Goal: Task Accomplishment & Management: Use online tool/utility

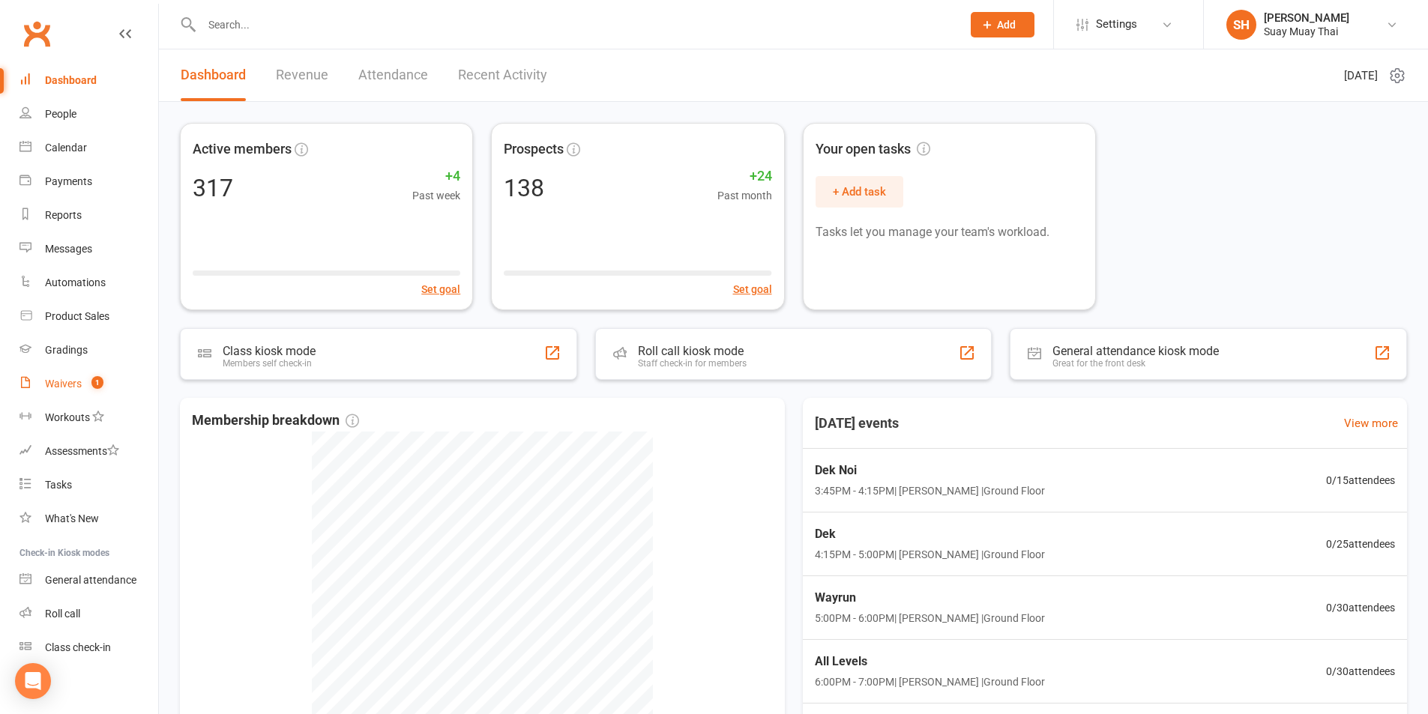
click at [46, 385] on div "Waivers" at bounding box center [63, 384] width 37 height 12
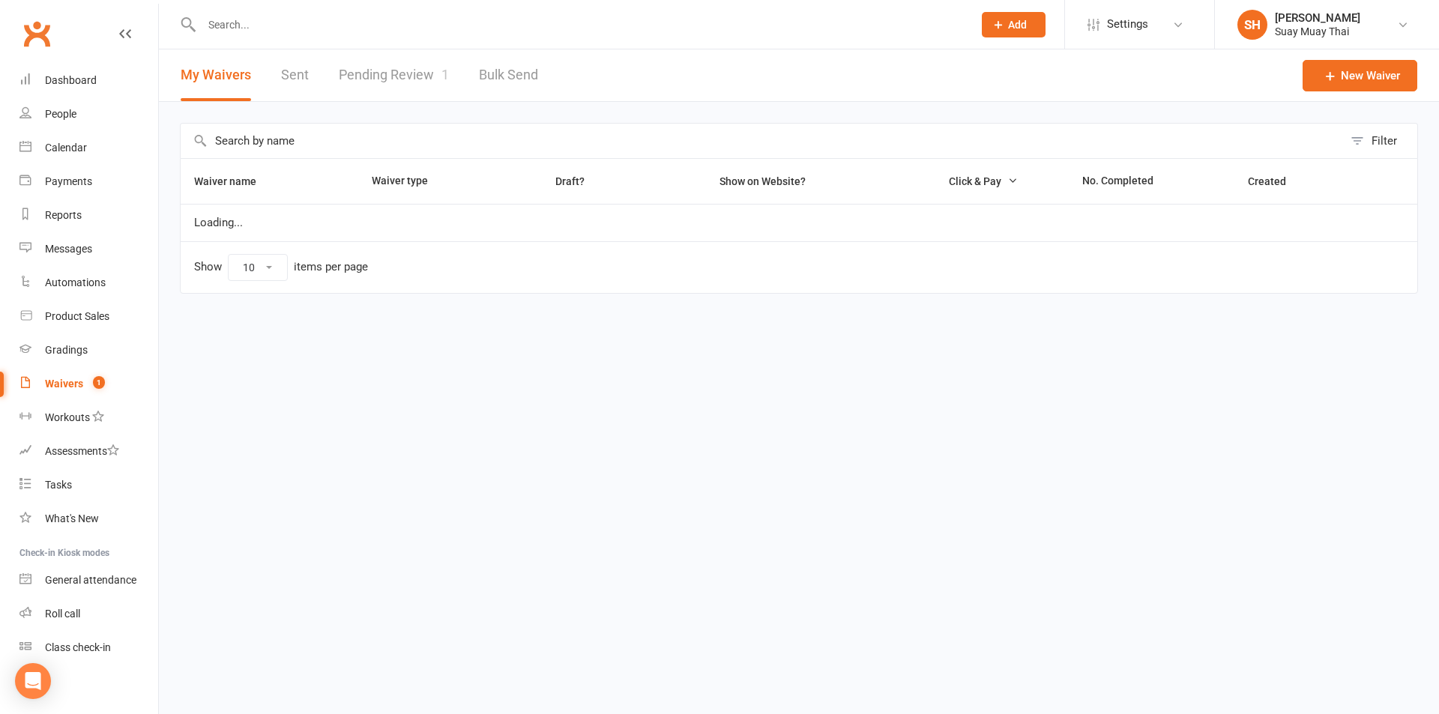
click at [380, 75] on link "Pending Review 1" at bounding box center [394, 75] width 110 height 52
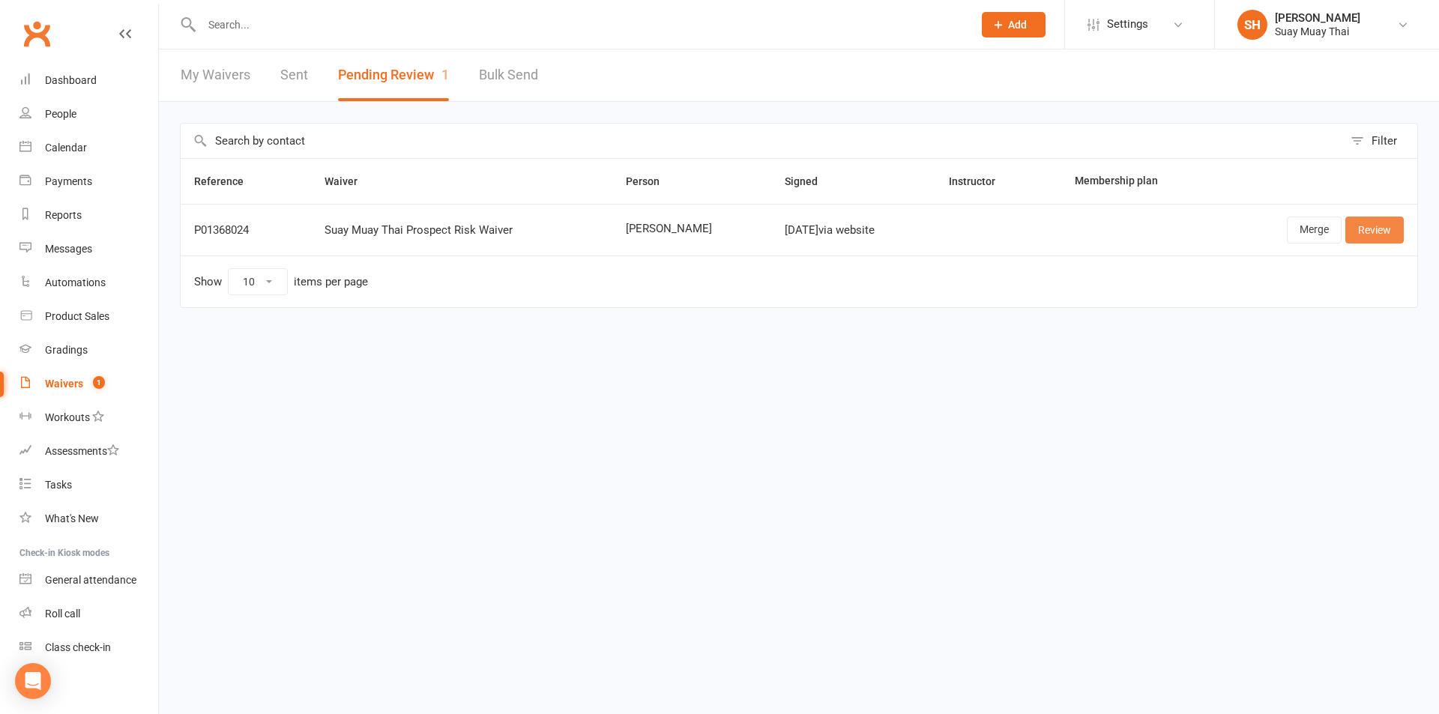
click at [1373, 223] on link "Review" at bounding box center [1375, 230] width 58 height 27
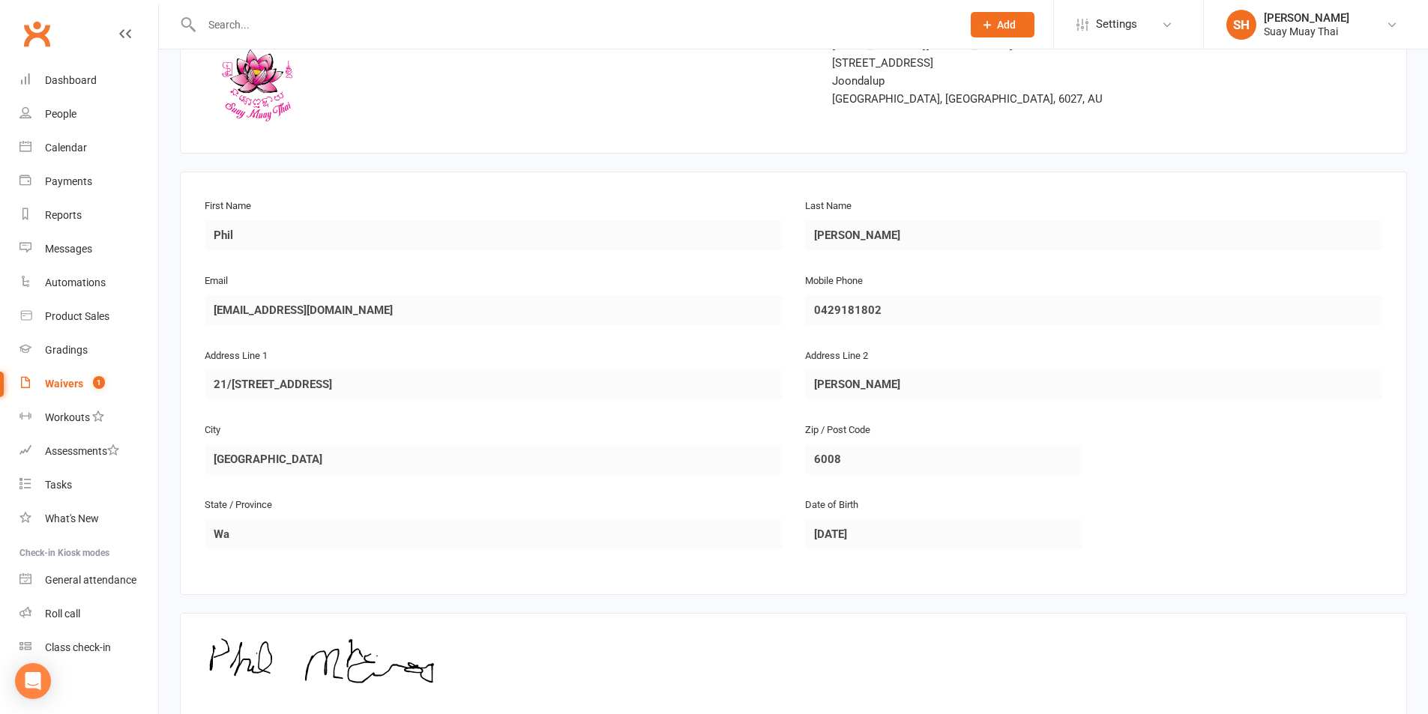
scroll to position [307, 0]
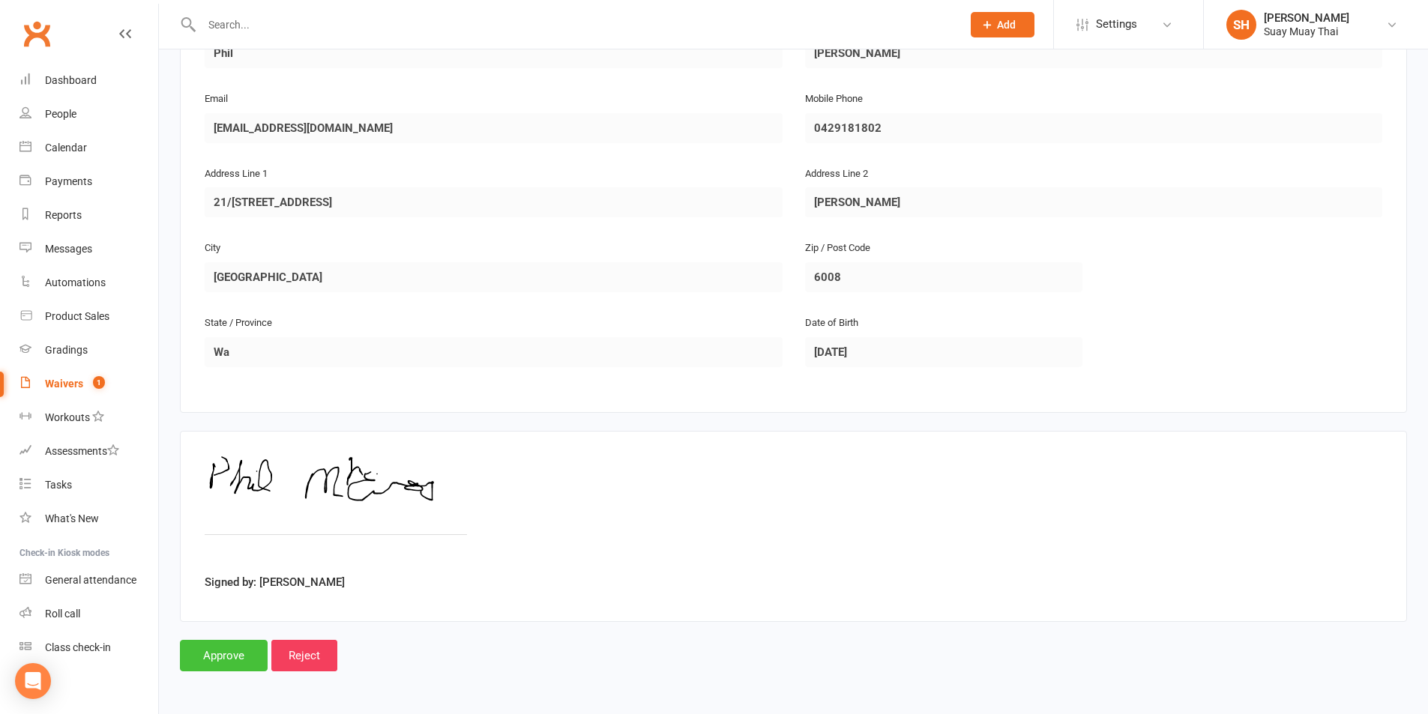
click at [231, 650] on input "Approve" at bounding box center [224, 655] width 88 height 31
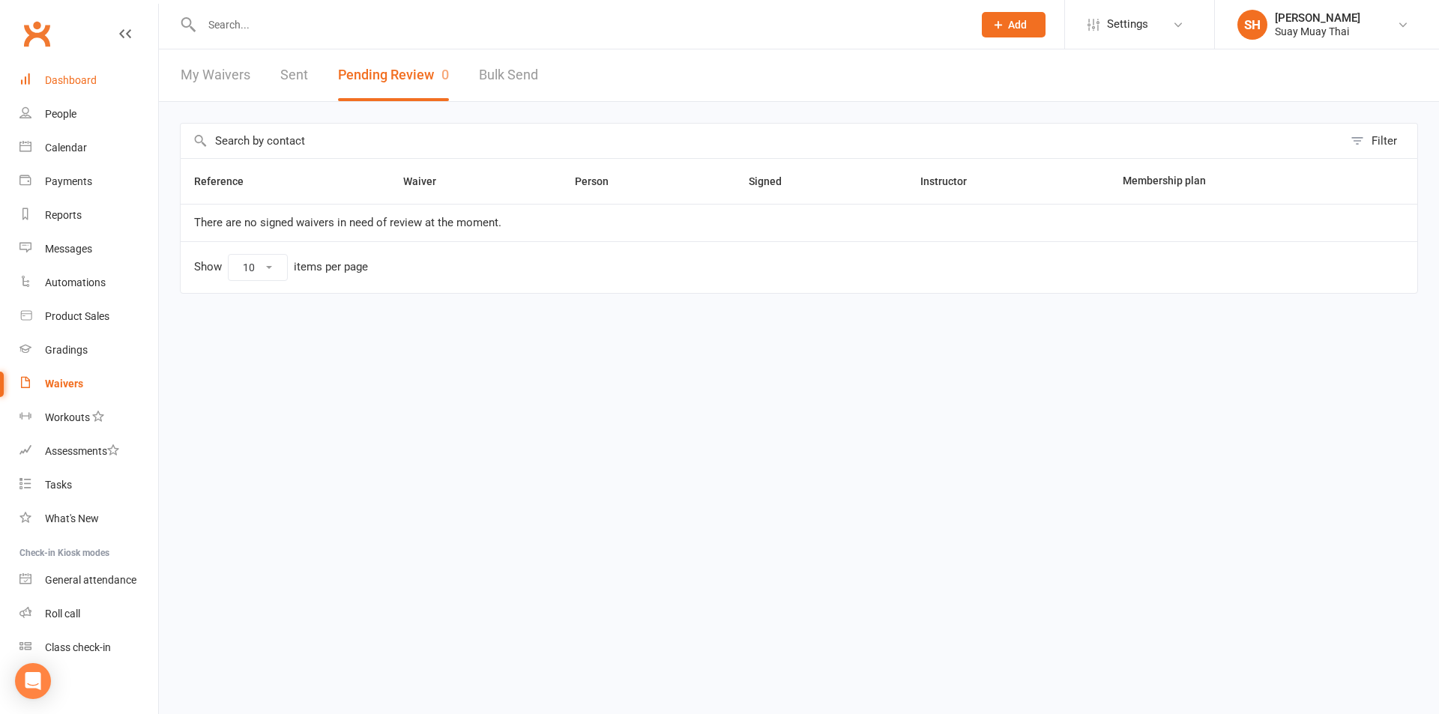
click at [61, 82] on div "Dashboard" at bounding box center [71, 80] width 52 height 12
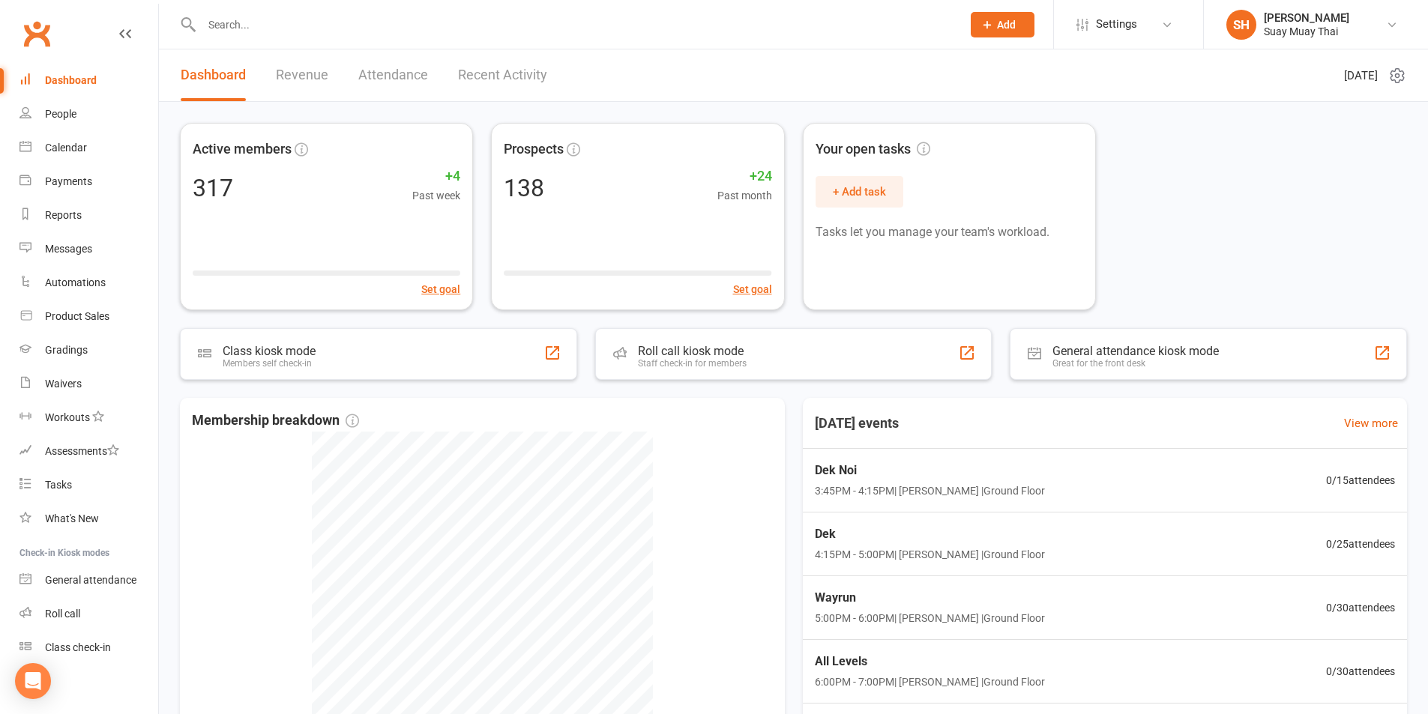
click at [262, 28] on input "text" at bounding box center [574, 24] width 754 height 21
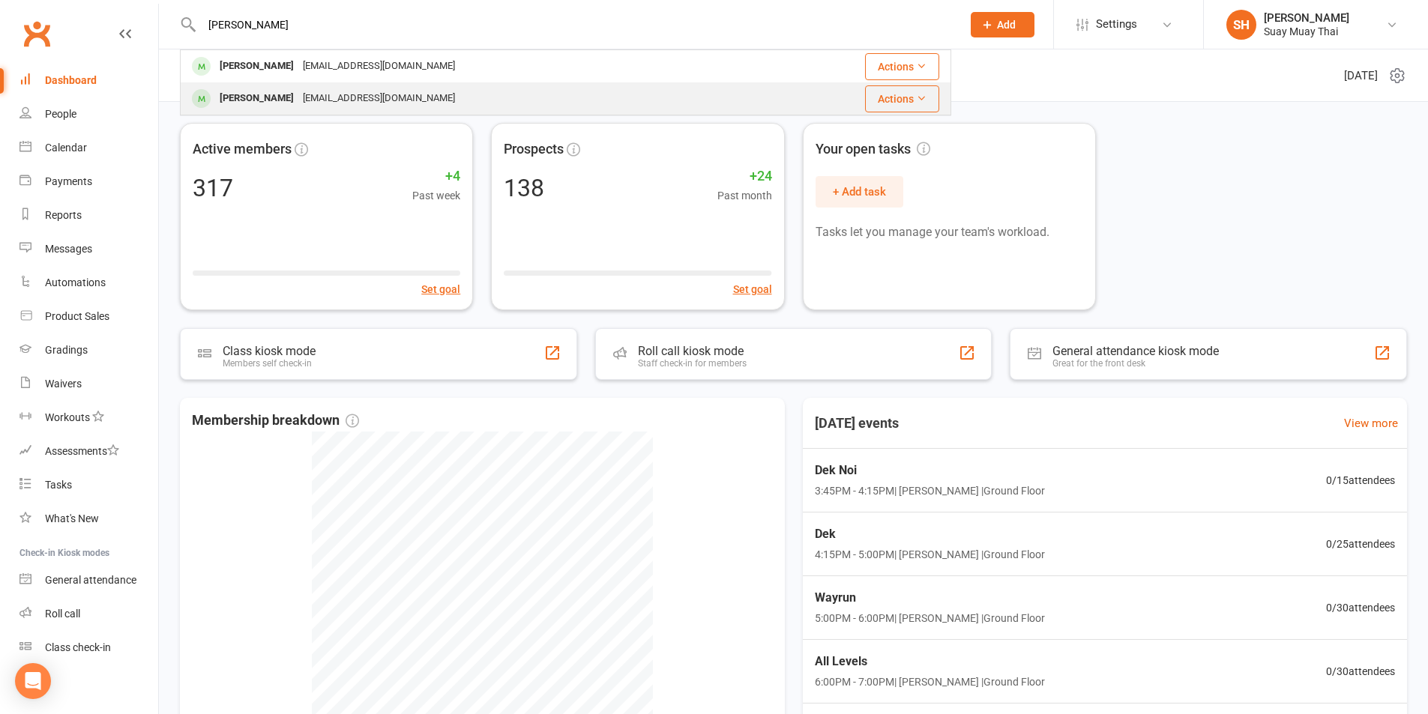
type input "[PERSON_NAME]"
click at [268, 97] on div "[PERSON_NAME]" at bounding box center [256, 99] width 83 height 22
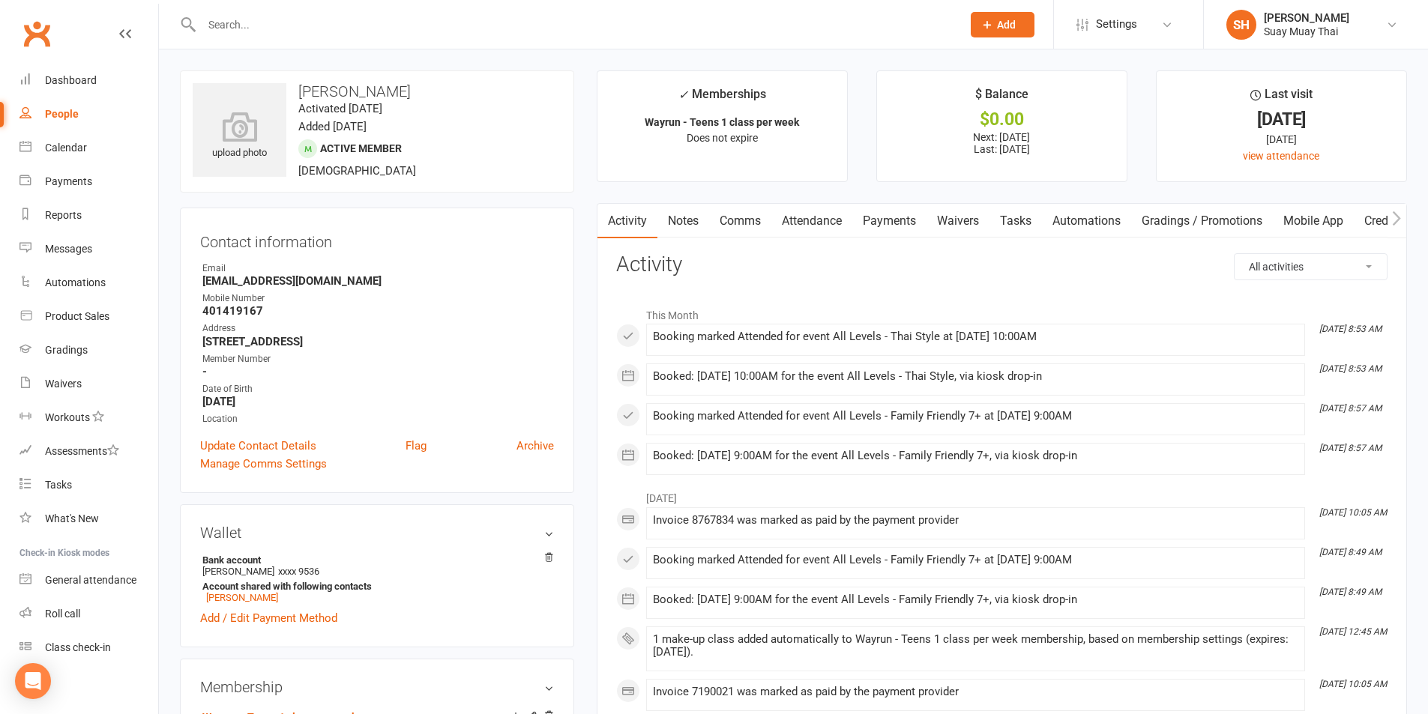
click at [803, 217] on link "Attendance" at bounding box center [811, 221] width 81 height 34
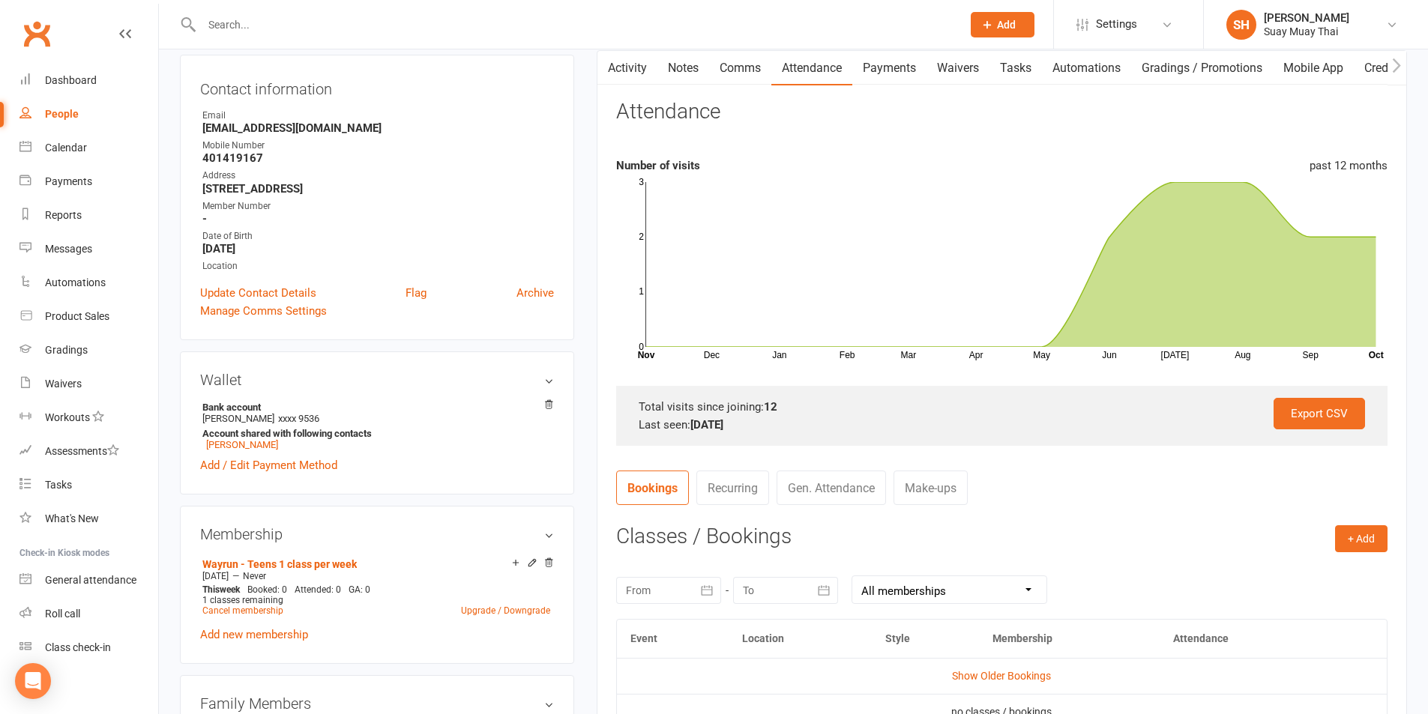
scroll to position [250, 0]
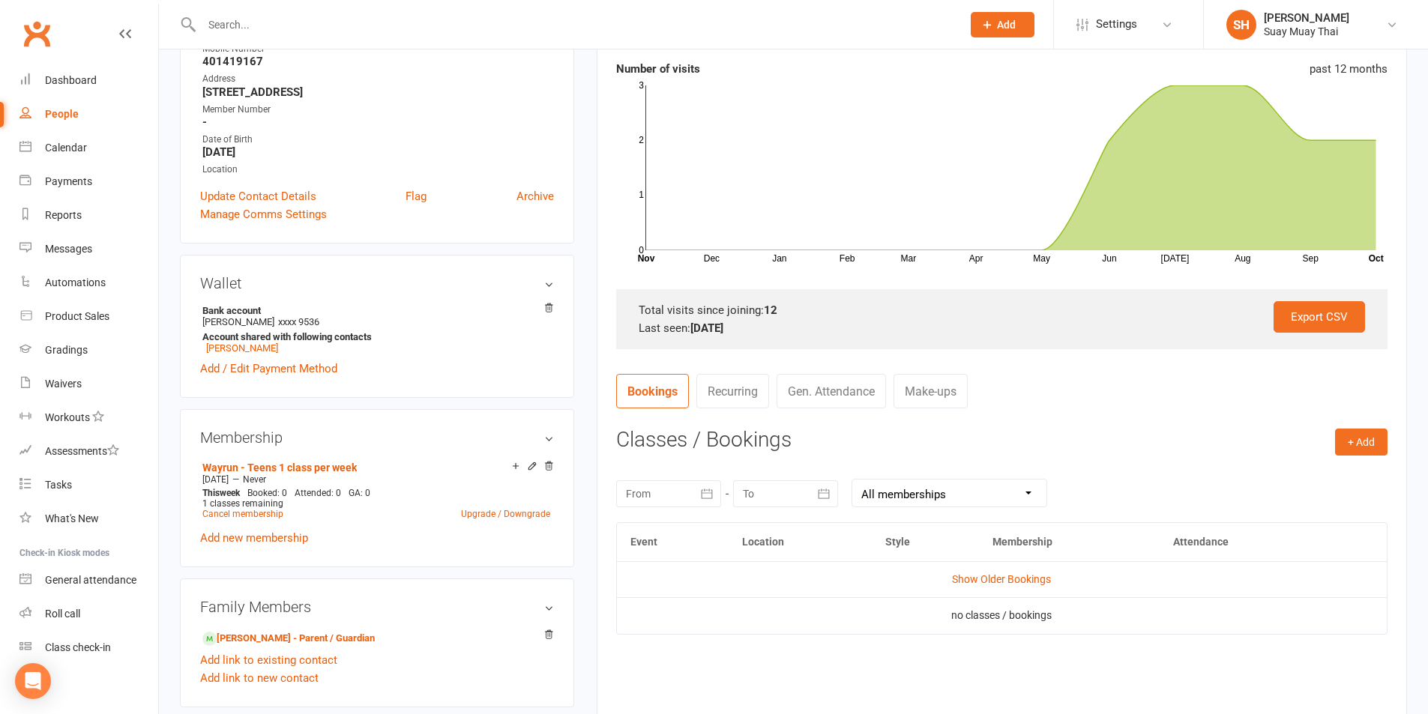
click at [986, 572] on td "Show Older Bookings" at bounding box center [1002, 580] width 770 height 36
click at [987, 575] on link "Show Older Bookings" at bounding box center [1001, 580] width 99 height 12
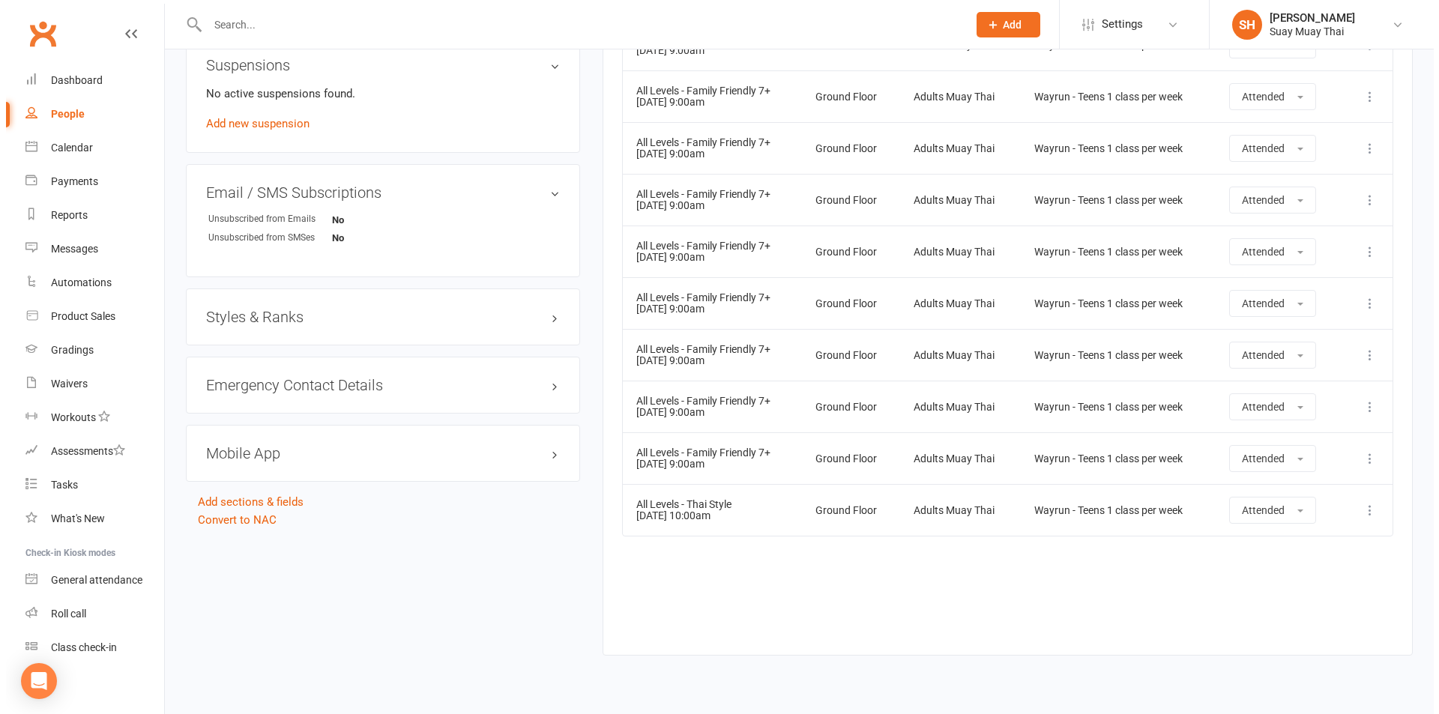
scroll to position [969, 0]
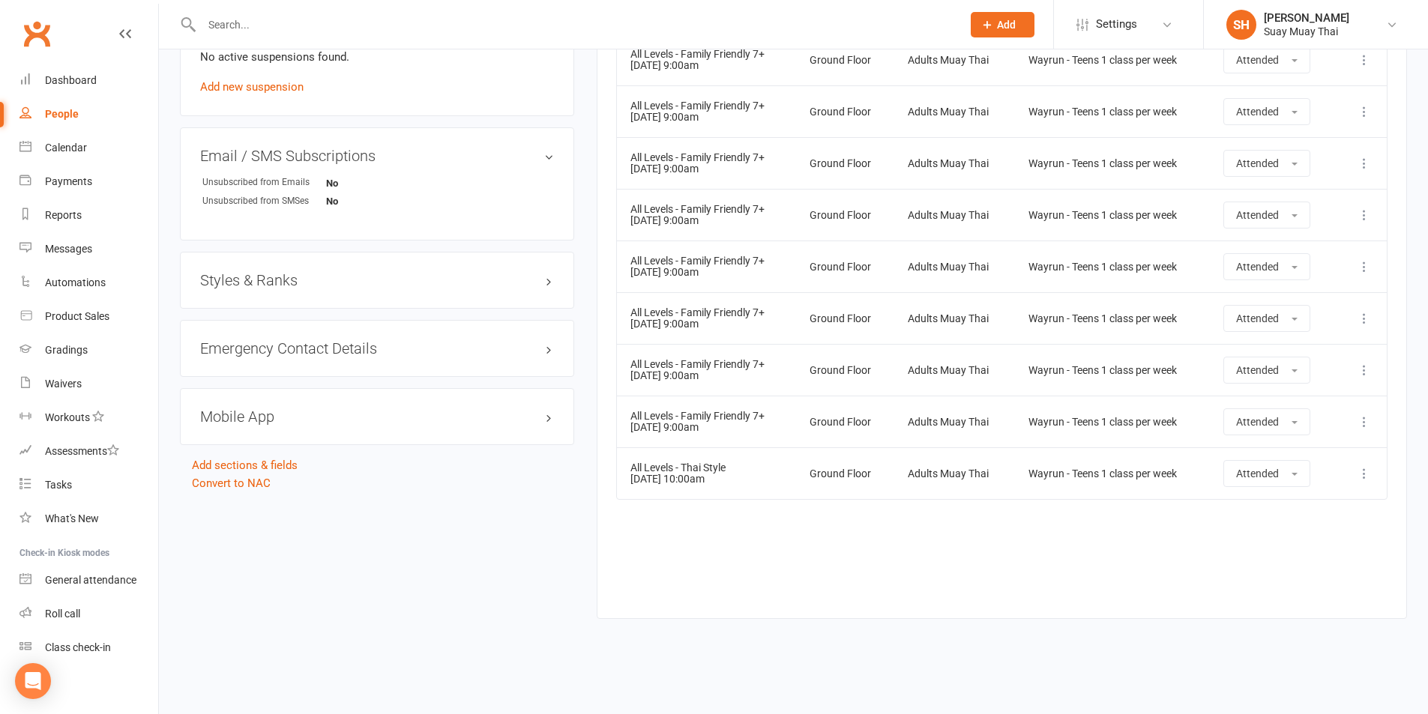
click at [1372, 466] on button at bounding box center [1364, 474] width 18 height 18
click at [1279, 563] on link "Delete booking" at bounding box center [1298, 563] width 148 height 30
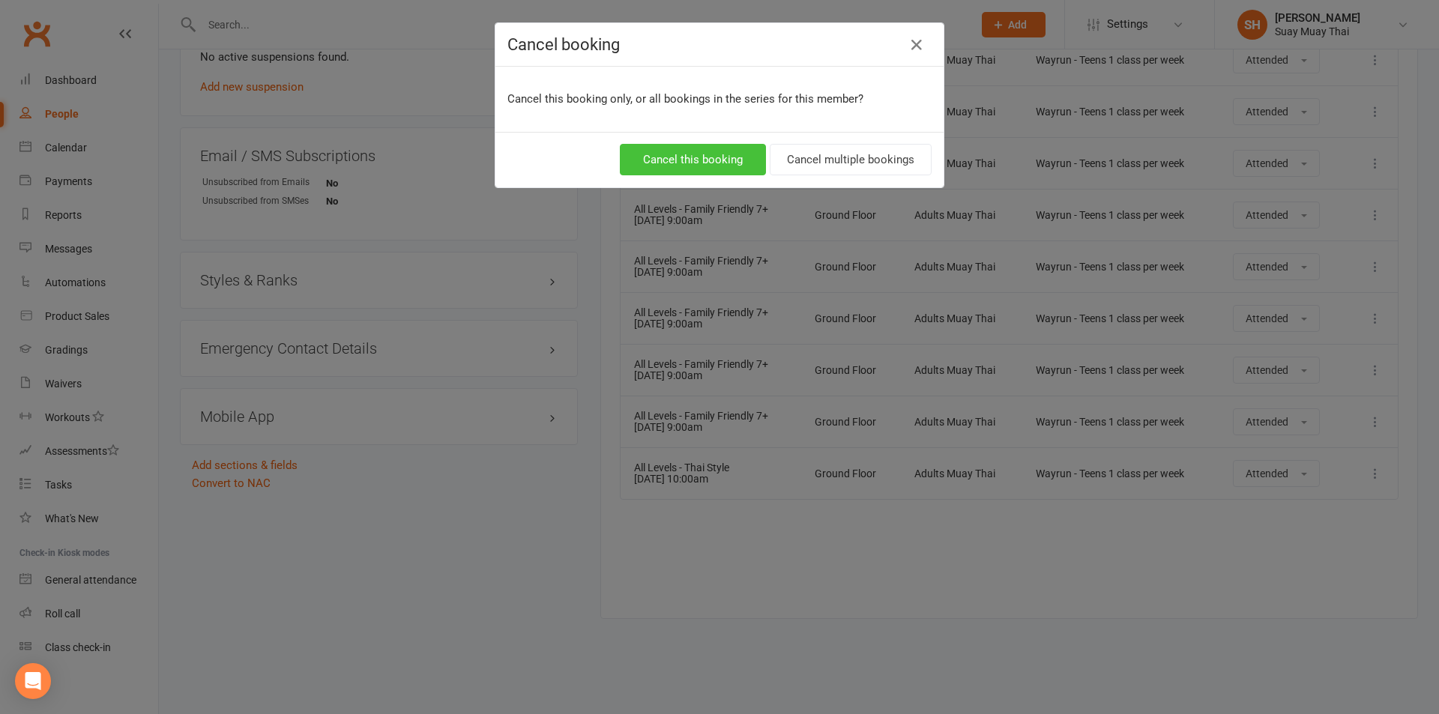
click at [679, 160] on button "Cancel this booking" at bounding box center [693, 159] width 146 height 31
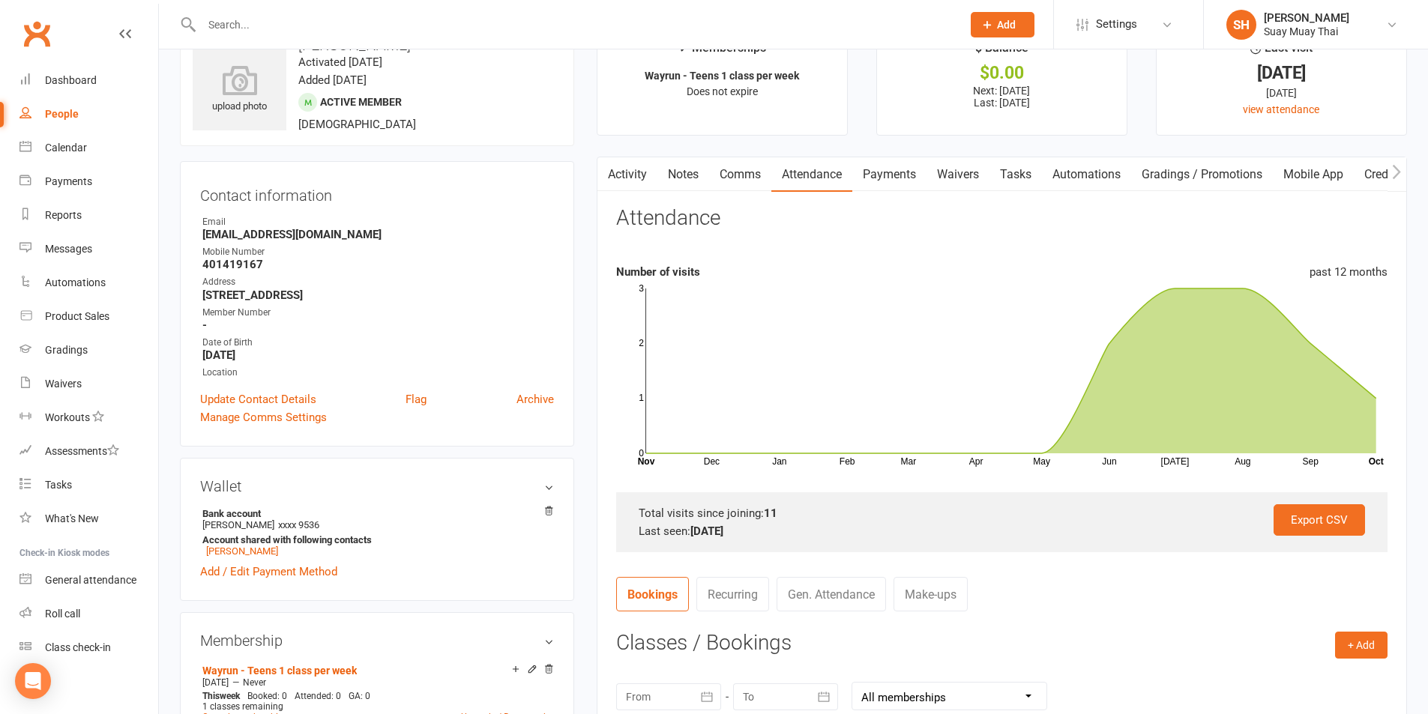
scroll to position [0, 0]
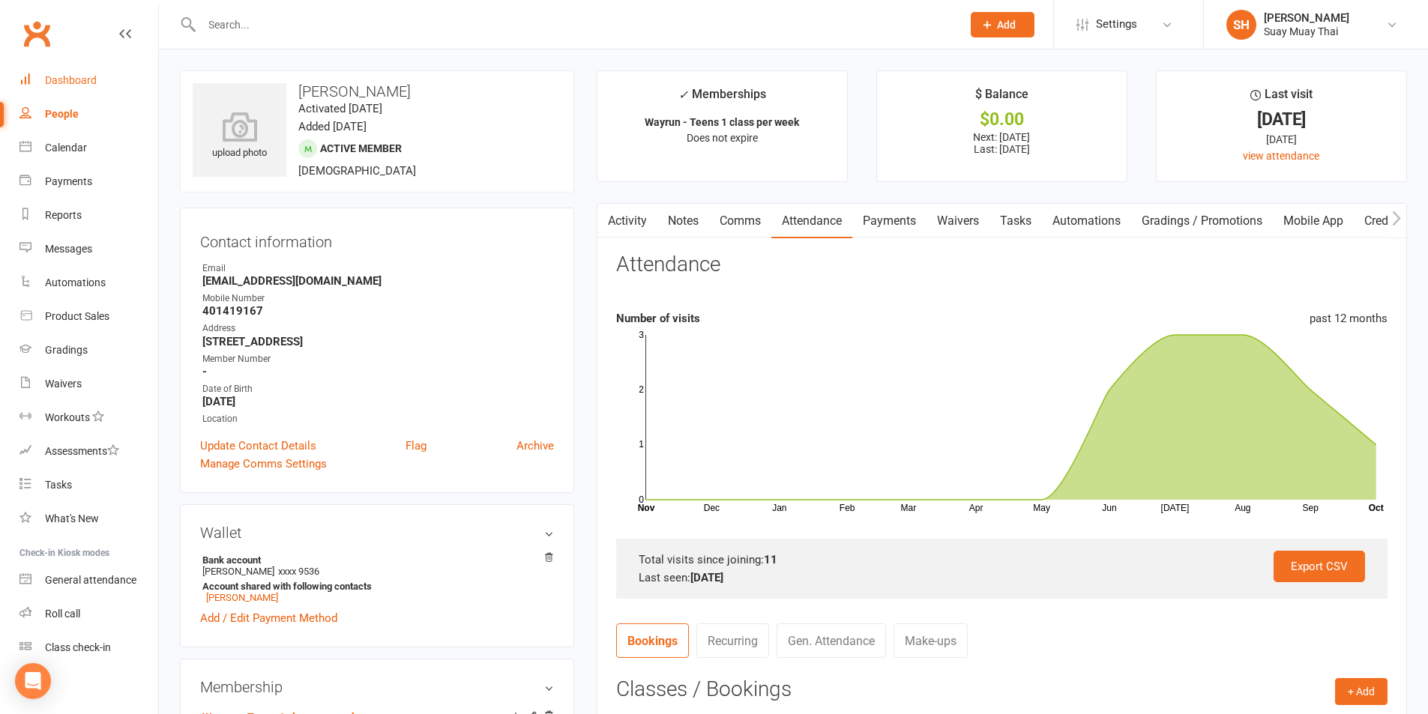
click at [76, 82] on div "Dashboard" at bounding box center [71, 80] width 52 height 12
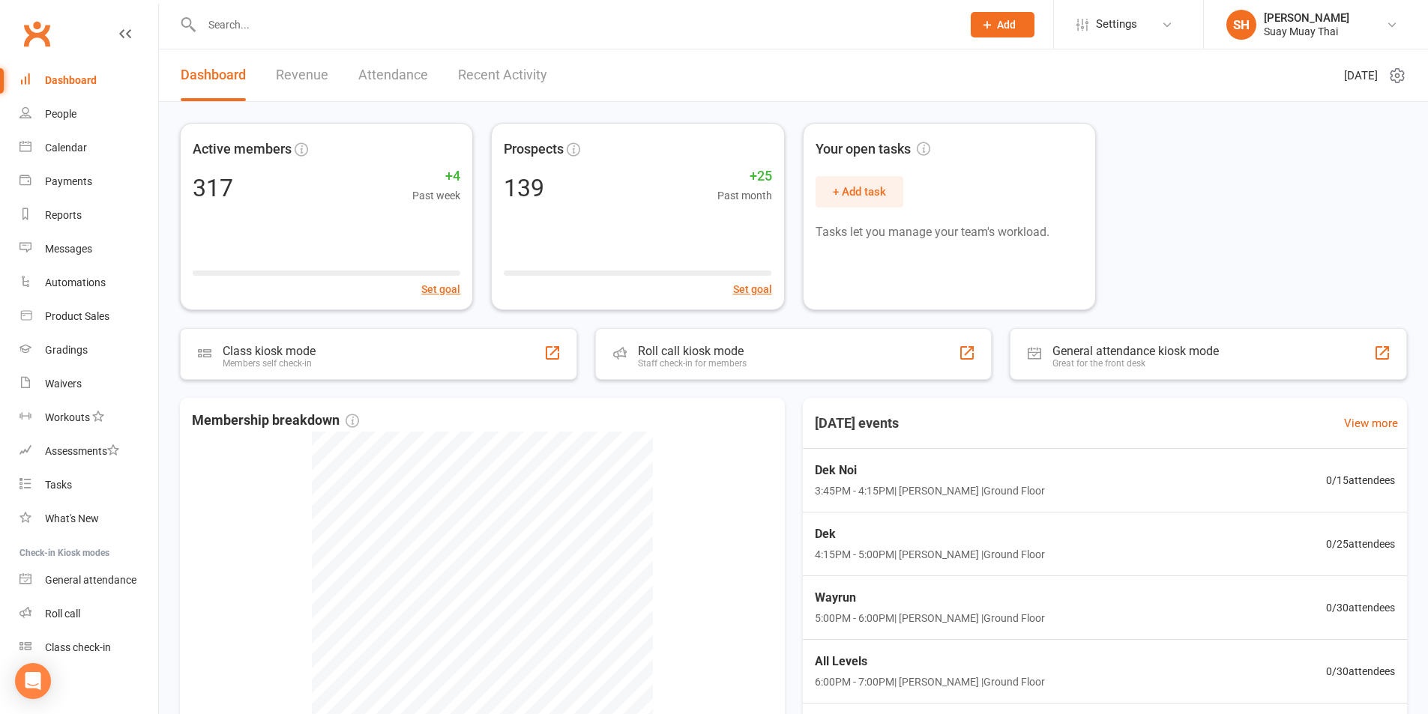
click at [301, 74] on link "Revenue" at bounding box center [302, 75] width 52 height 52
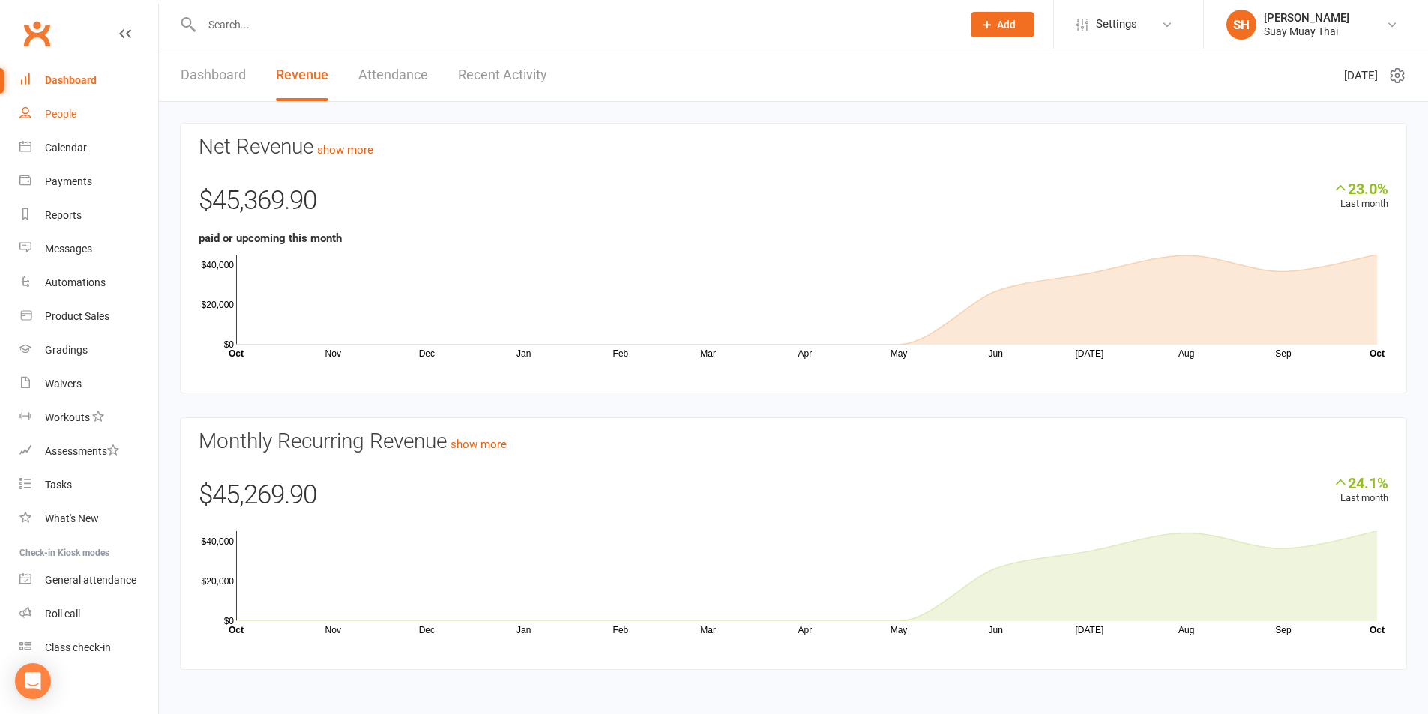
click at [75, 115] on div "People" at bounding box center [60, 114] width 31 height 12
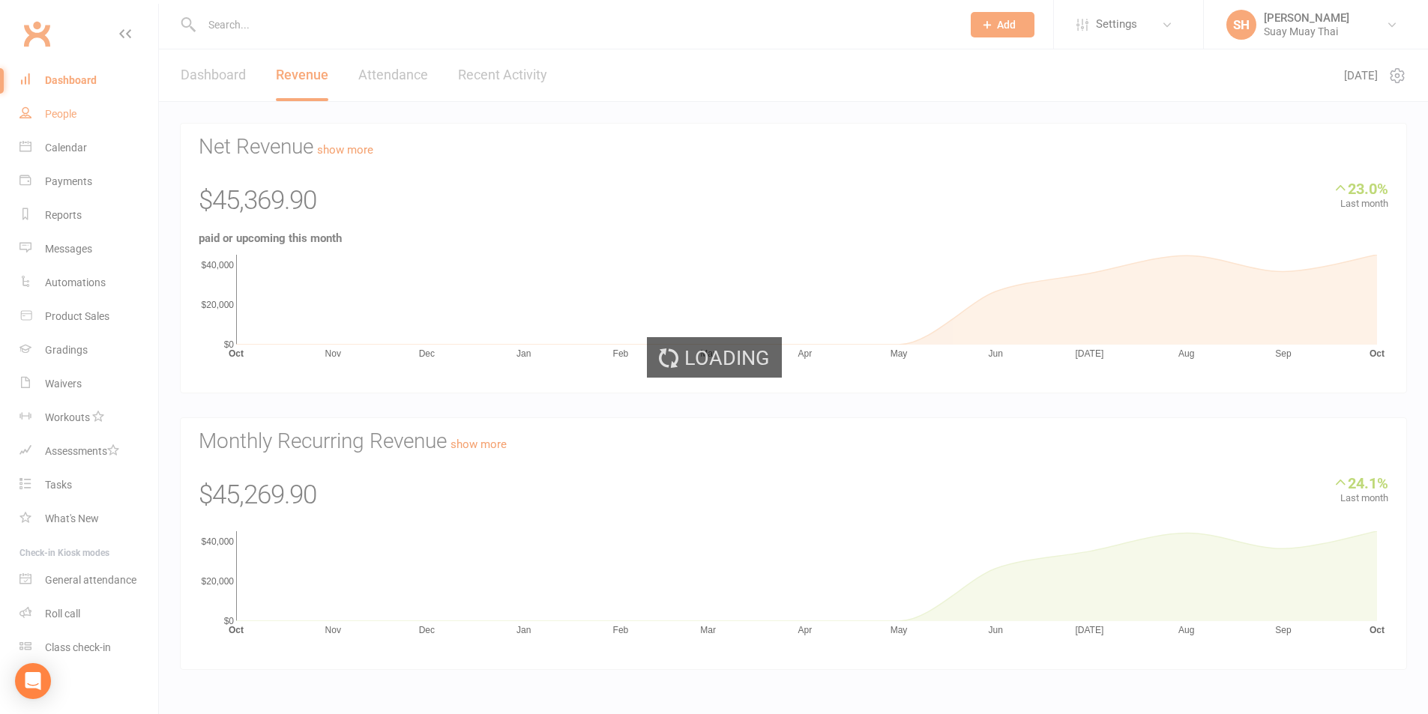
select select "100"
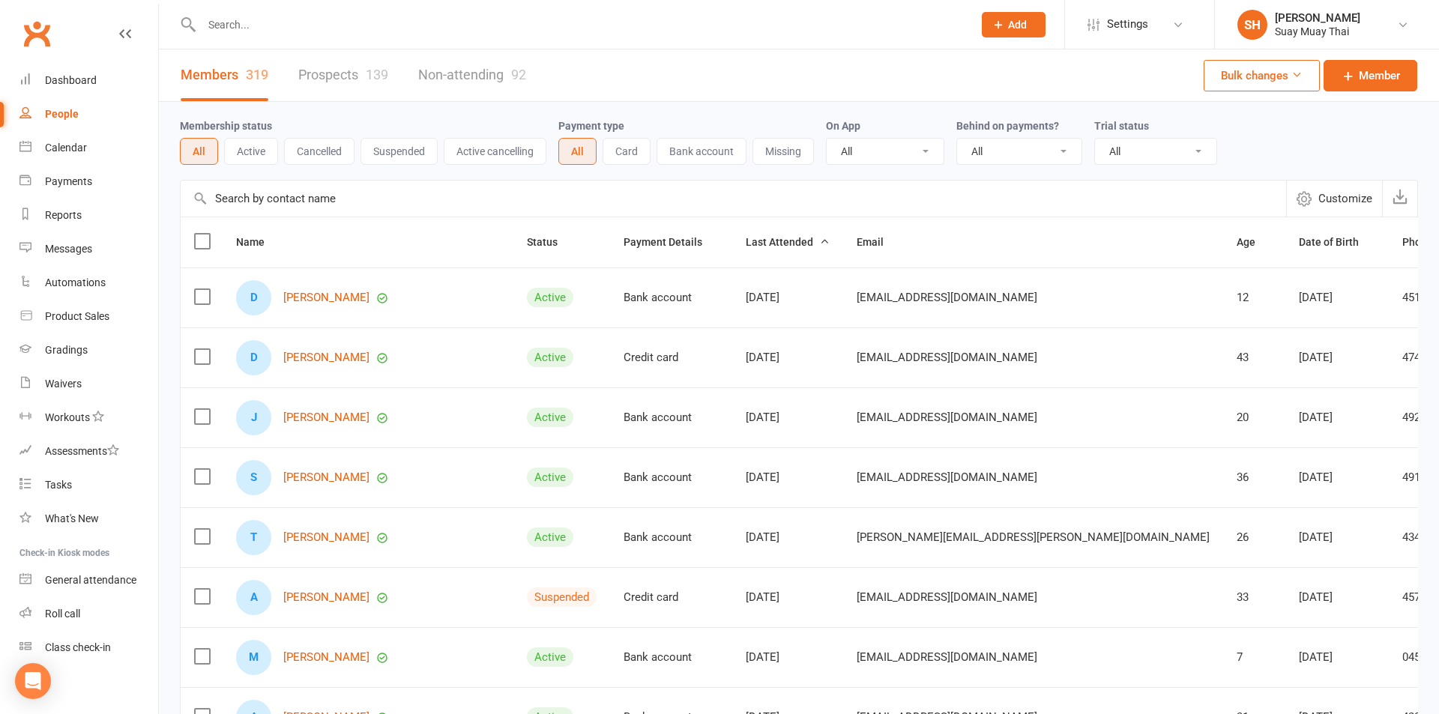
click at [1062, 147] on select "All No Yes" at bounding box center [1019, 151] width 124 height 25
select select "true"
click at [958, 139] on select "All No Yes" at bounding box center [1019, 151] width 124 height 25
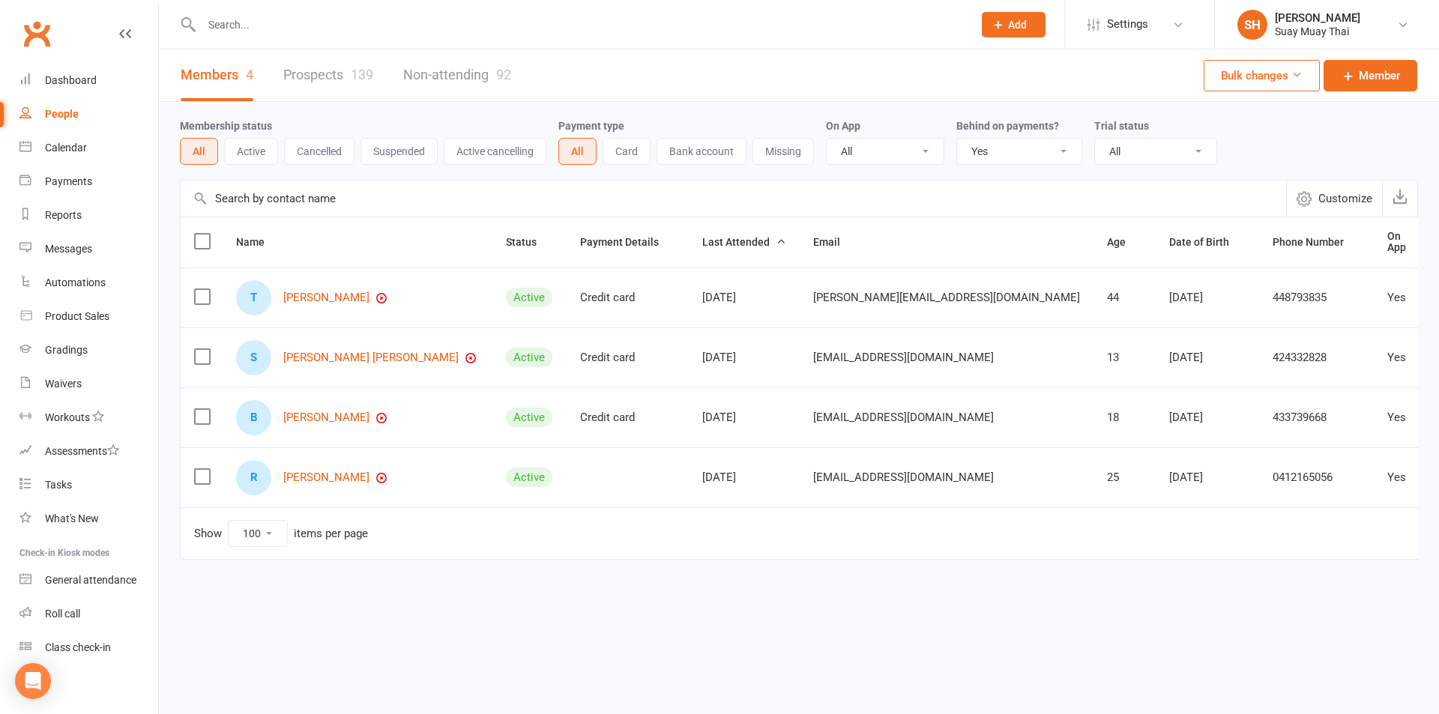
click at [1033, 153] on select "All No Yes" at bounding box center [1019, 151] width 124 height 25
select select
click at [958, 139] on select "All No Yes" at bounding box center [1019, 151] width 124 height 25
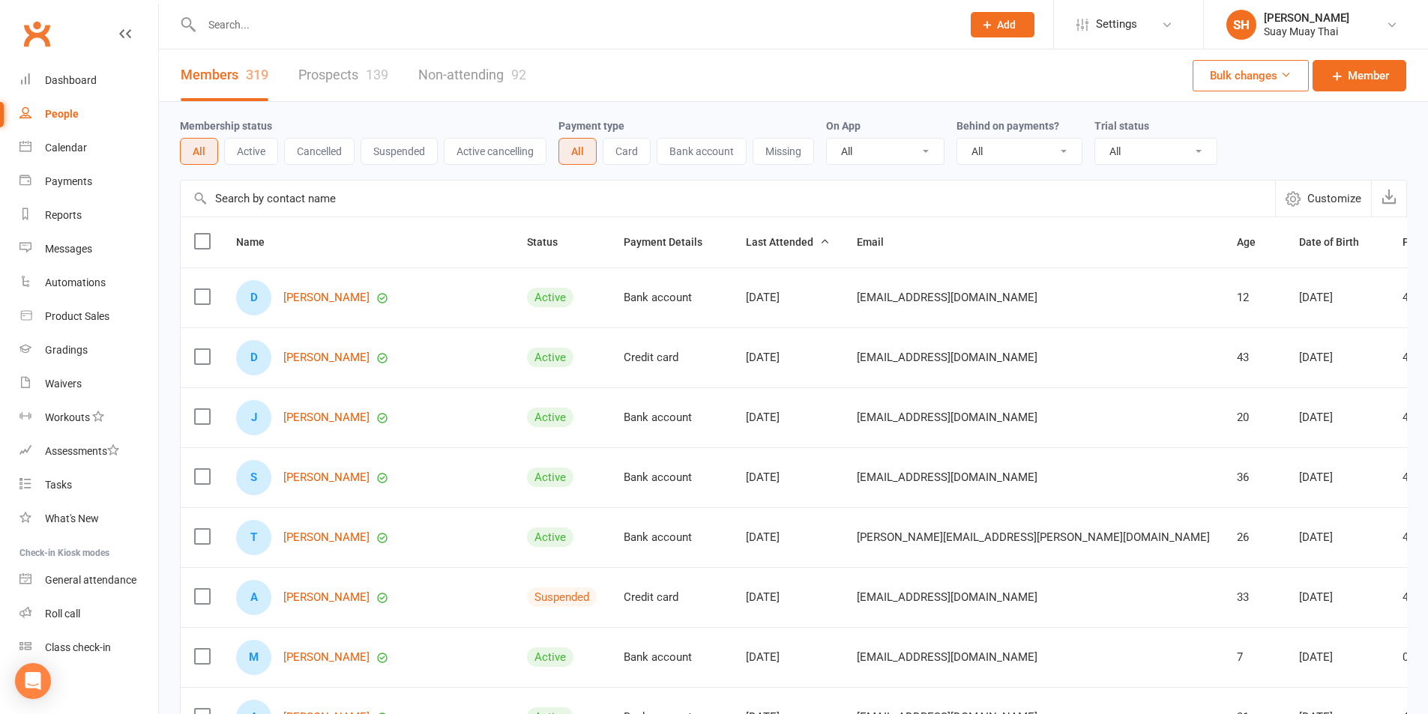
click at [244, 24] on input "text" at bounding box center [574, 24] width 754 height 21
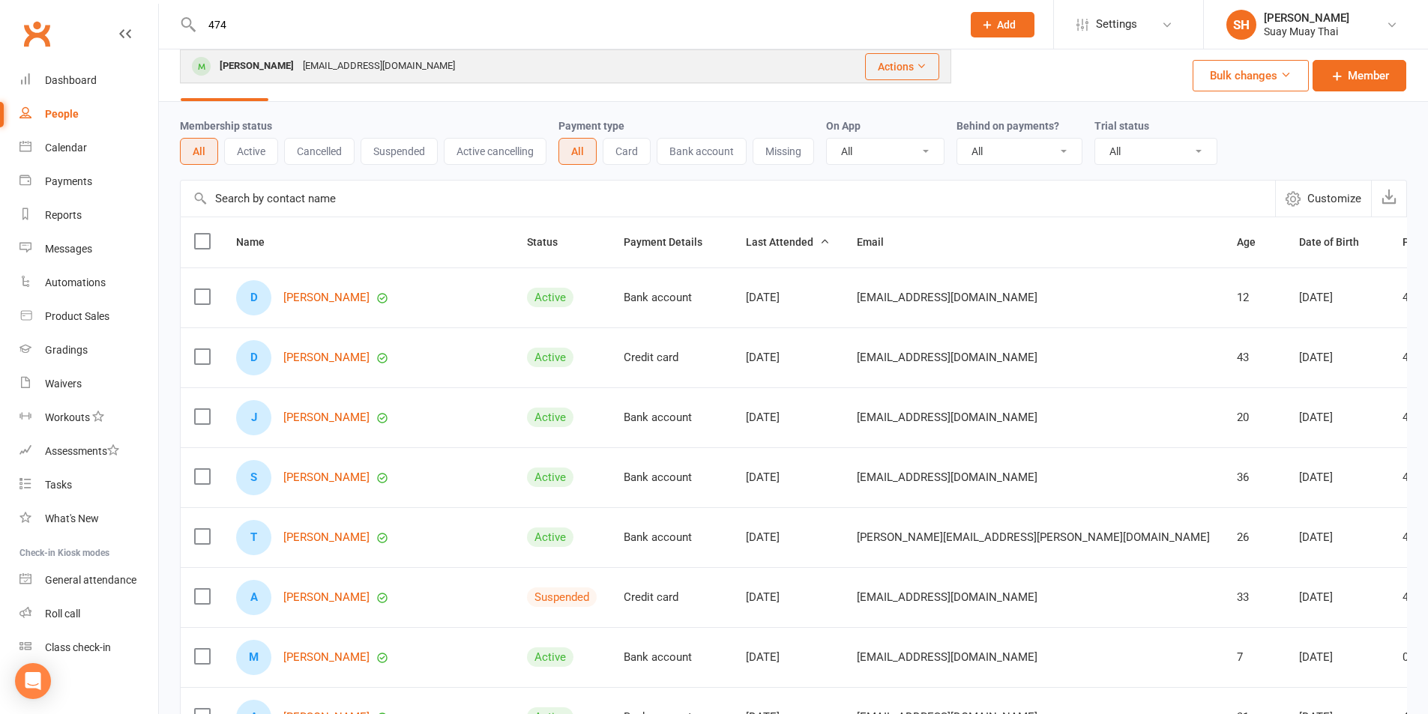
type input "474"
click at [250, 63] on div "[PERSON_NAME]" at bounding box center [256, 66] width 83 height 22
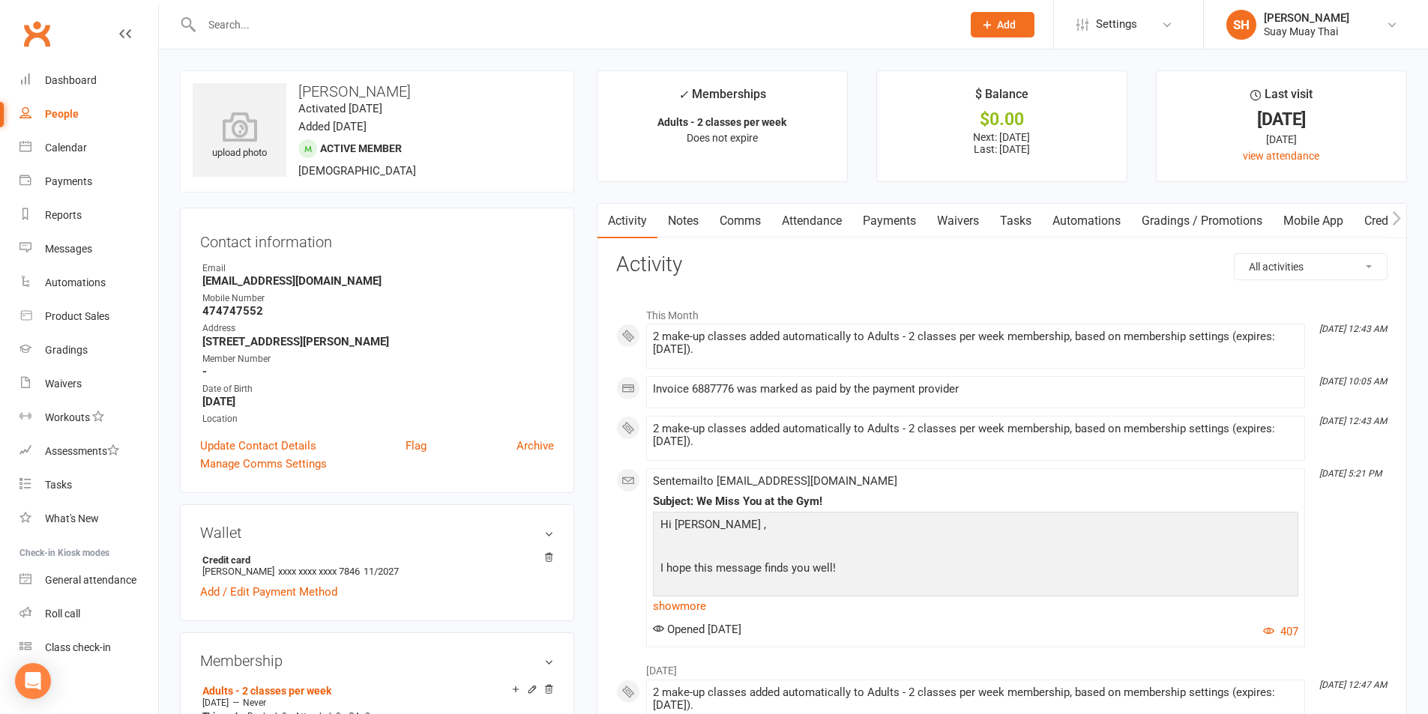
drag, startPoint x: 230, startPoint y: 7, endPoint x: 231, endPoint y: 15, distance: 7.5
click at [230, 8] on div at bounding box center [565, 24] width 771 height 49
click at [234, 32] on input "text" at bounding box center [574, 24] width 754 height 21
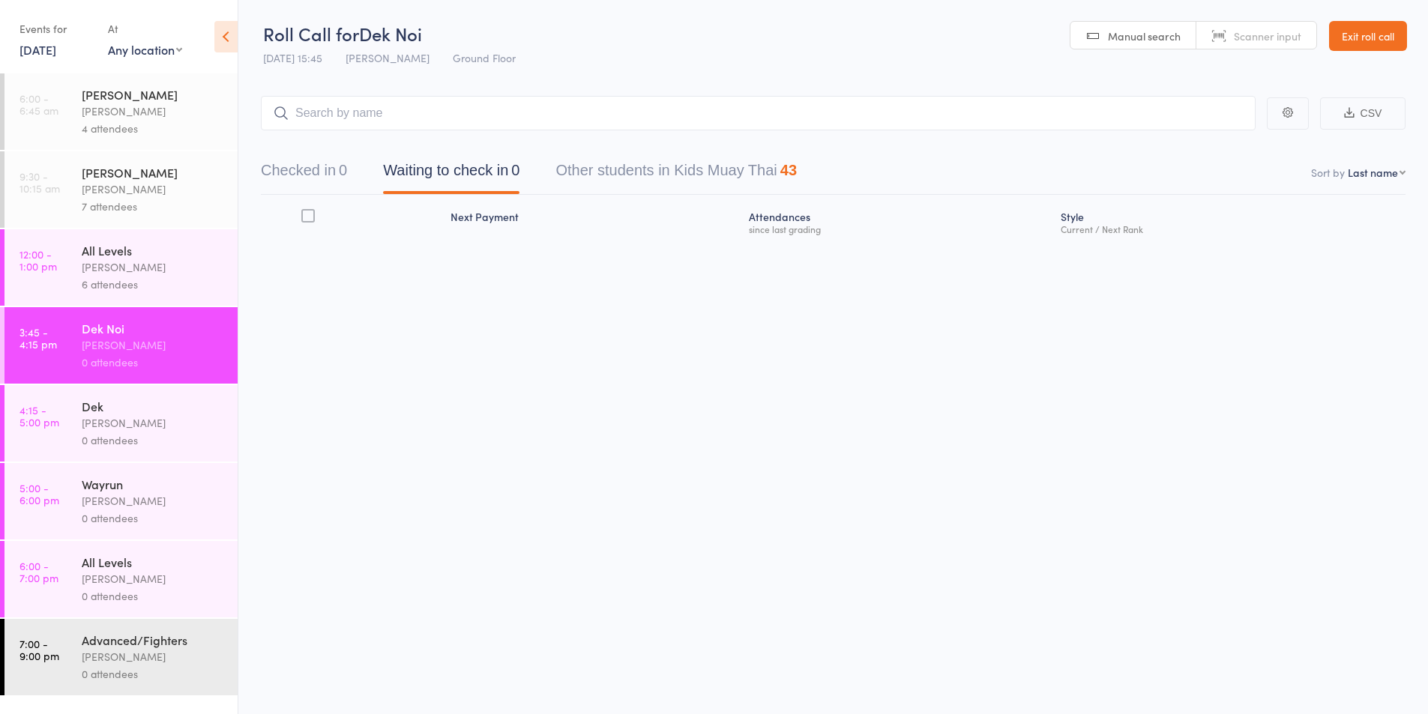
click at [27, 46] on link "13 Oct, 2025" at bounding box center [37, 49] width 37 height 16
click at [64, 168] on span "12" at bounding box center [59, 164] width 13 height 13
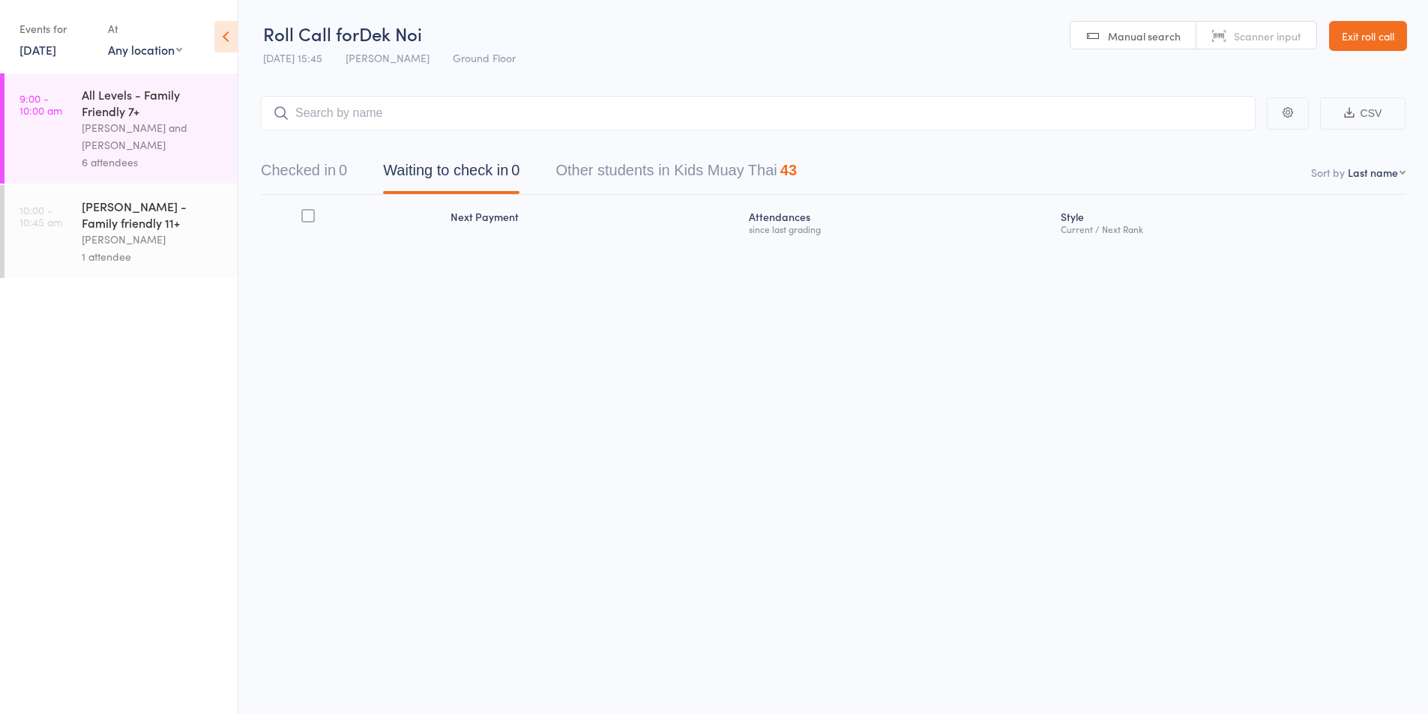
click at [129, 108] on div "All Levels - Family Friendly 7+" at bounding box center [153, 102] width 143 height 33
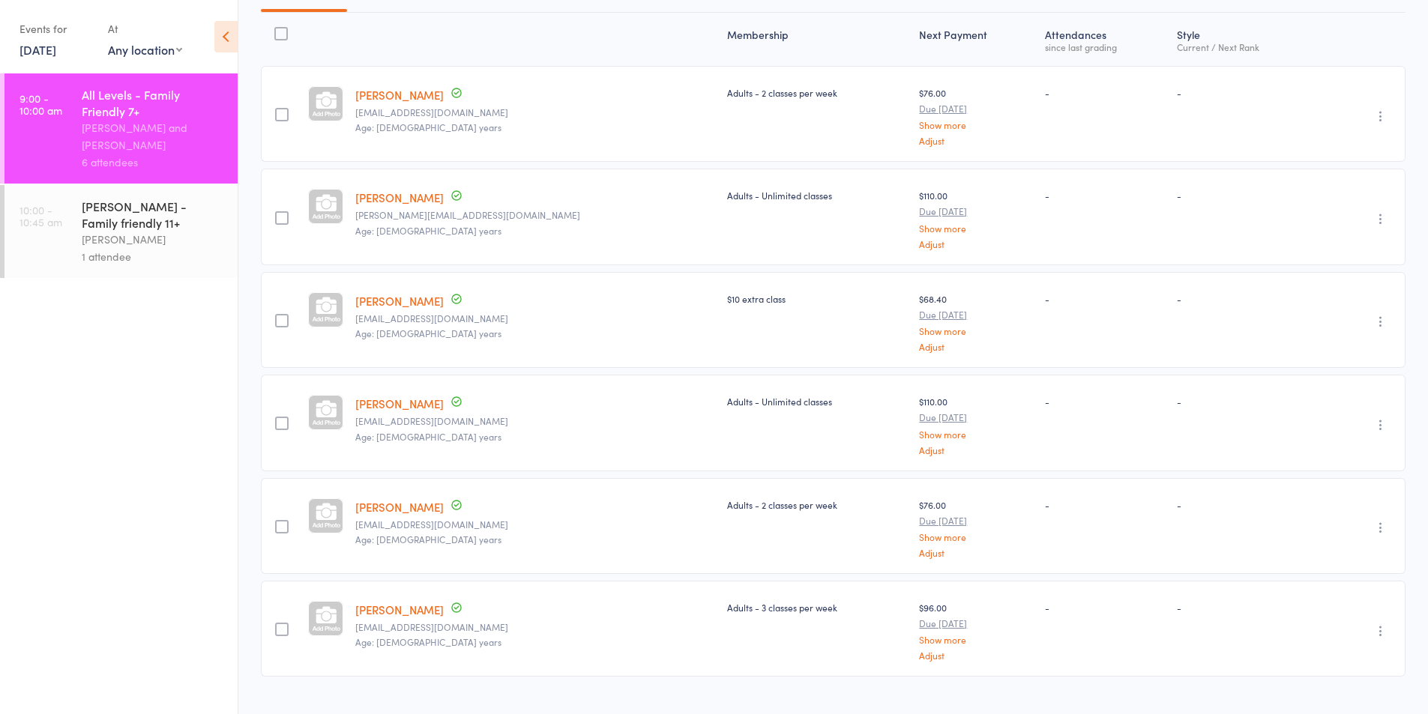
scroll to position [211, 0]
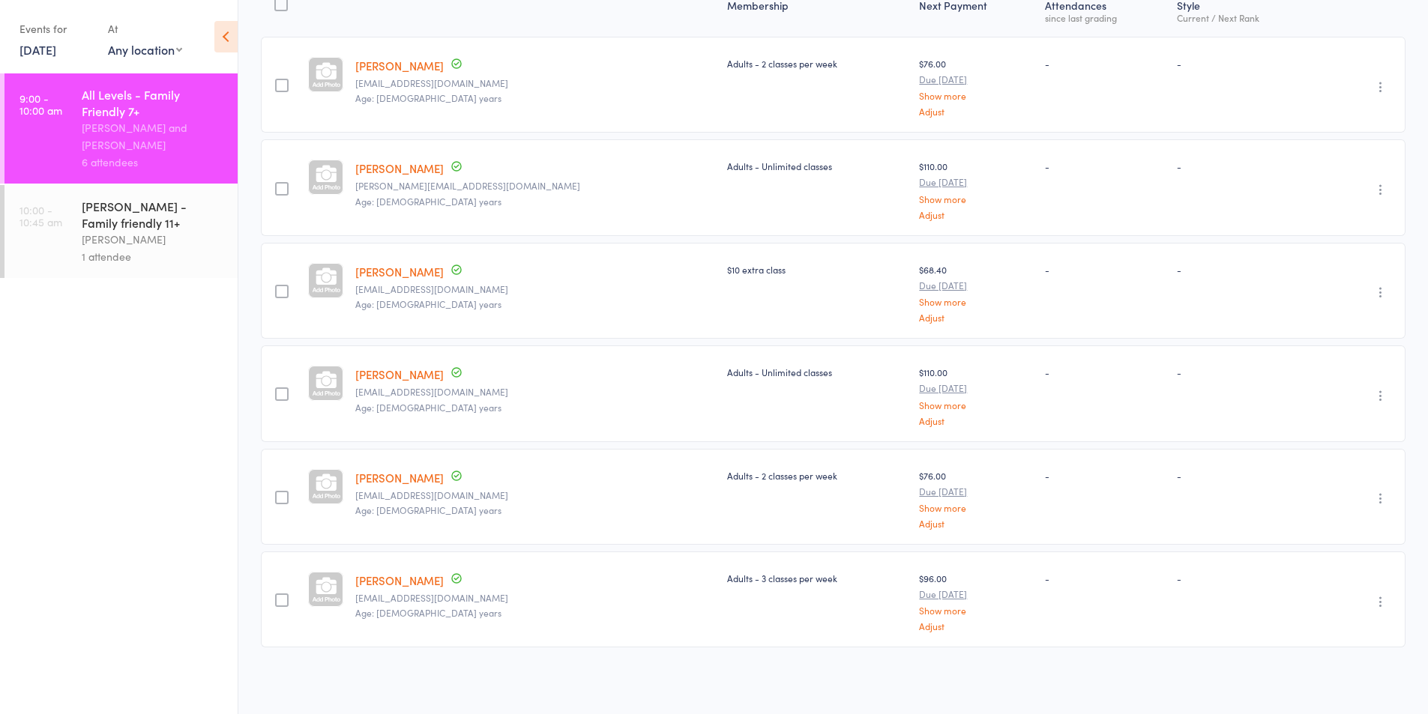
click at [118, 231] on div "Karl Puglia" at bounding box center [153, 239] width 143 height 17
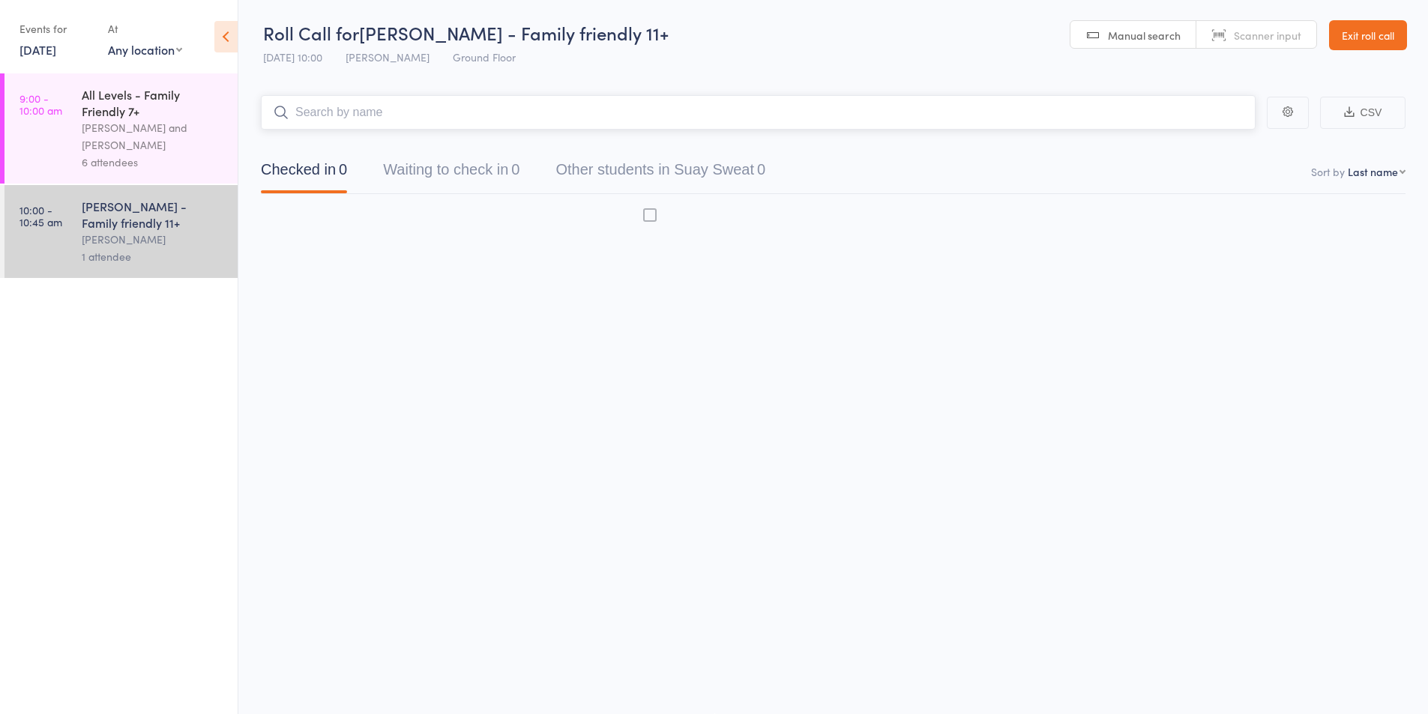
scroll to position [1, 0]
click at [114, 205] on div "Suay Sweat - Family friendly 11+" at bounding box center [153, 214] width 143 height 33
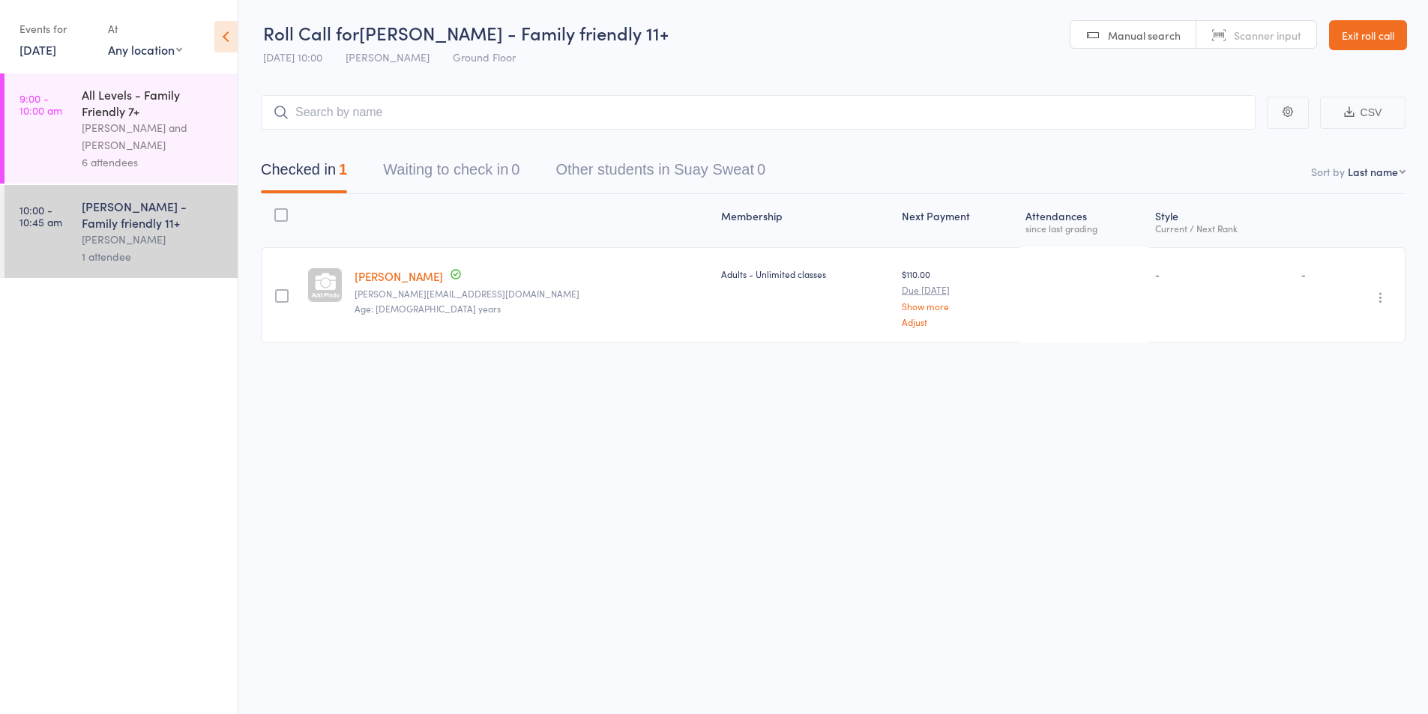
click at [100, 135] on div "Karl Puglia and Lukas Sayer" at bounding box center [153, 136] width 143 height 34
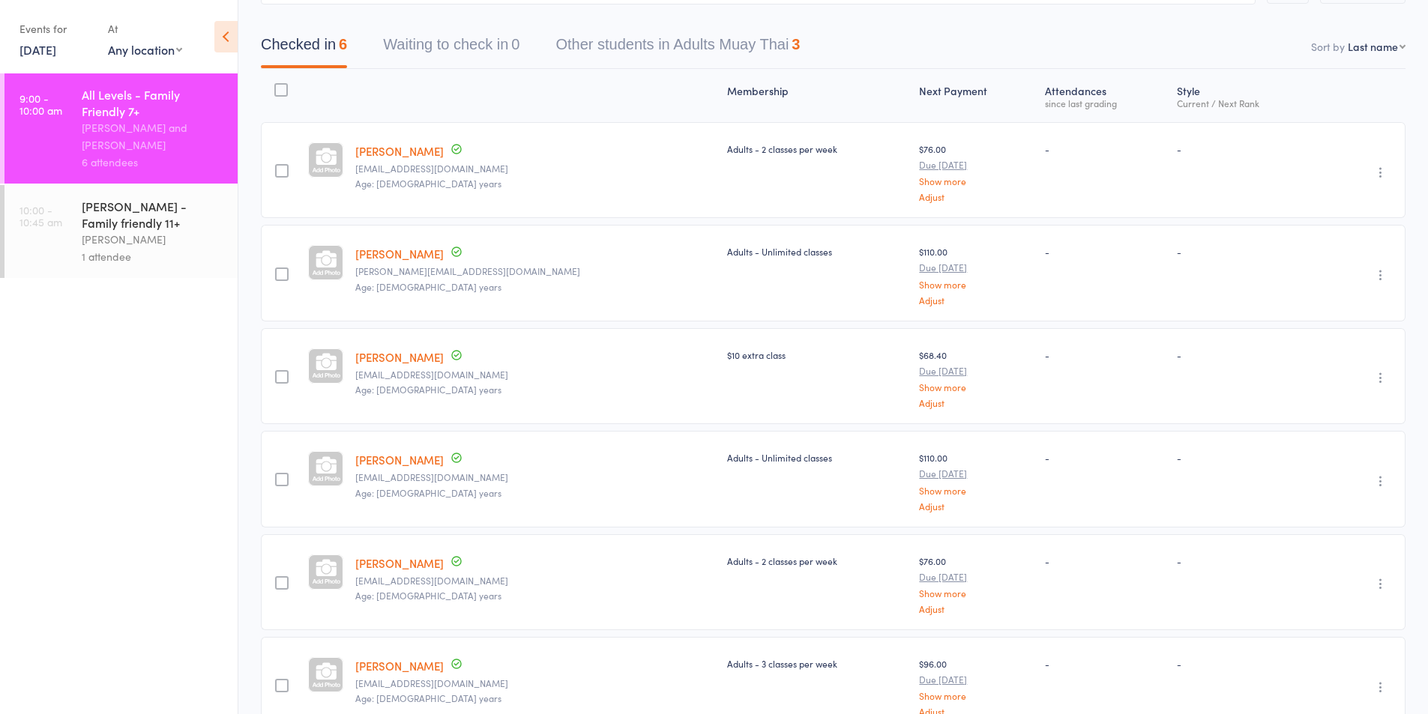
scroll to position [211, 0]
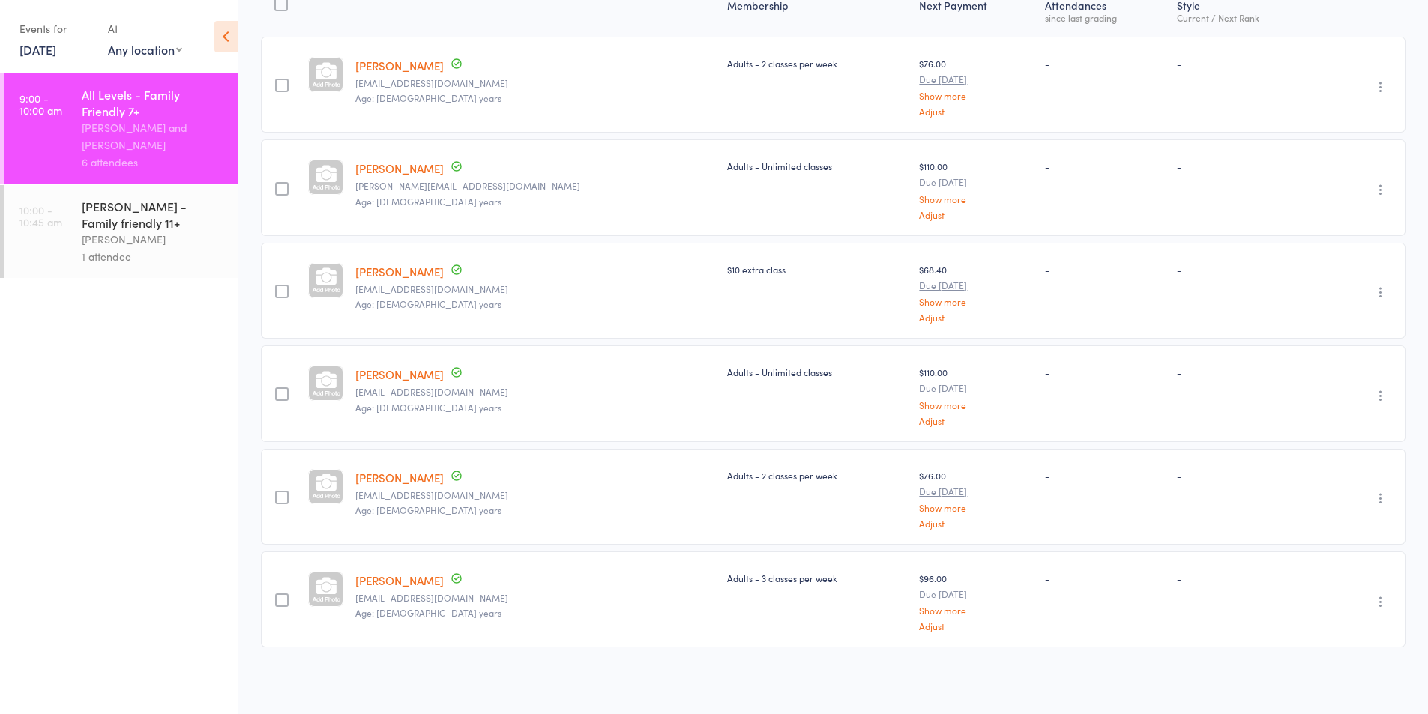
click at [1384, 286] on icon "button" at bounding box center [1380, 292] width 15 height 15
click at [1331, 417] on li "Remove" at bounding box center [1327, 422] width 124 height 20
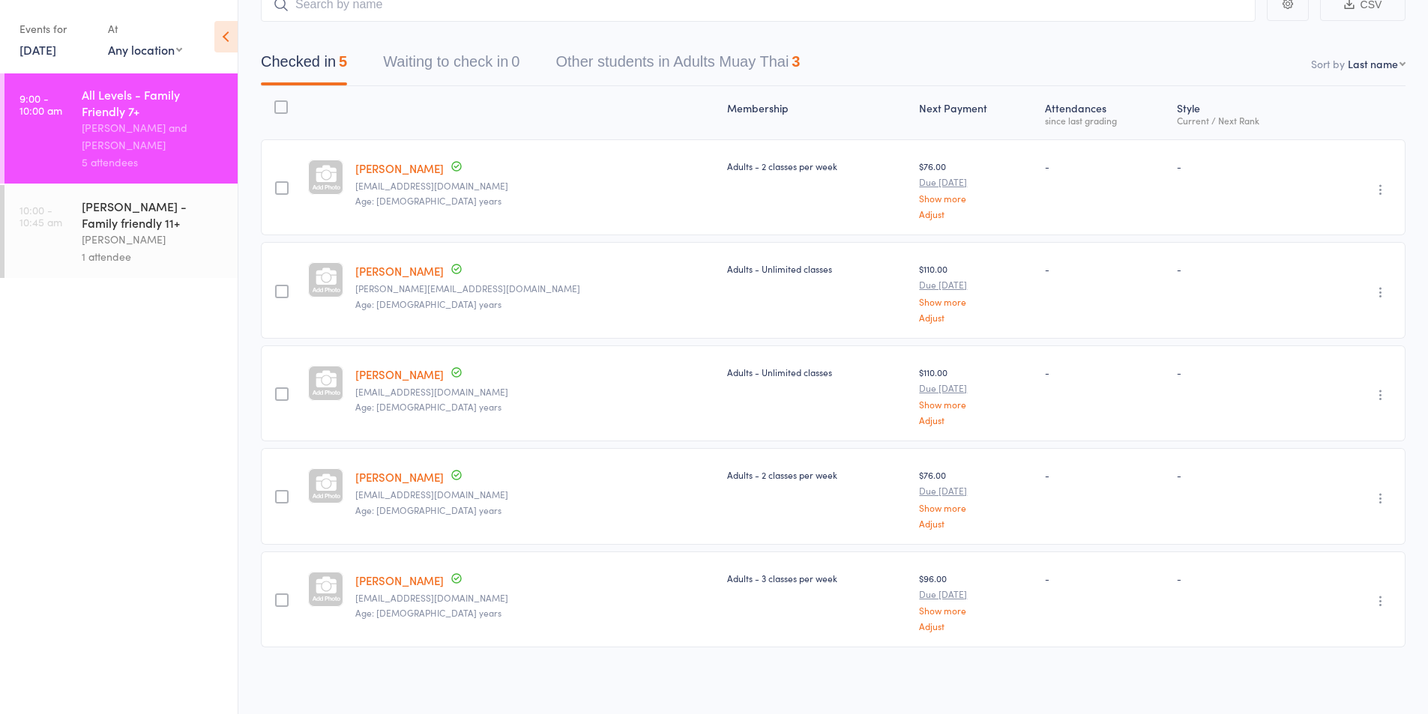
scroll to position [109, 0]
click at [1376, 606] on icon "button" at bounding box center [1380, 601] width 15 height 15
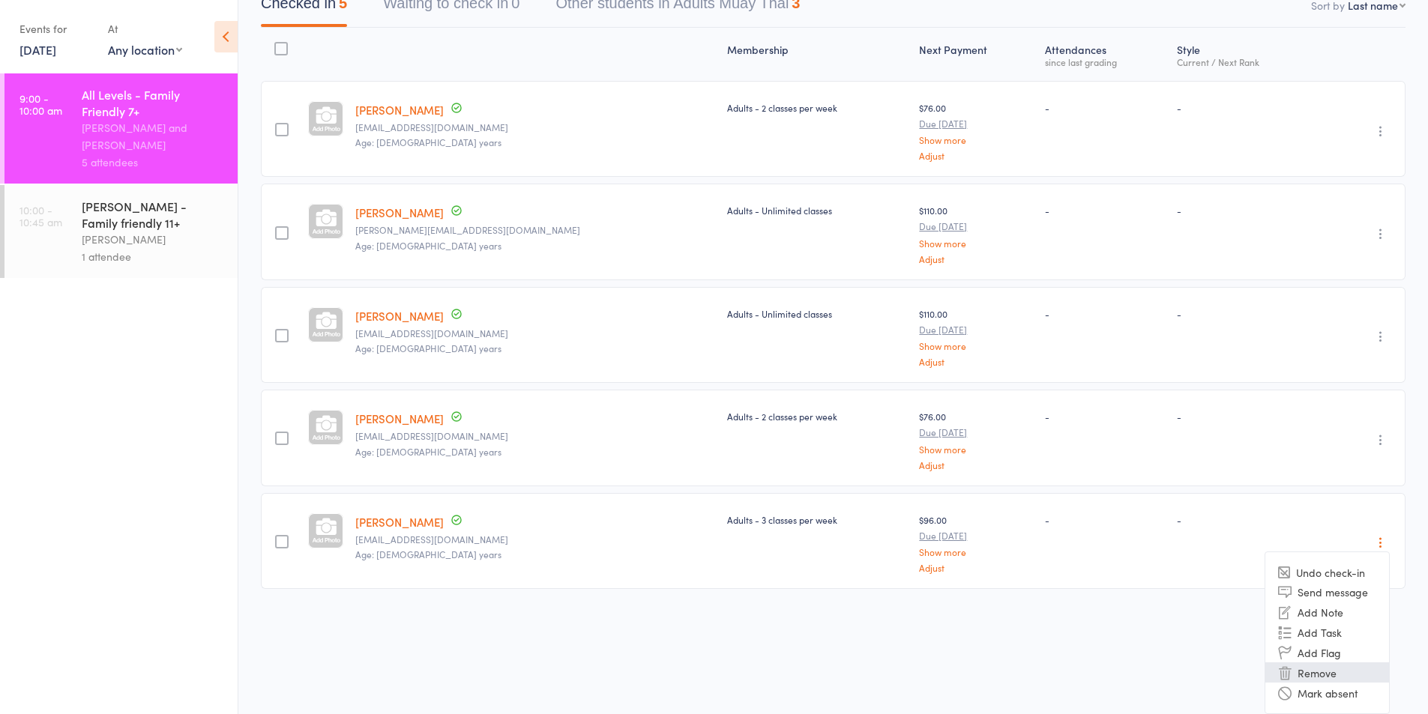
click at [1331, 678] on li "Remove" at bounding box center [1327, 673] width 124 height 20
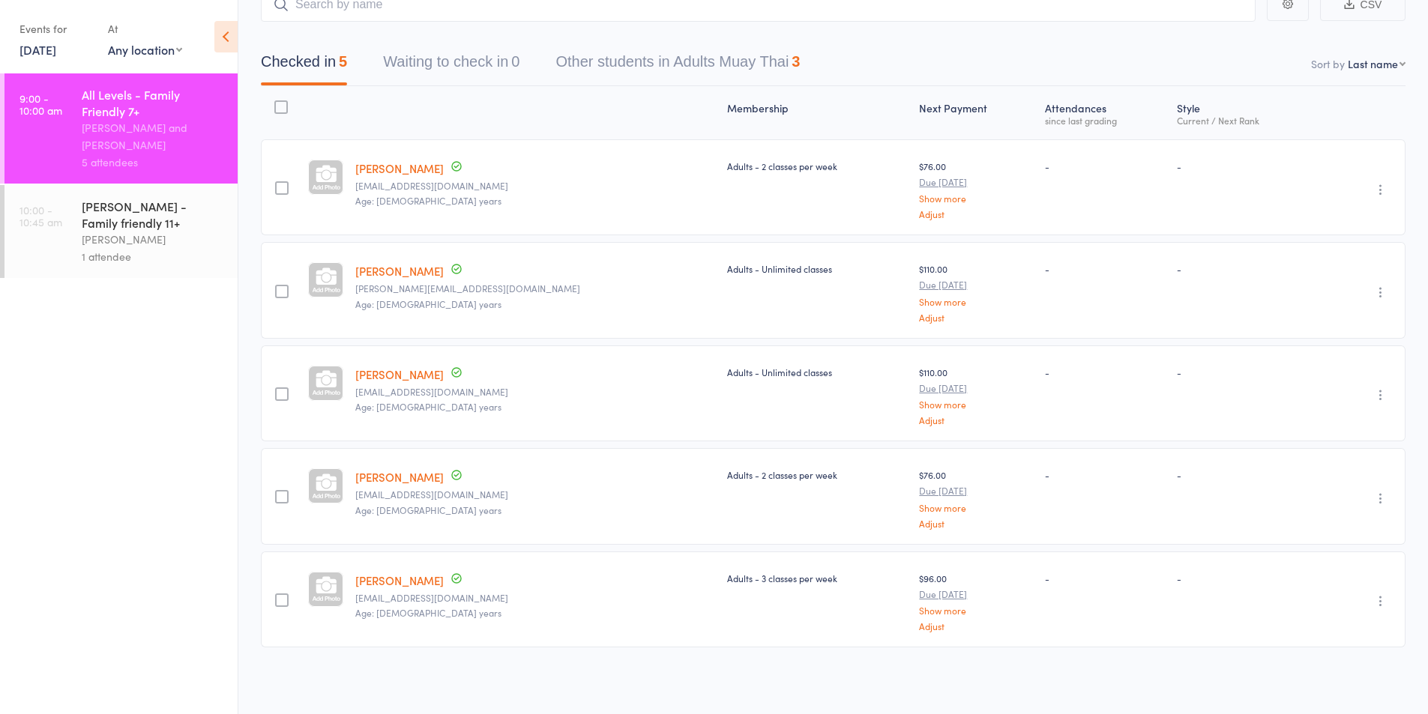
scroll to position [6, 0]
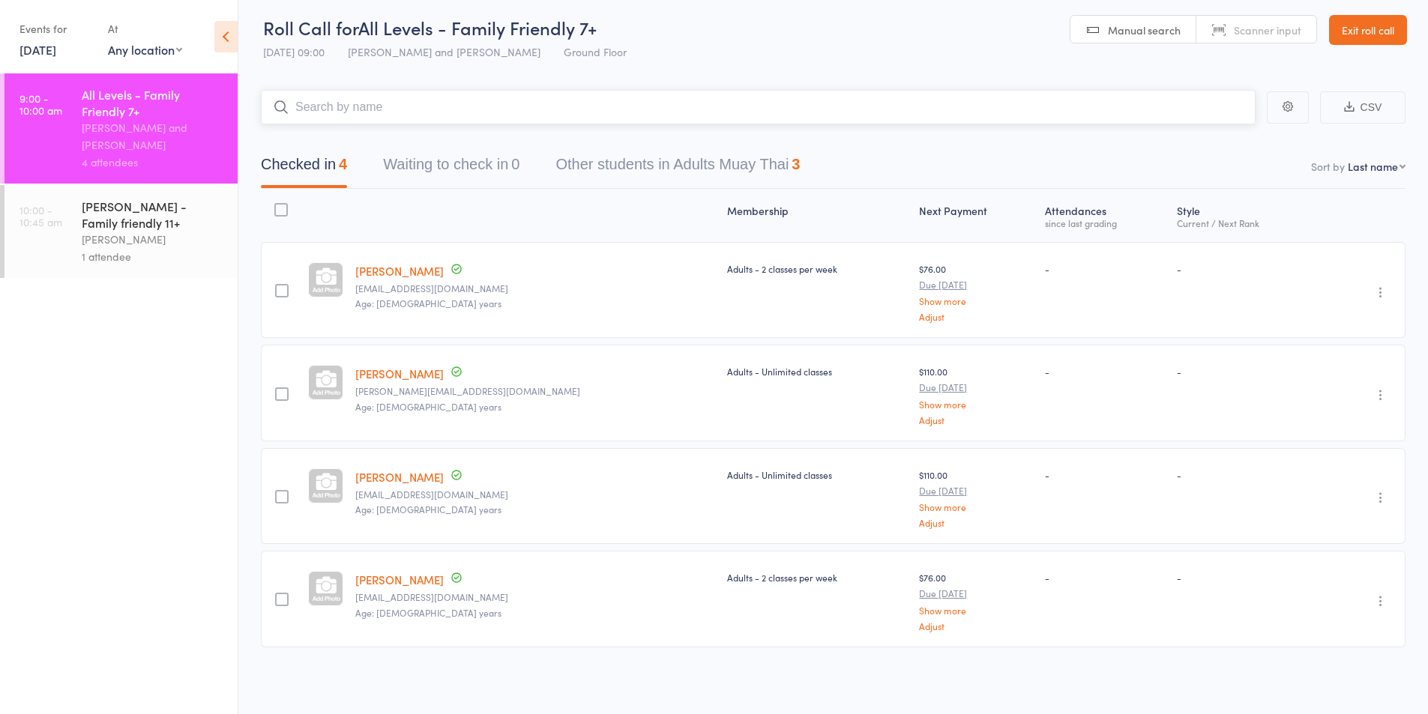
click at [382, 109] on input "search" at bounding box center [758, 107] width 995 height 34
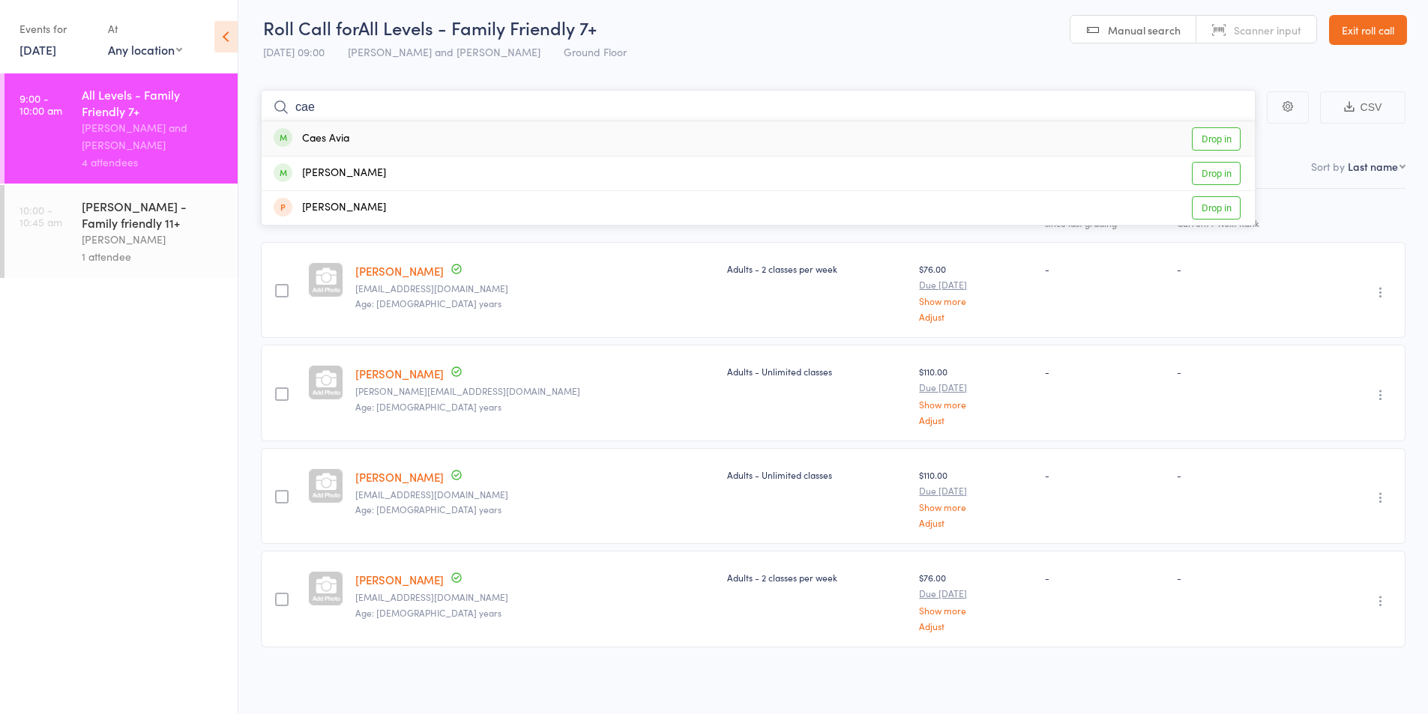
type input "cae"
click at [335, 134] on div "Caes Avia" at bounding box center [312, 138] width 76 height 17
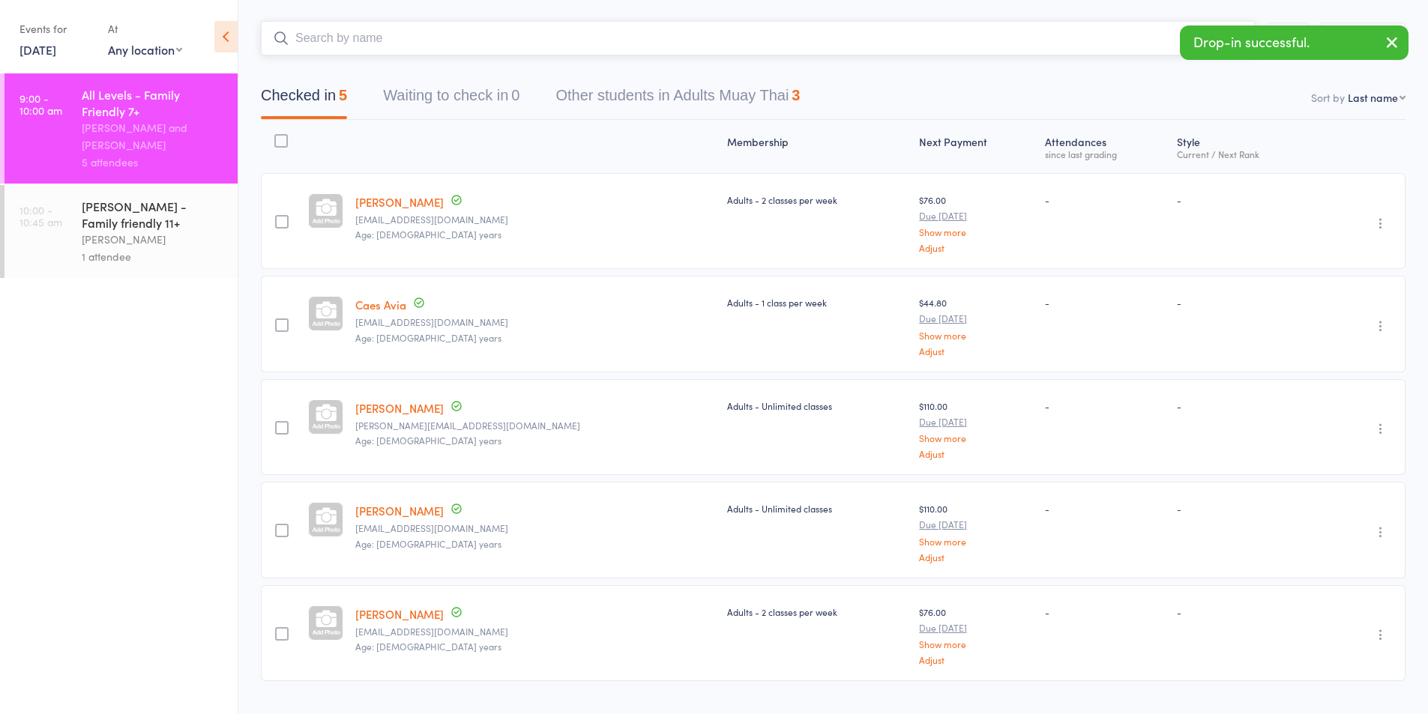
scroll to position [109, 0]
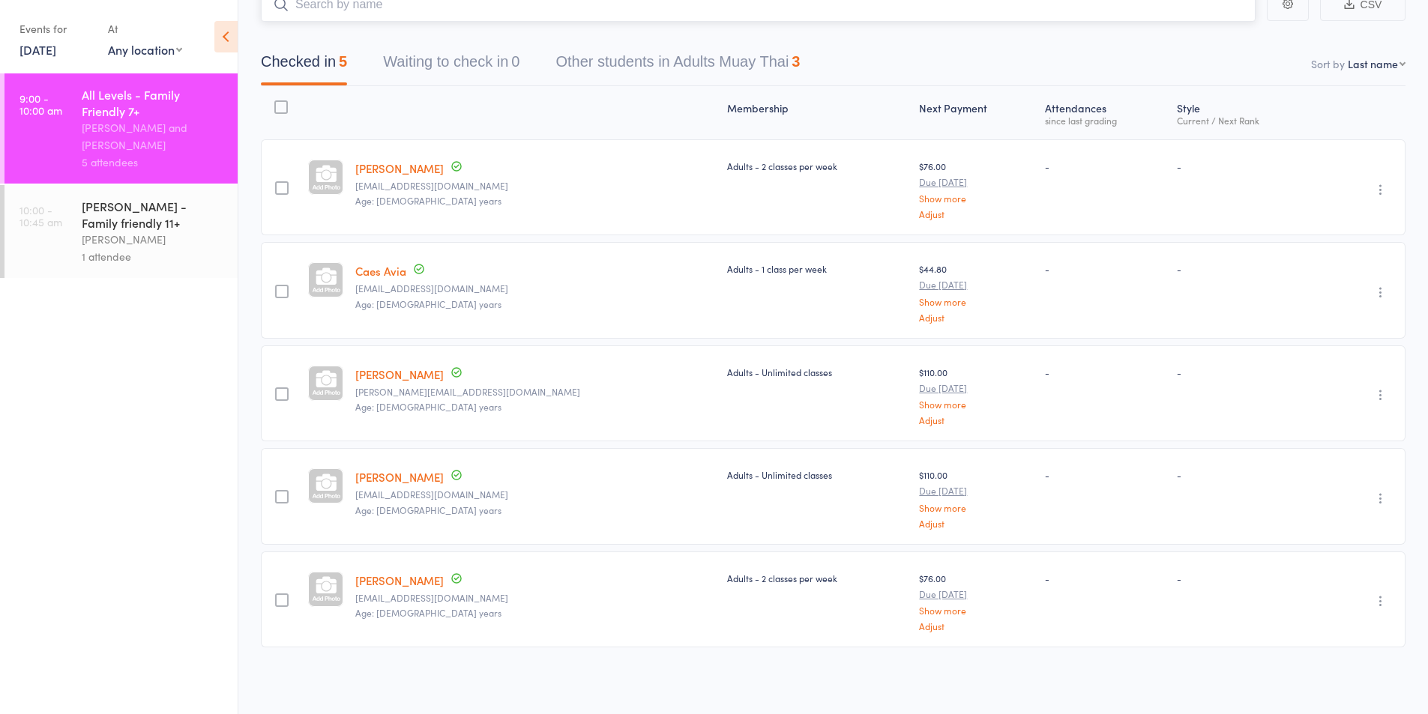
click at [346, 10] on input "search" at bounding box center [758, 4] width 995 height 34
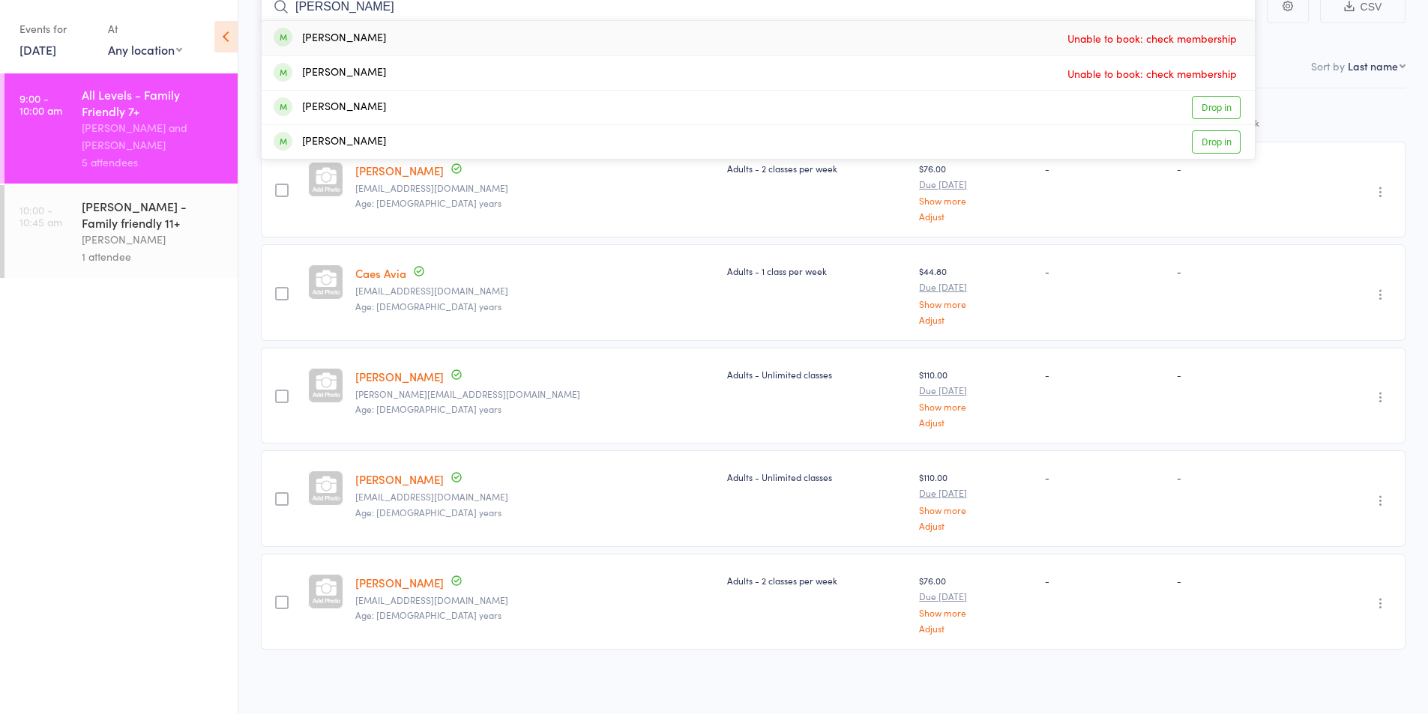
type input "luell"
click at [352, 37] on div "[PERSON_NAME]" at bounding box center [330, 38] width 112 height 17
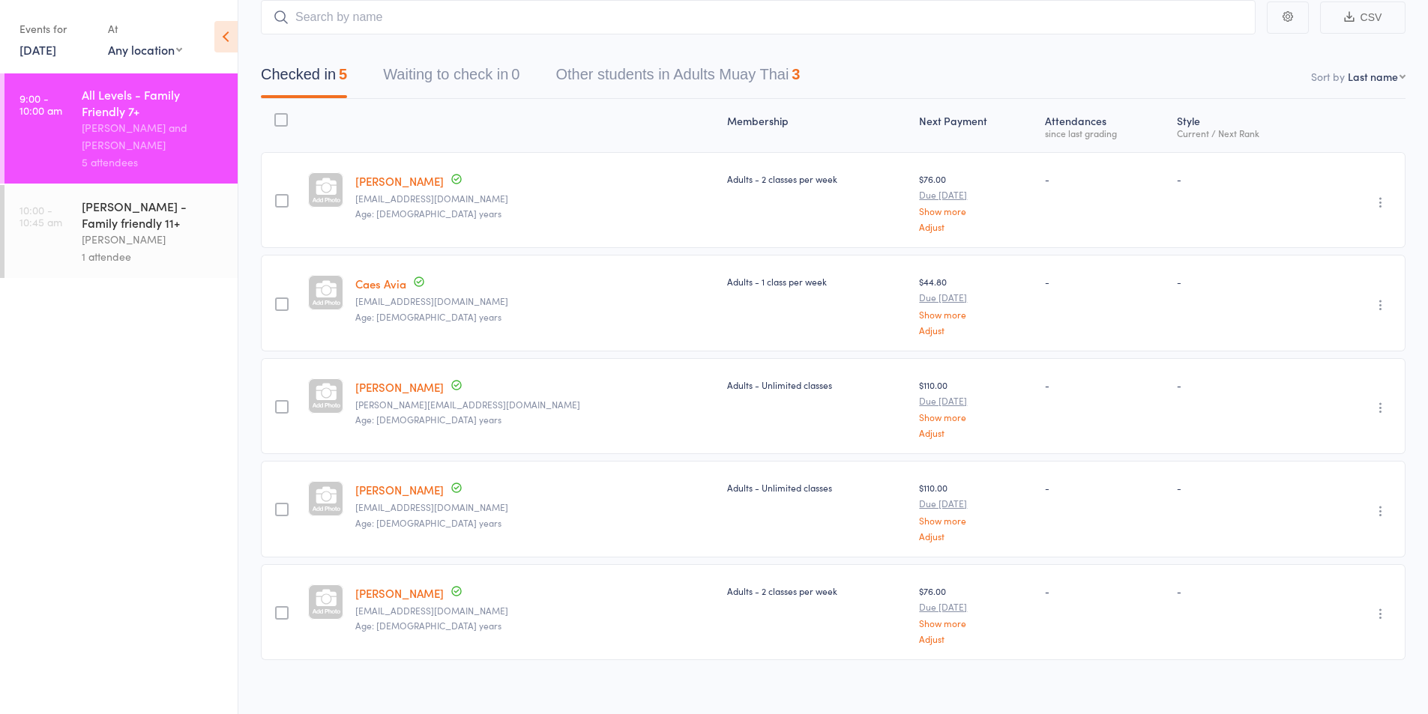
click at [137, 211] on div "Suay Sweat - Family friendly 11+" at bounding box center [153, 214] width 143 height 33
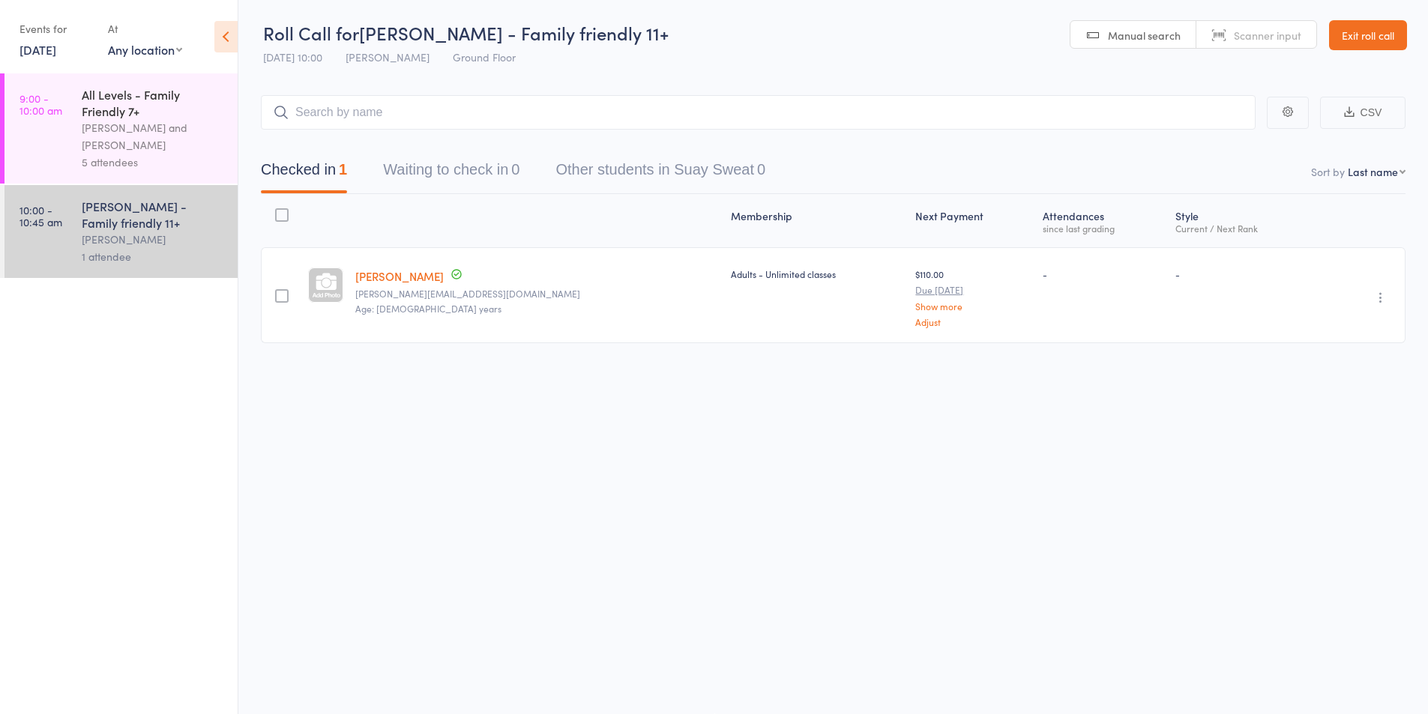
click at [325, 113] on input "search" at bounding box center [758, 112] width 995 height 34
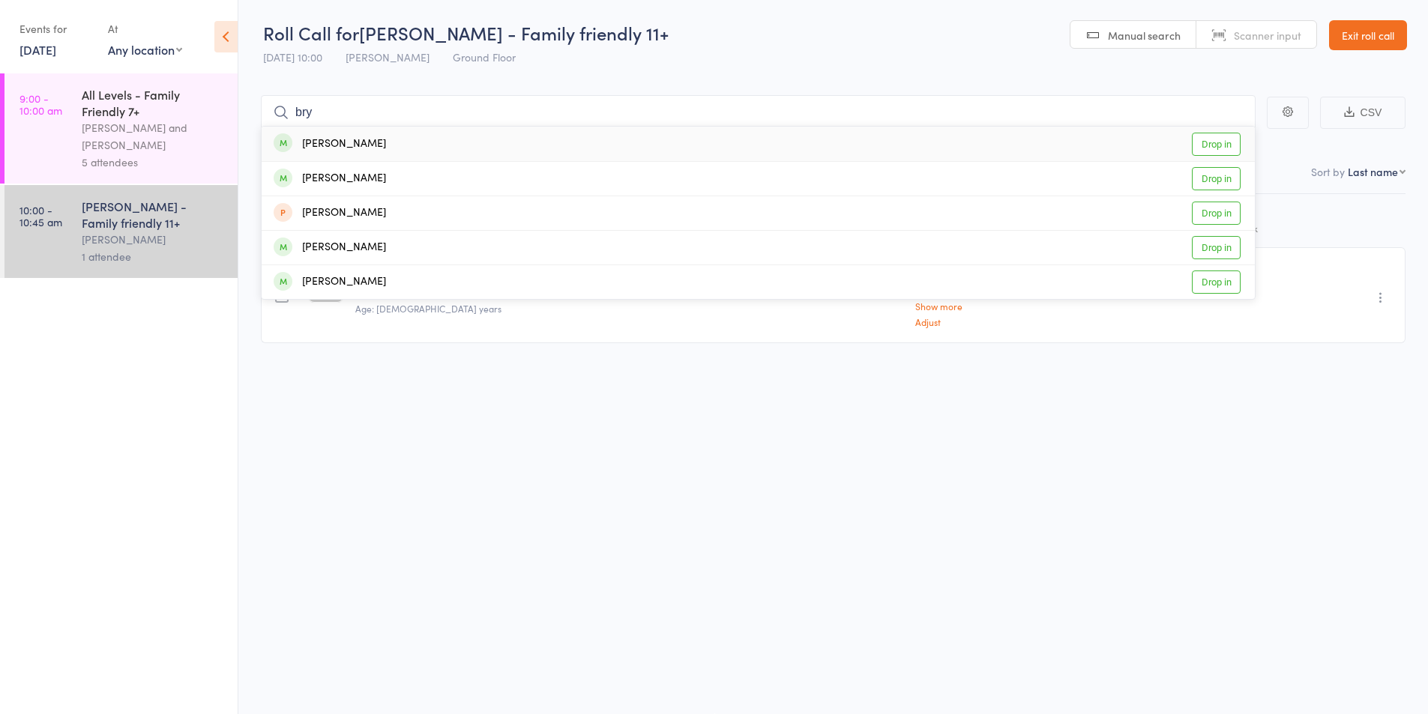
type input "bry"
click at [339, 146] on div "Bryn Jones" at bounding box center [330, 144] width 112 height 17
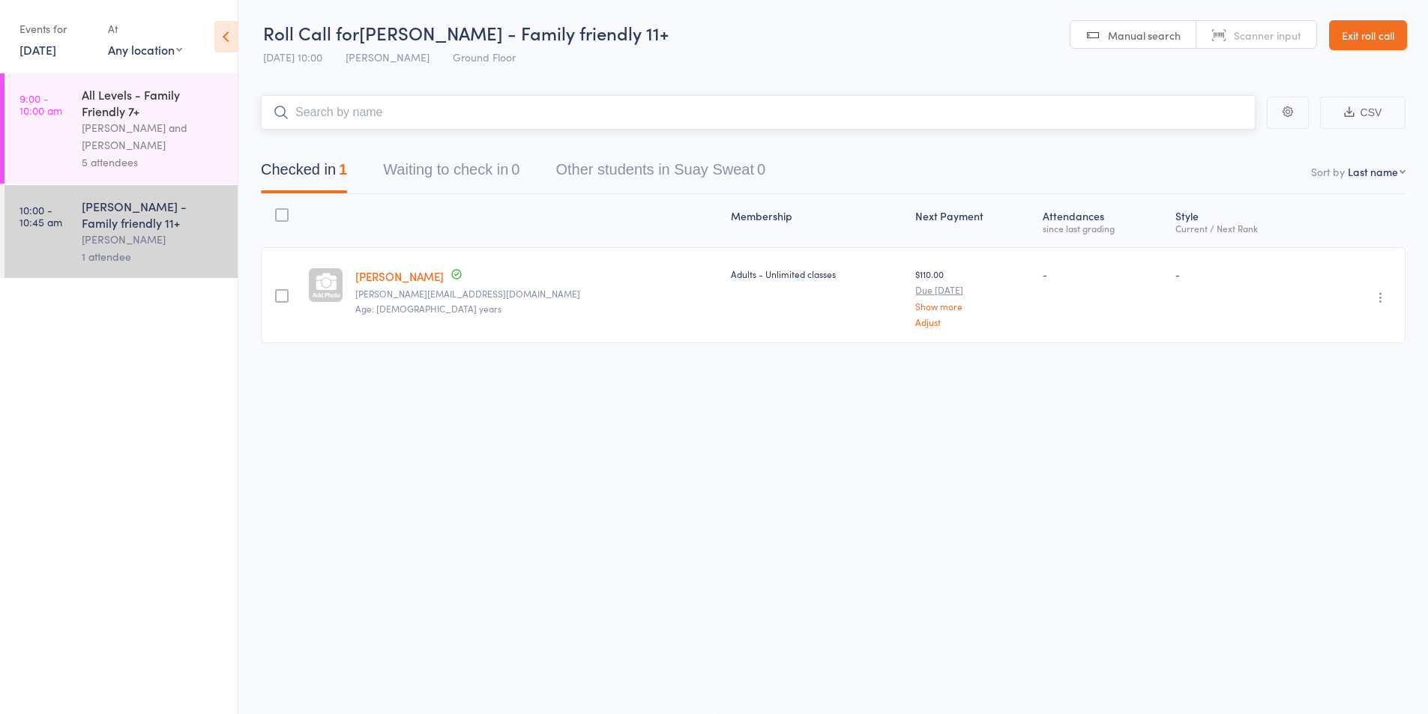
click at [321, 112] on input "search" at bounding box center [758, 112] width 995 height 34
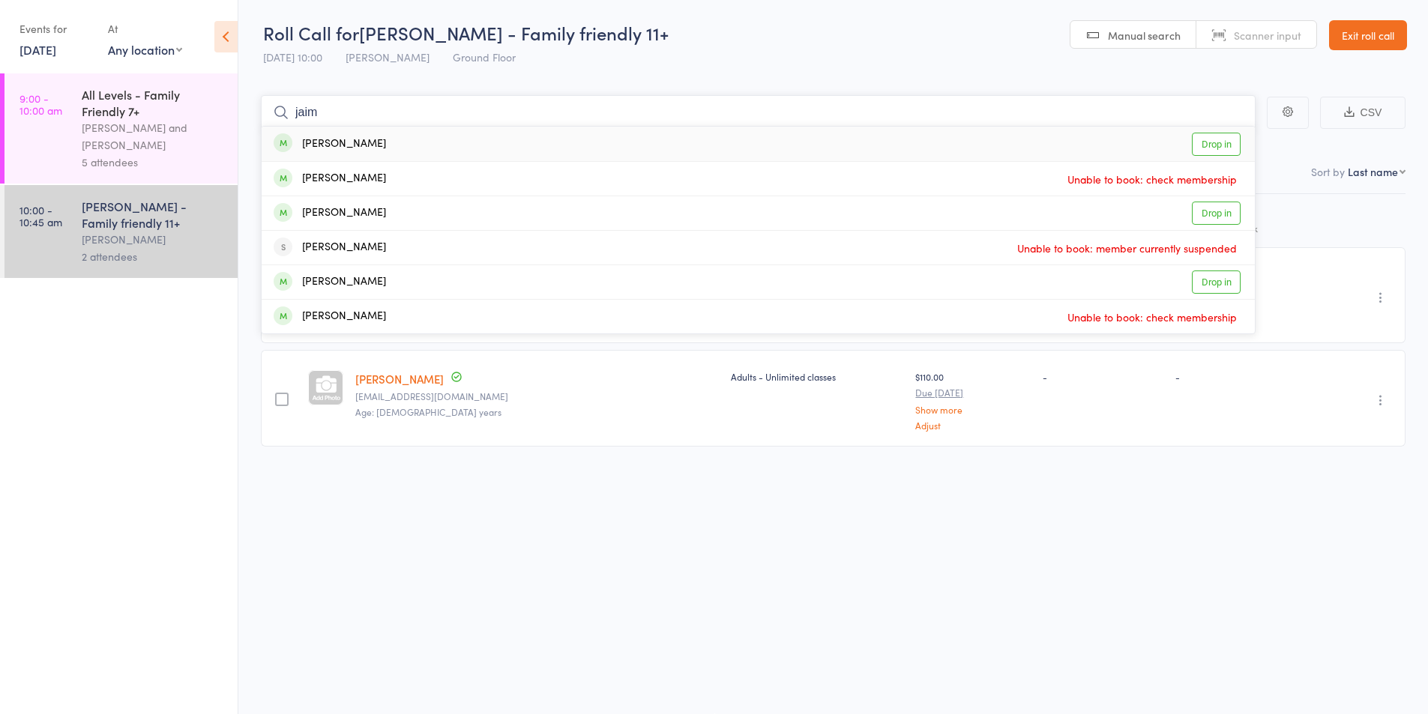
type input "jaim"
click at [337, 141] on div "Jacob Sim" at bounding box center [330, 144] width 112 height 17
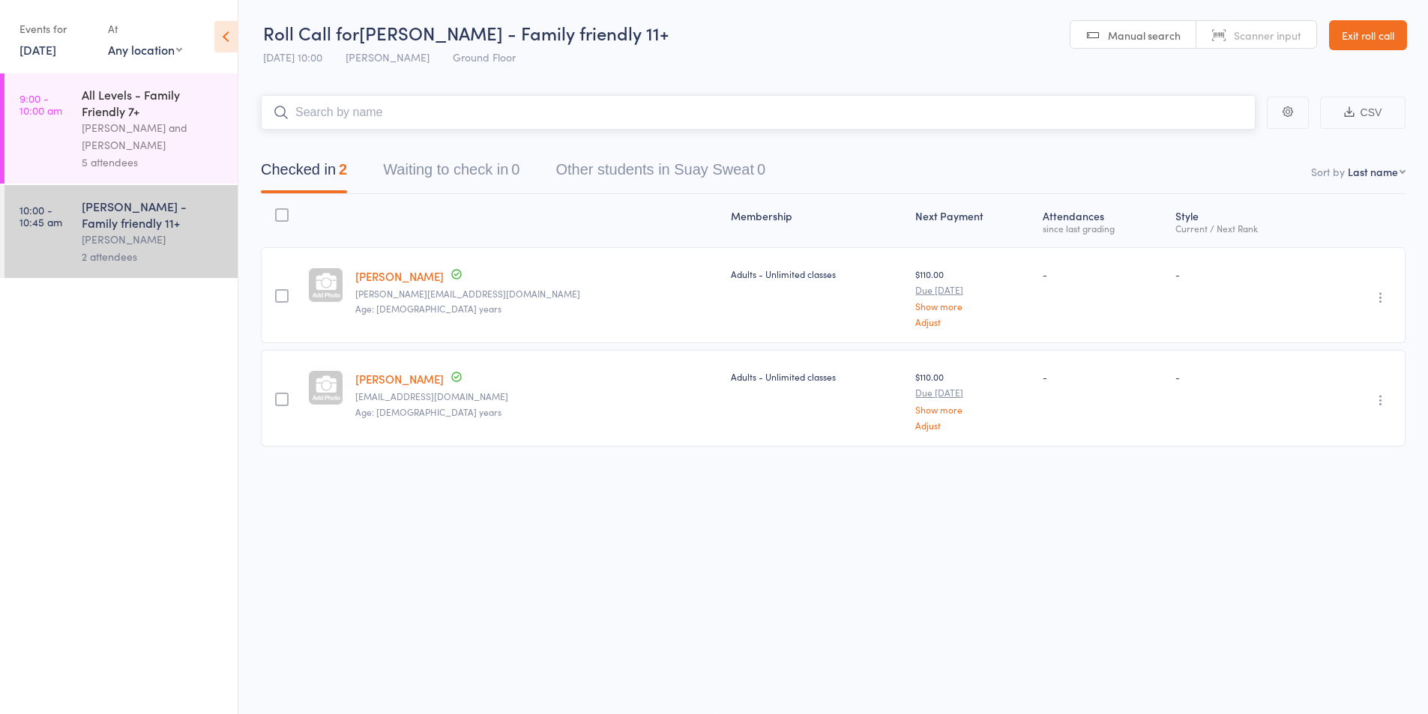
click at [337, 115] on input "search" at bounding box center [758, 112] width 995 height 34
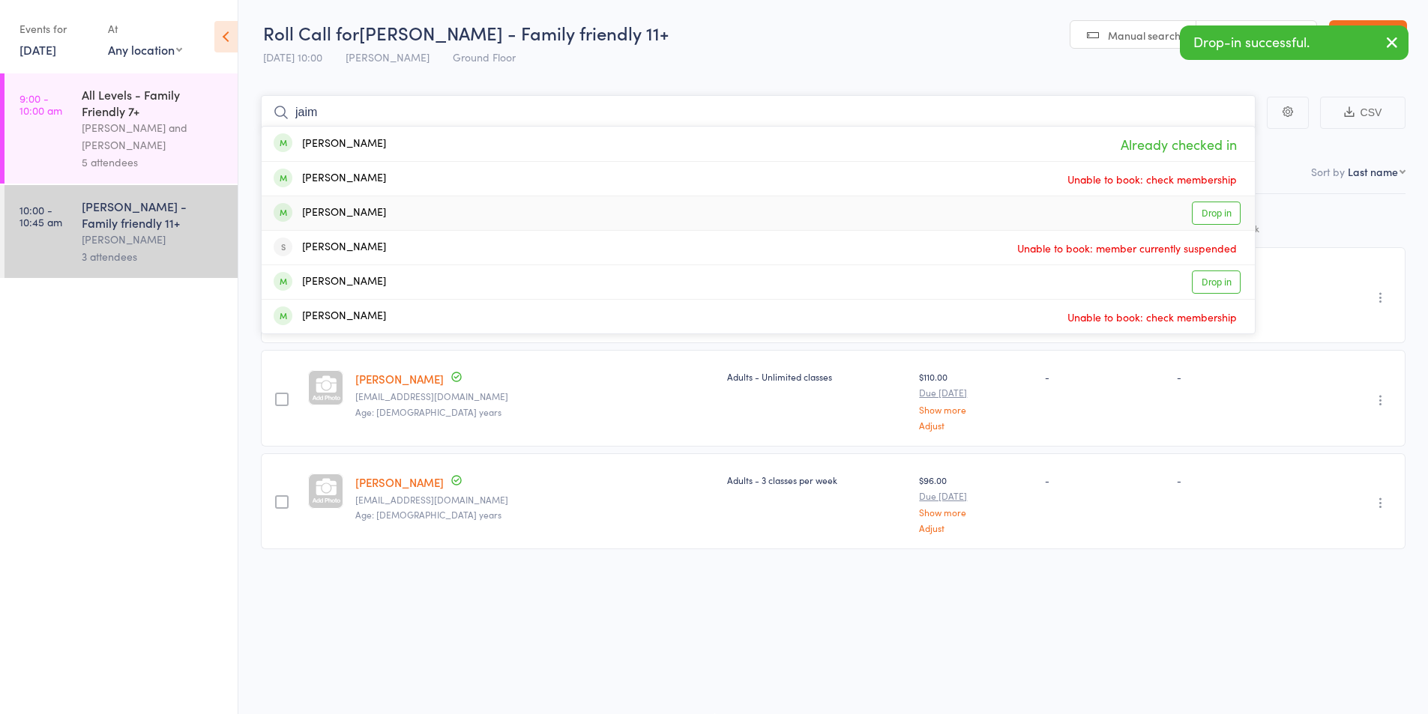
type input "jaim"
click at [341, 211] on div "Jaimee Elphick" at bounding box center [330, 213] width 112 height 17
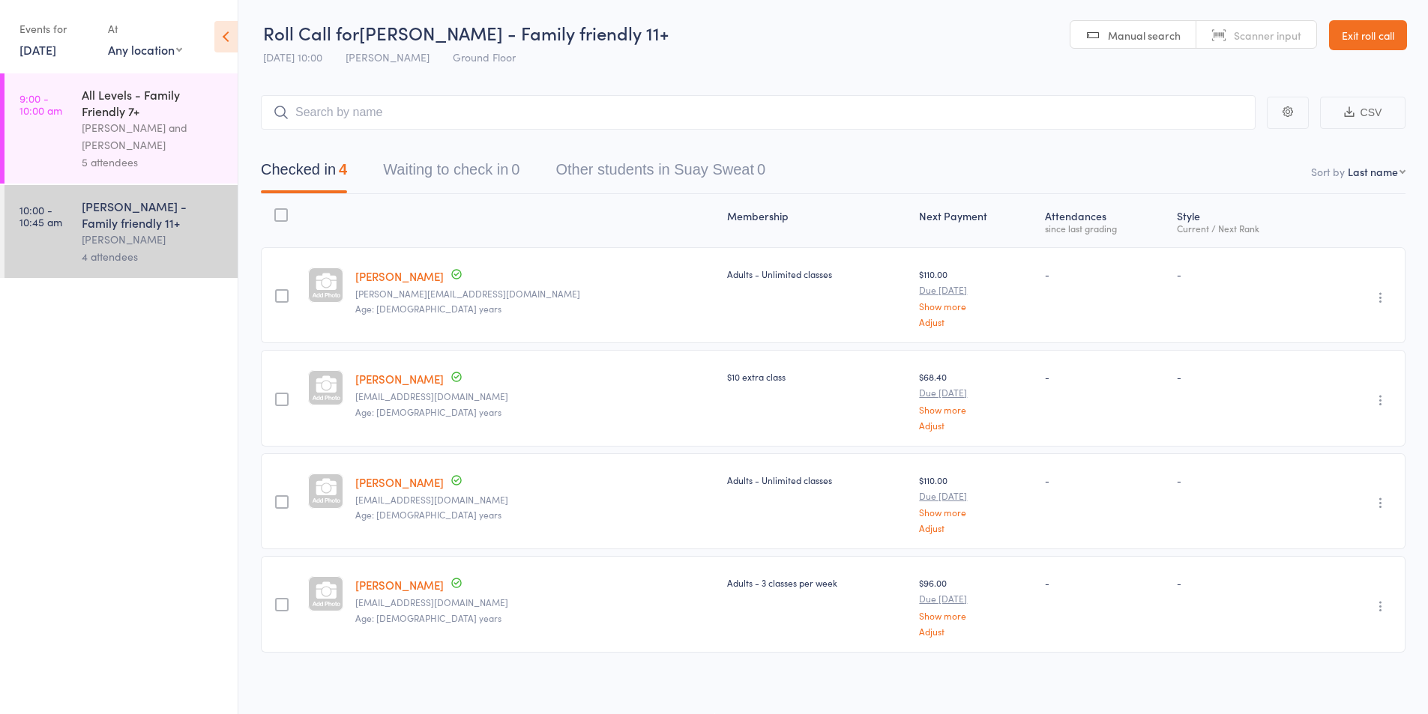
click at [52, 120] on link "9:00 - 10:00 am All Levels - Family Friendly 7+ Karl Puglia and Lukas Sayer 5 a…" at bounding box center [120, 128] width 233 height 110
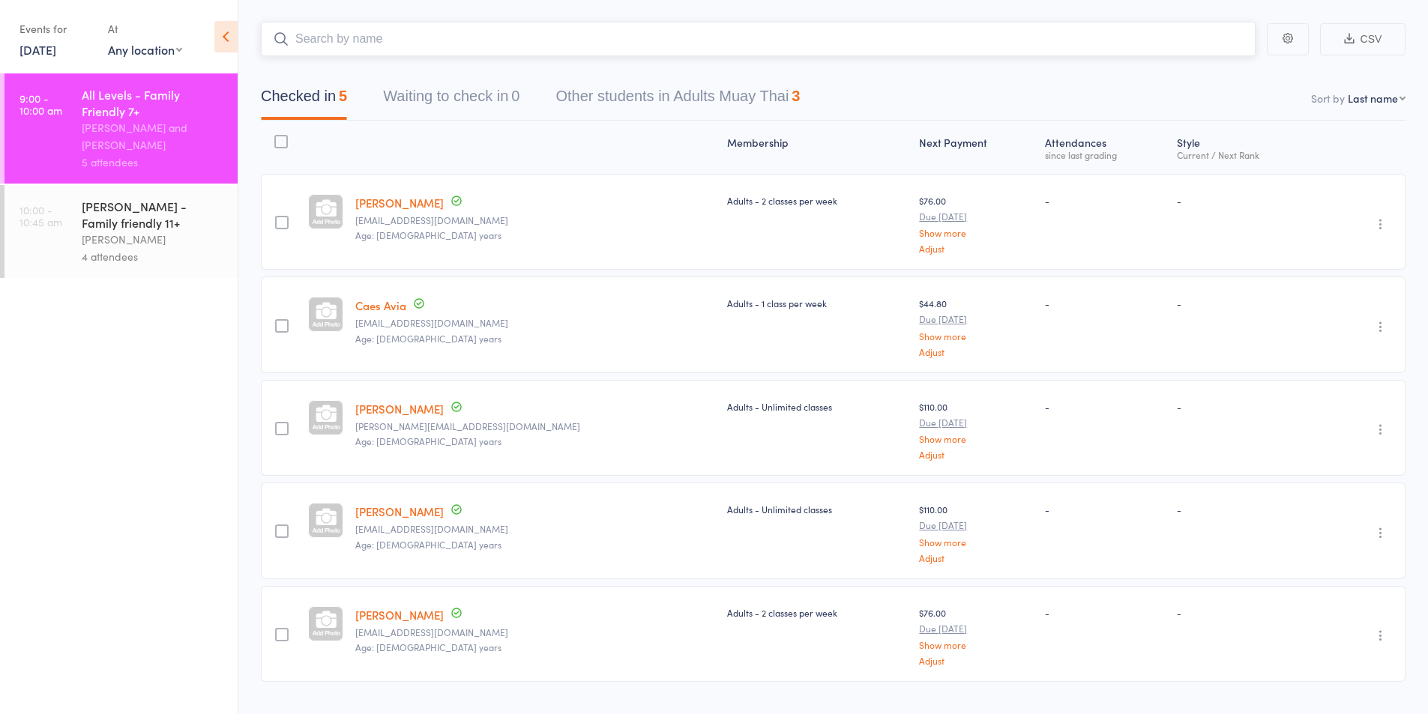
scroll to position [109, 0]
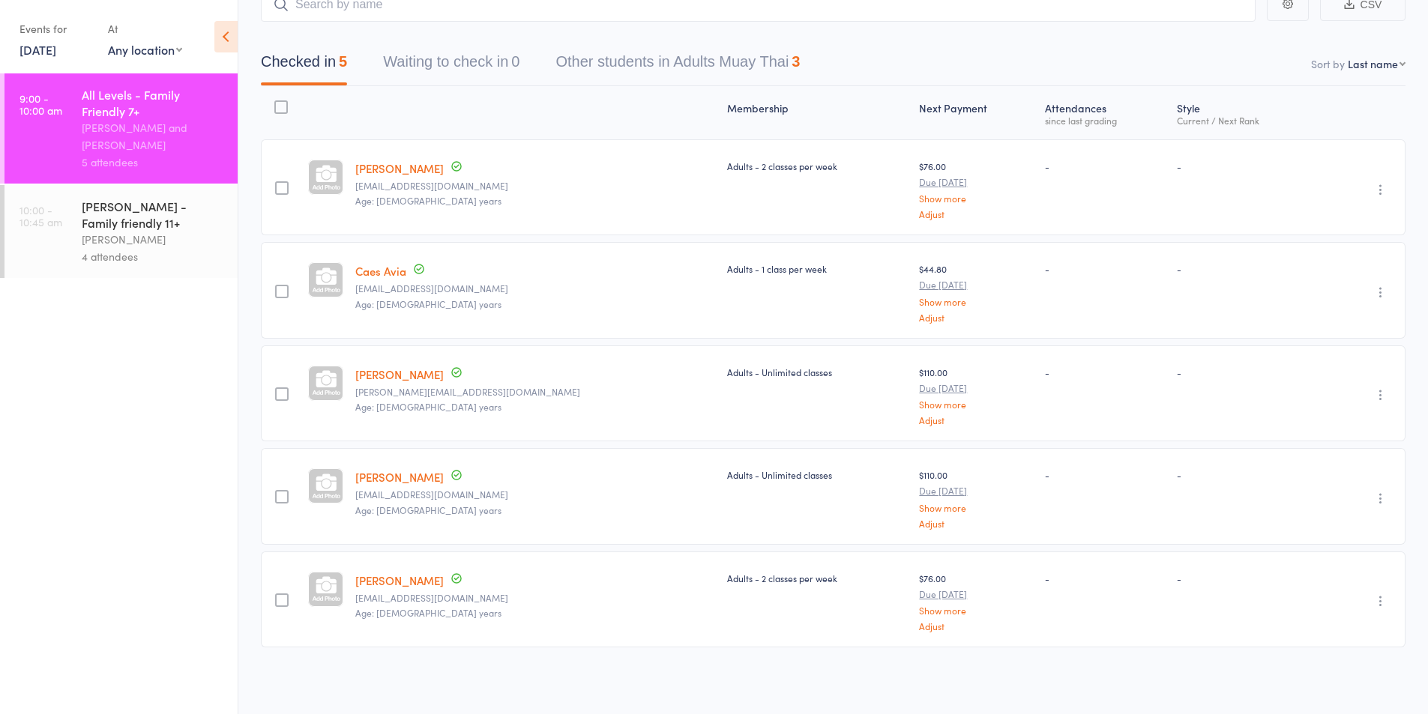
click at [1382, 496] on icon "button" at bounding box center [1380, 498] width 15 height 15
click at [1319, 630] on li "Remove" at bounding box center [1327, 628] width 124 height 20
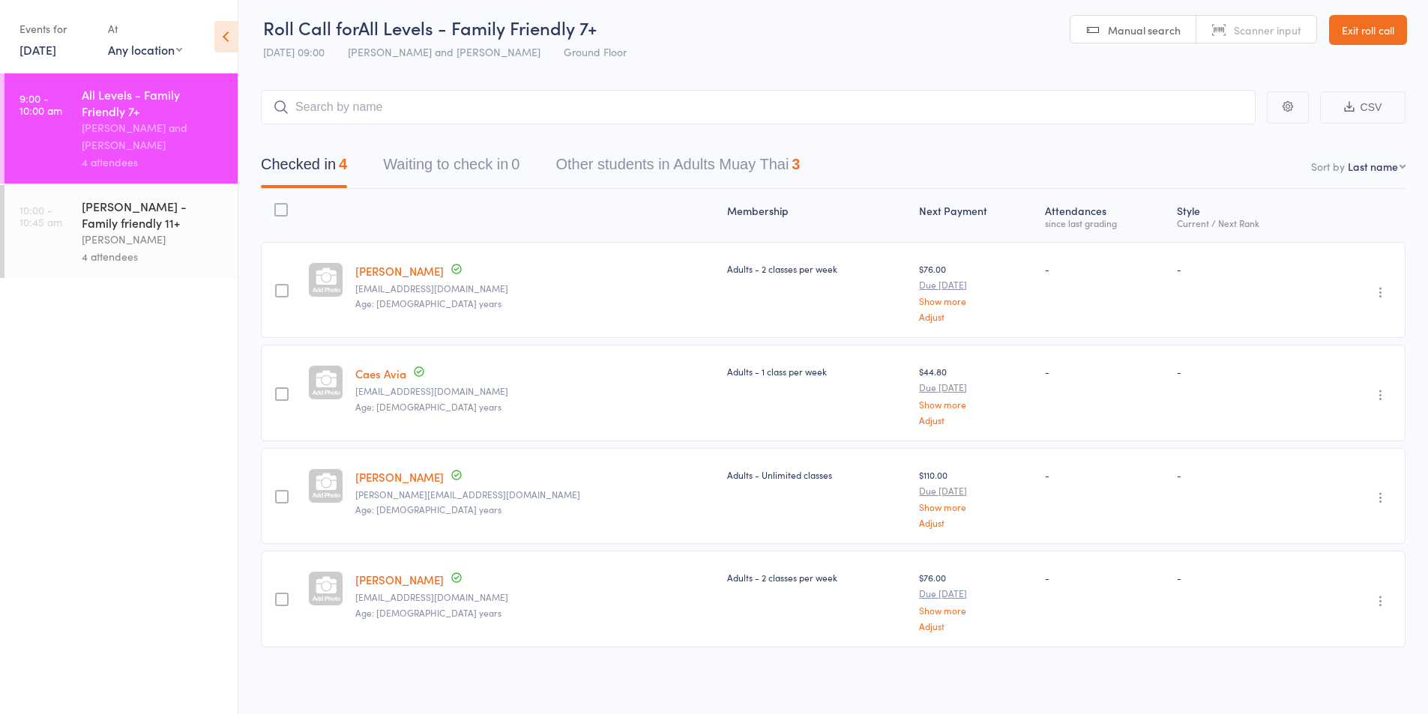
scroll to position [6, 0]
click at [1364, 163] on select "First name Last name Birthday today? Behind on payments? Check in time Next pay…" at bounding box center [1377, 166] width 58 height 15
select select "4"
click at [1348, 159] on select "First name Last name Birthday today? Behind on payments? Check in time Next pay…" at bounding box center [1377, 166] width 58 height 15
click at [379, 106] on input "search" at bounding box center [758, 107] width 995 height 34
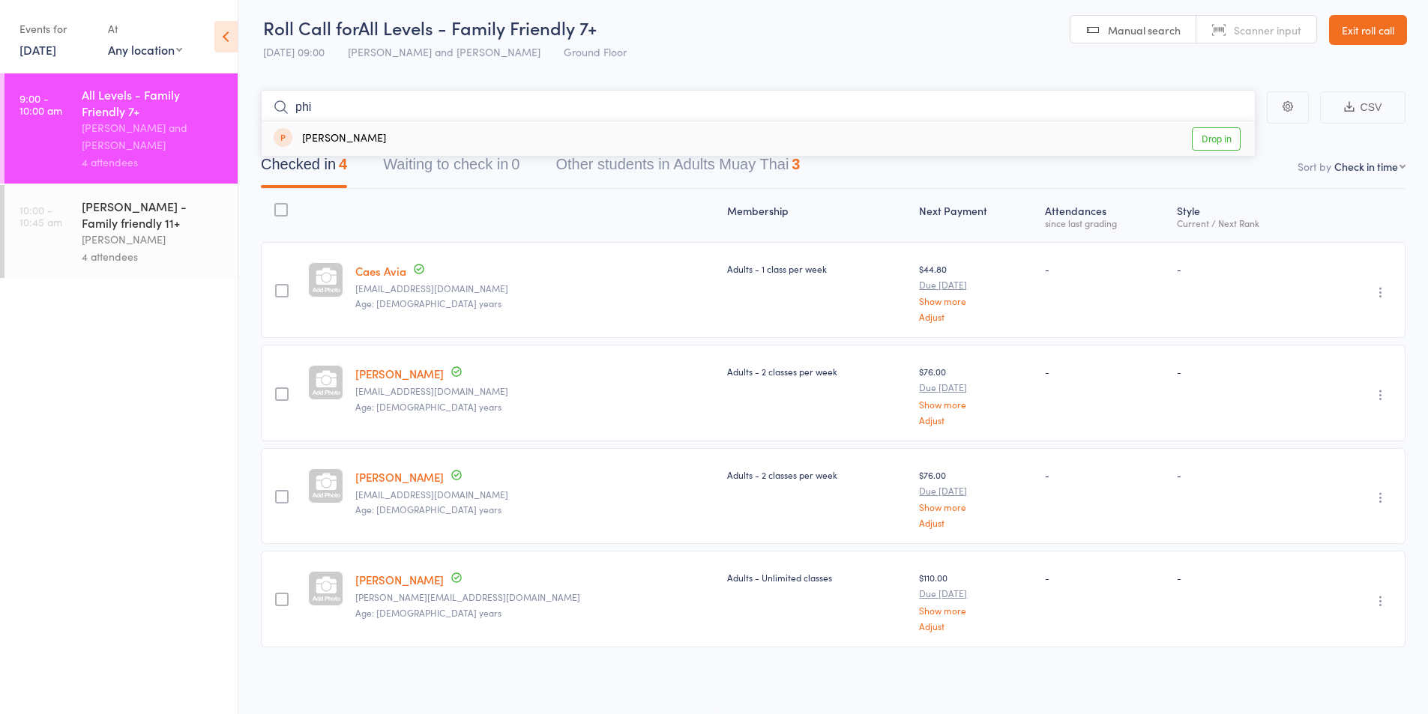
type input "phi"
click at [356, 134] on div "[PERSON_NAME]" at bounding box center [330, 138] width 112 height 17
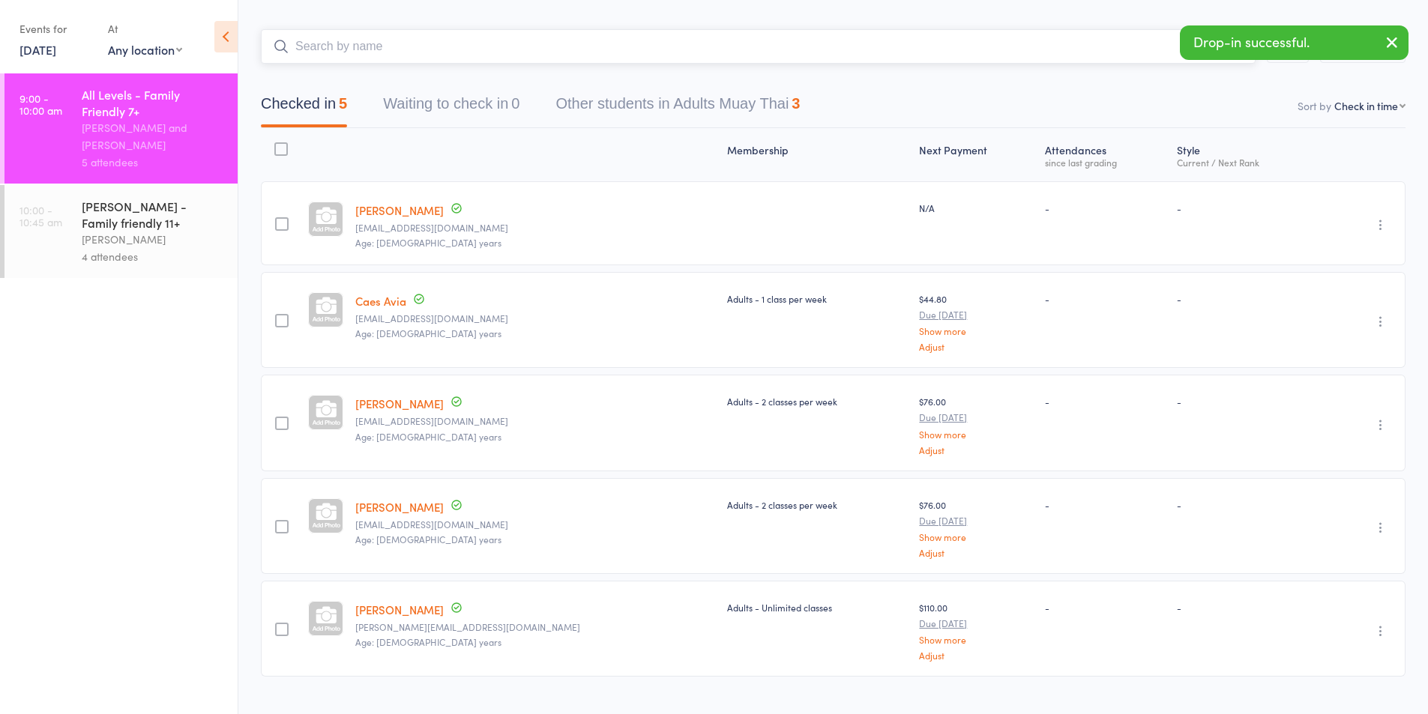
scroll to position [96, 0]
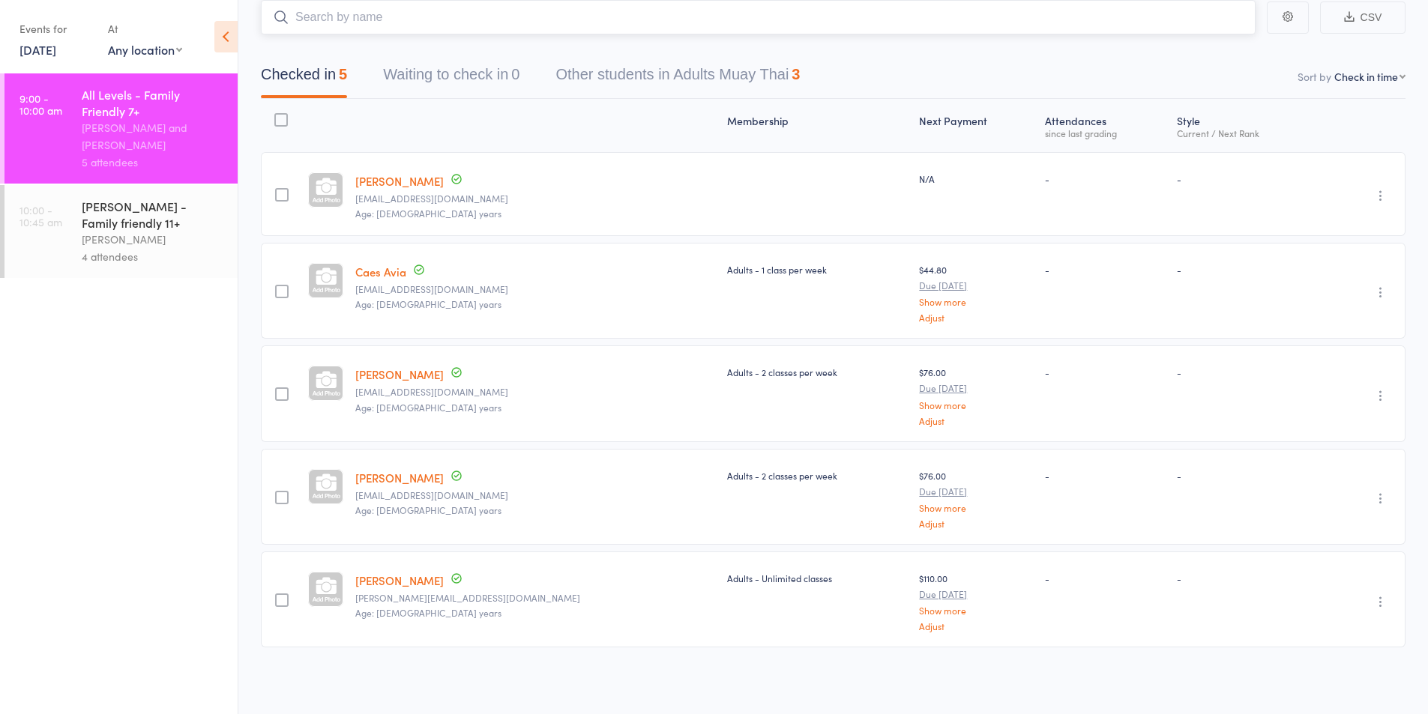
click at [402, 8] on input "search" at bounding box center [758, 17] width 995 height 34
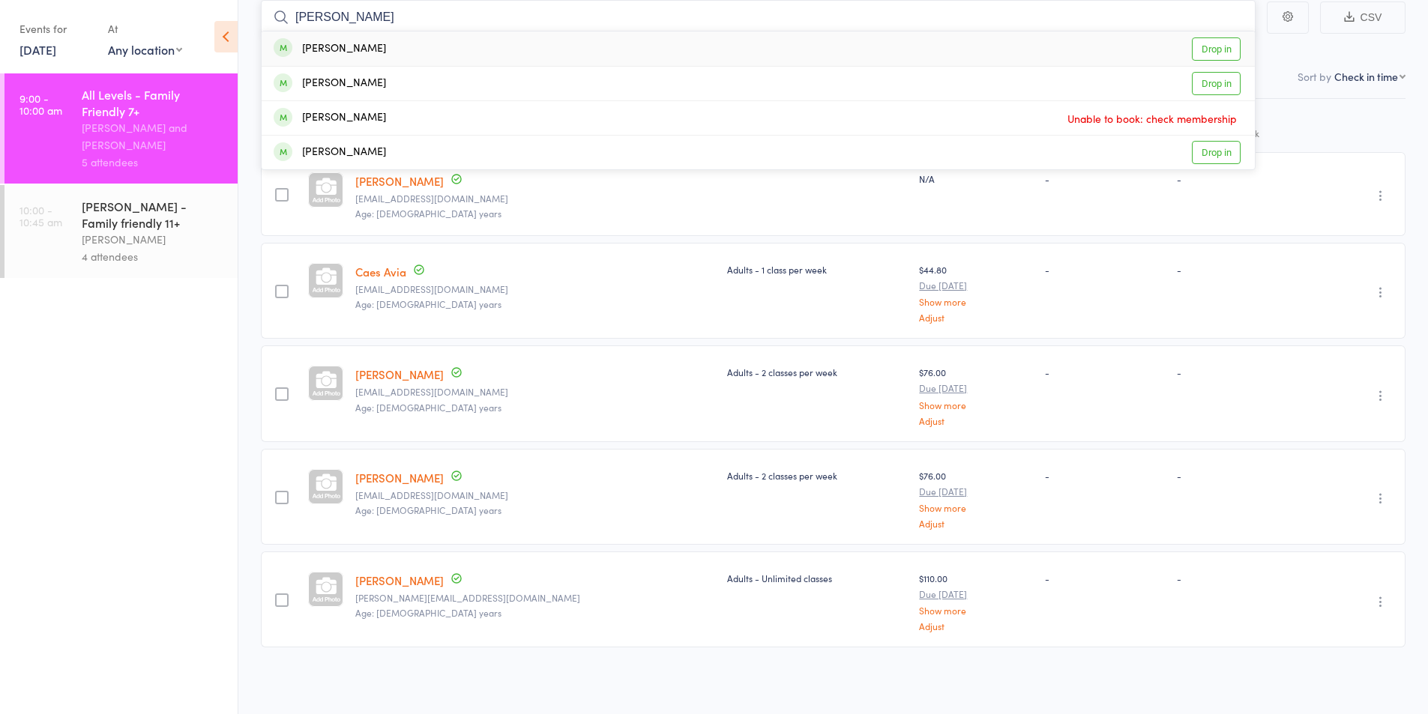
type input "[PERSON_NAME]"
click at [352, 114] on div "[PERSON_NAME]" at bounding box center [330, 117] width 112 height 17
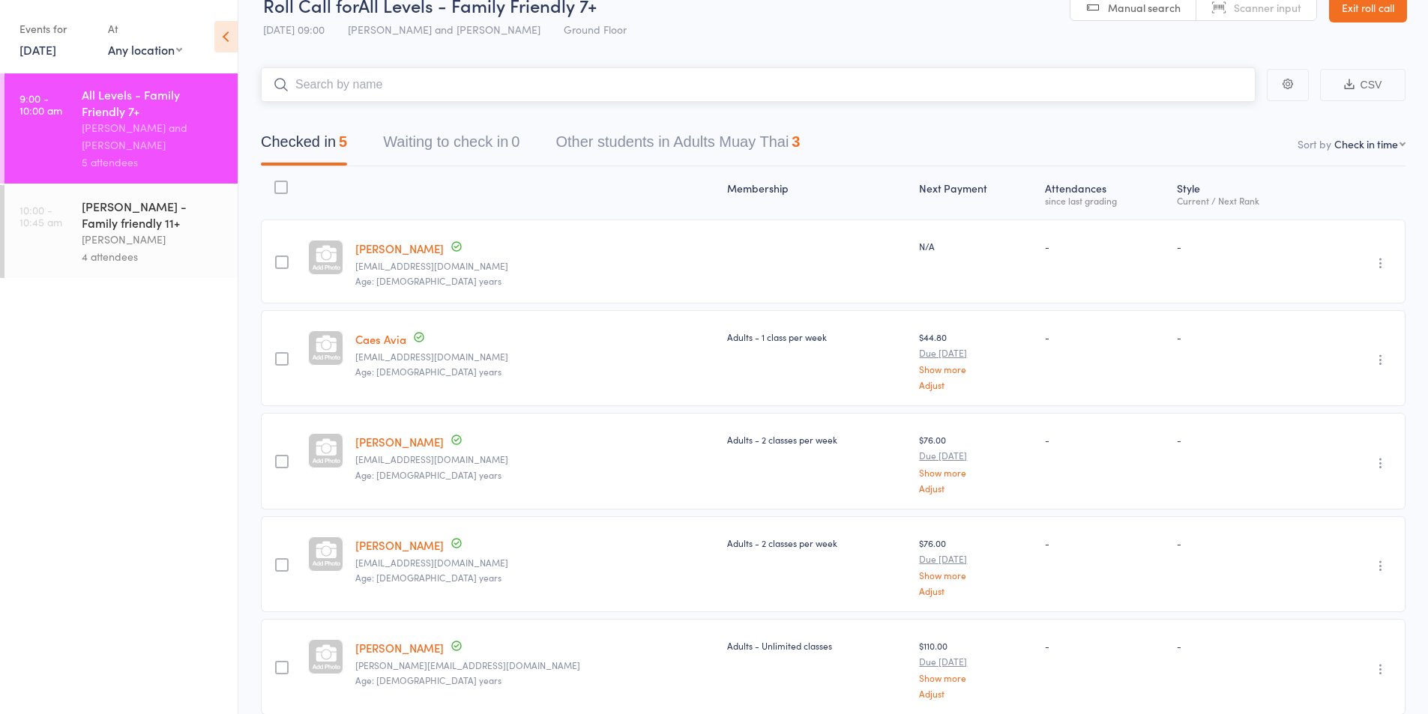
scroll to position [0, 0]
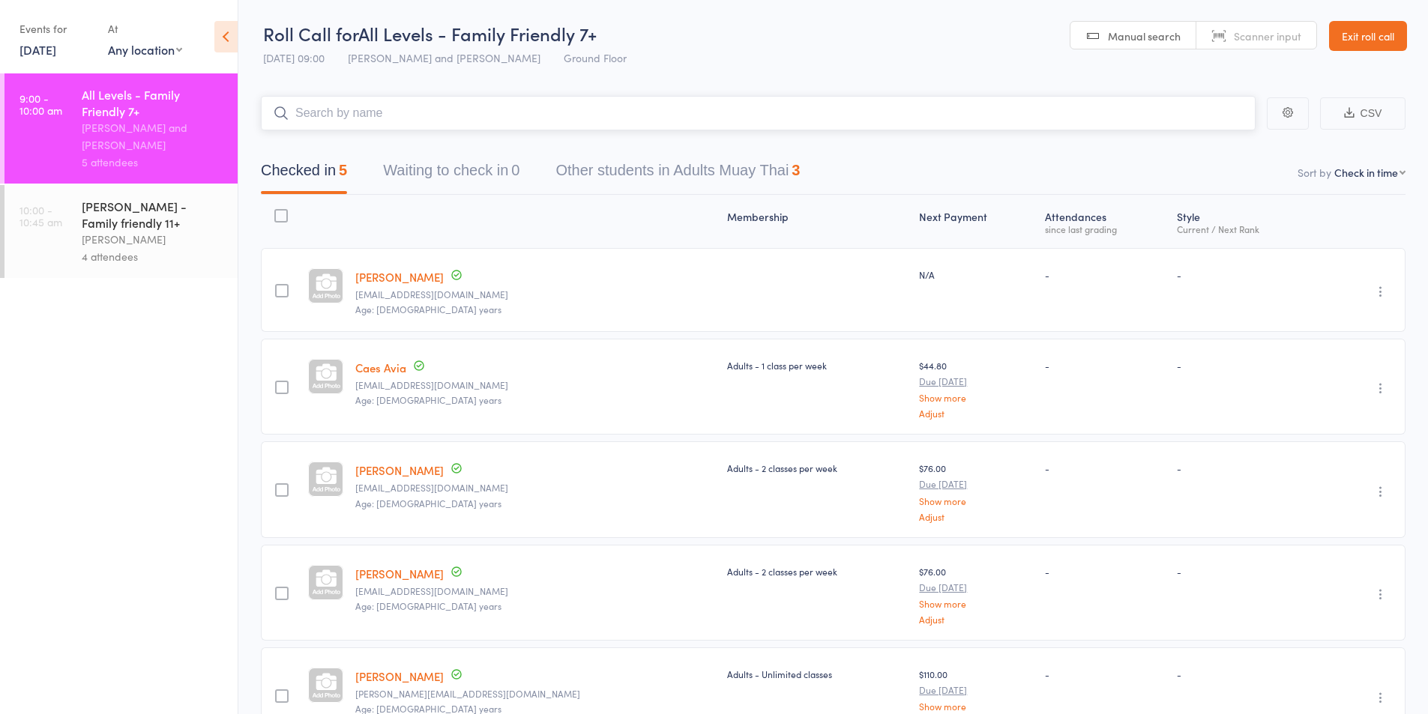
click at [367, 105] on input "search" at bounding box center [758, 113] width 995 height 34
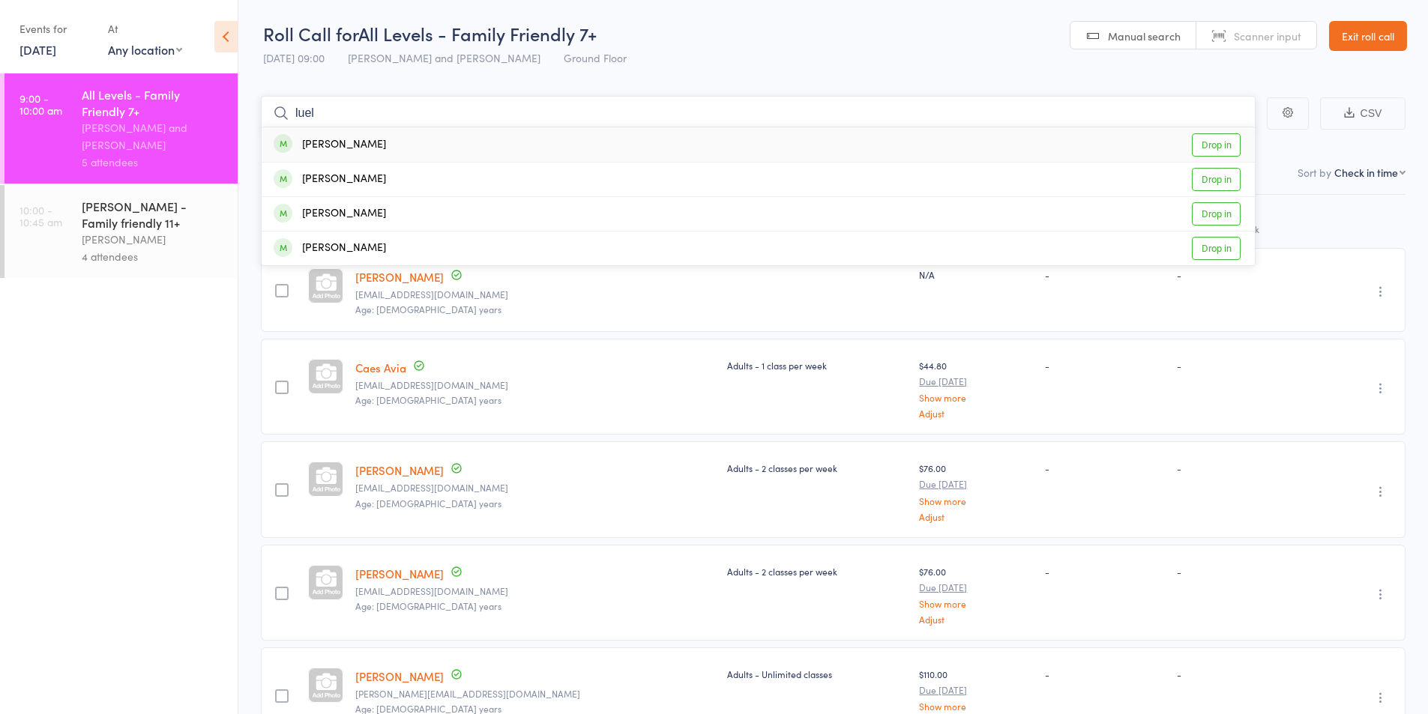
type input "luel"
click at [349, 147] on div "[PERSON_NAME]" at bounding box center [330, 144] width 112 height 17
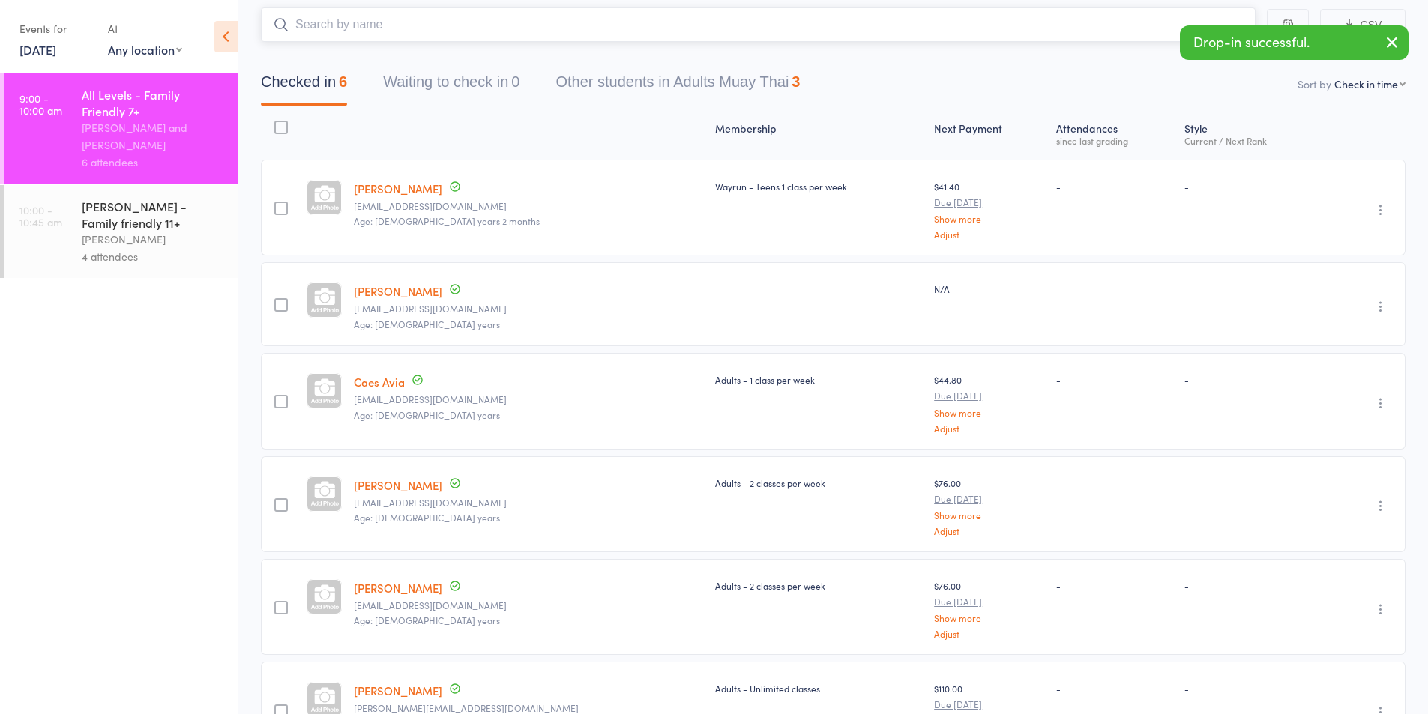
scroll to position [199, 0]
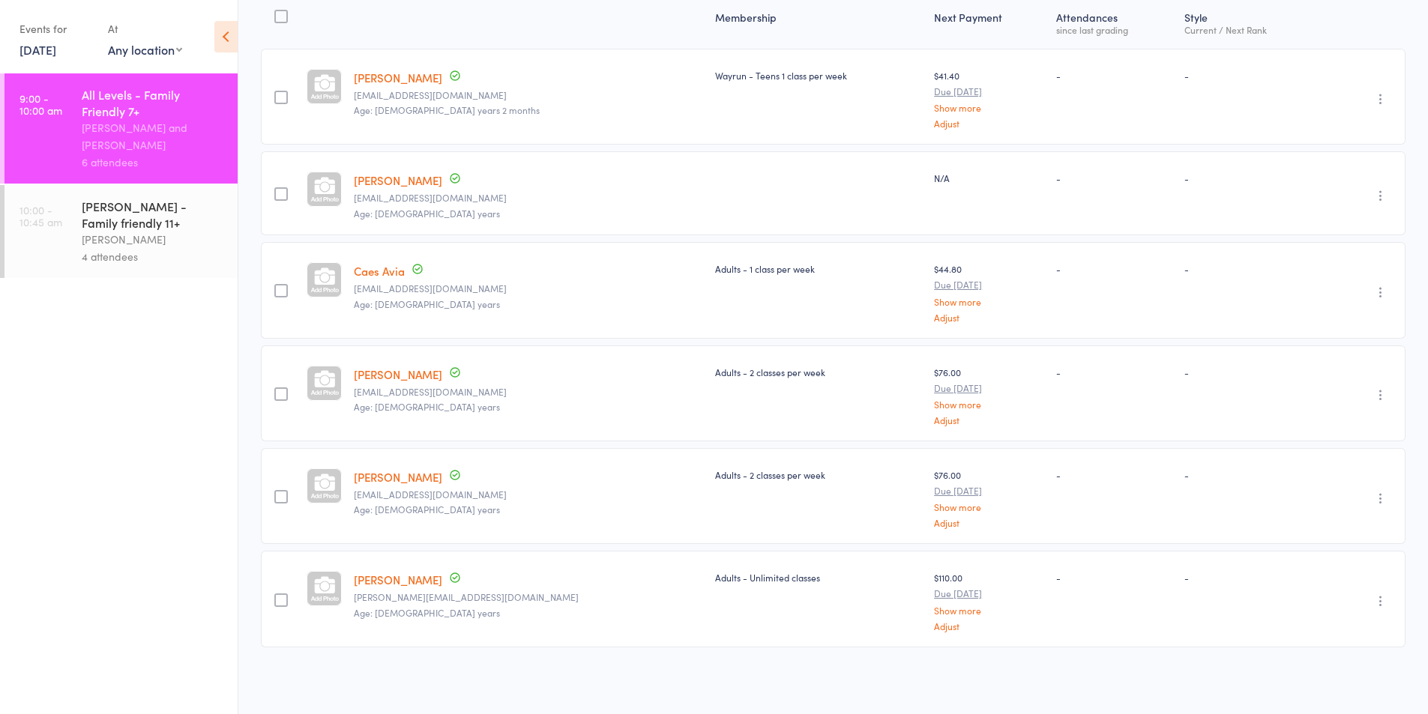
click at [92, 211] on div "Suay Sweat - Family friendly 11+" at bounding box center [153, 214] width 143 height 33
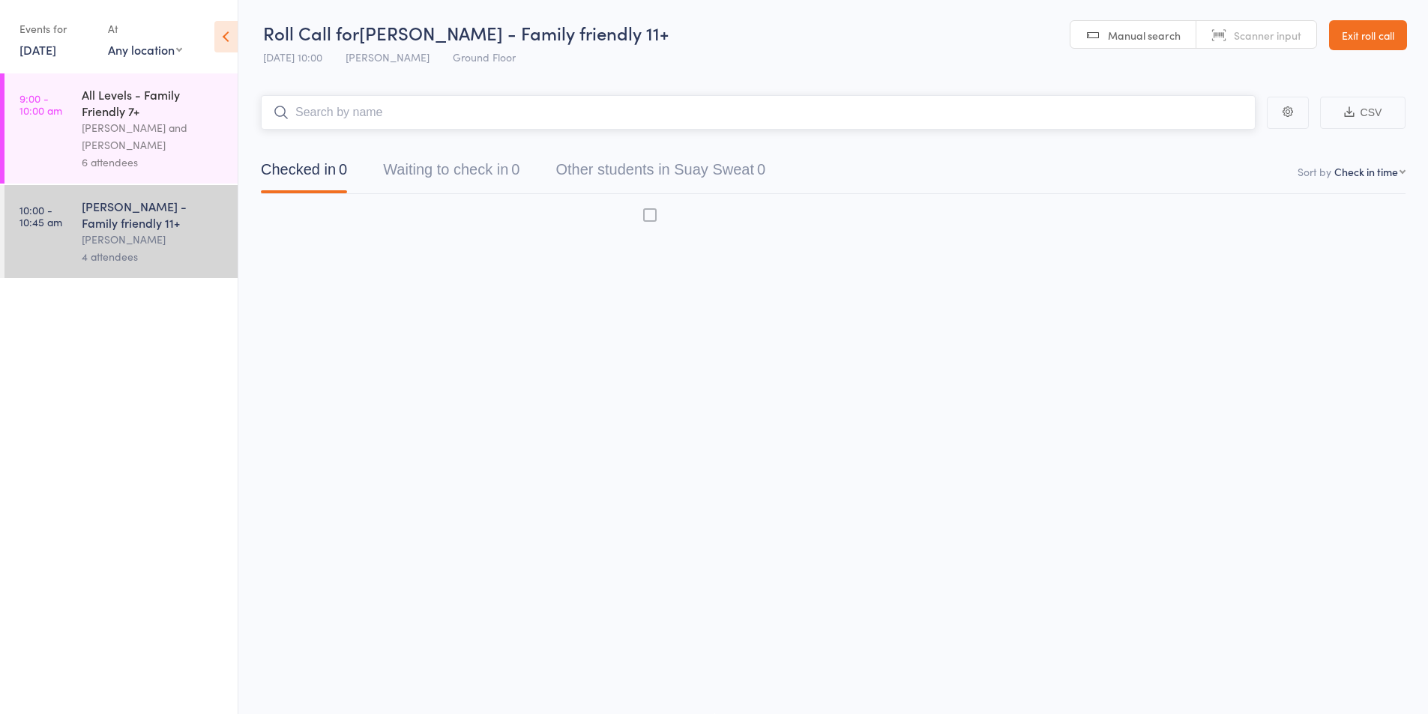
scroll to position [1, 0]
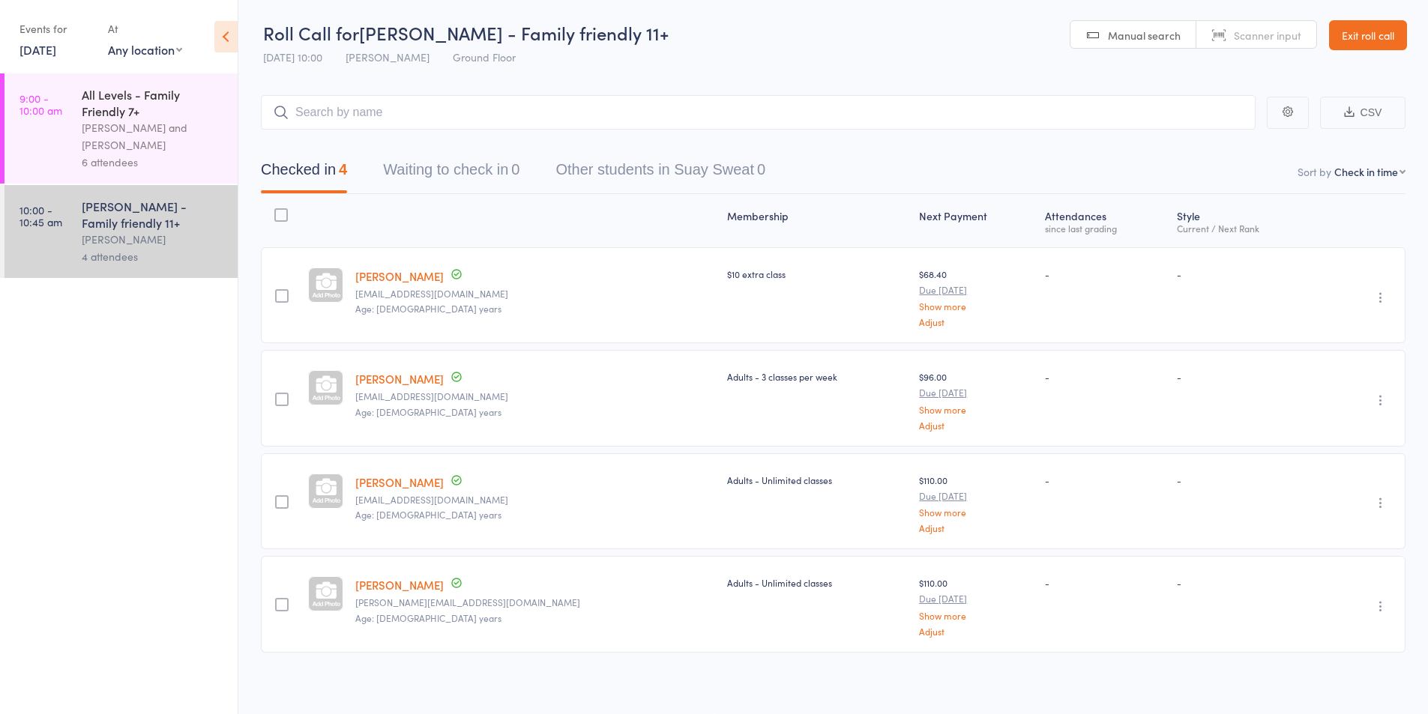
click at [32, 50] on link "12 Oct, 2025" at bounding box center [37, 49] width 37 height 16
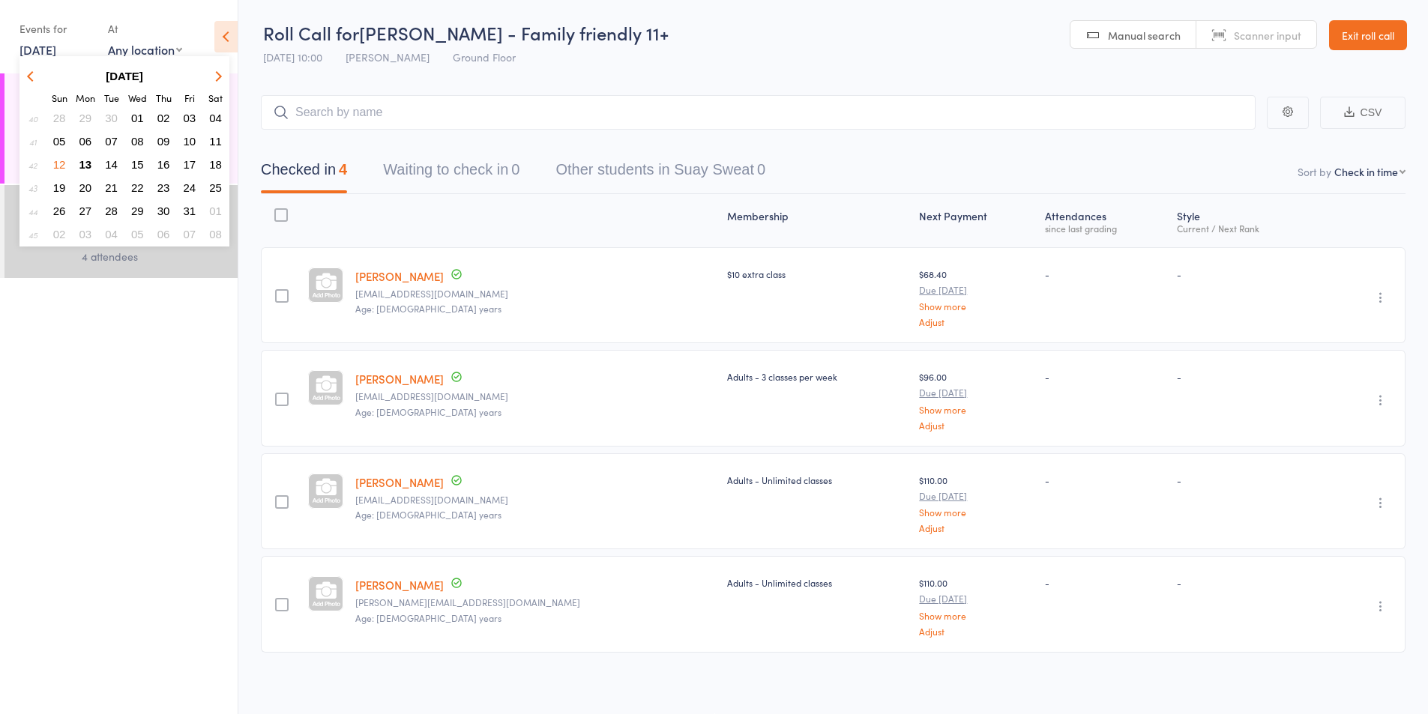
click at [83, 163] on span "13" at bounding box center [85, 164] width 13 height 13
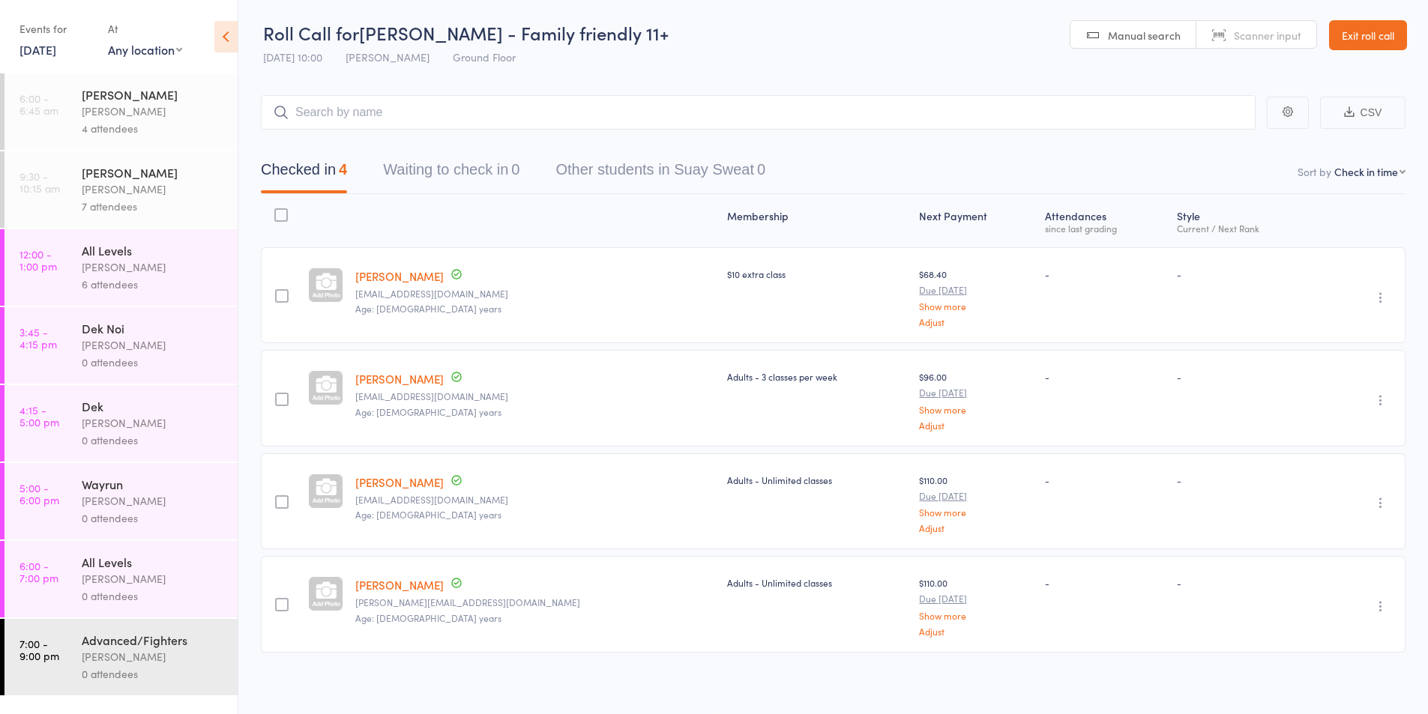
click at [105, 118] on div "Karl Puglia" at bounding box center [153, 111] width 143 height 17
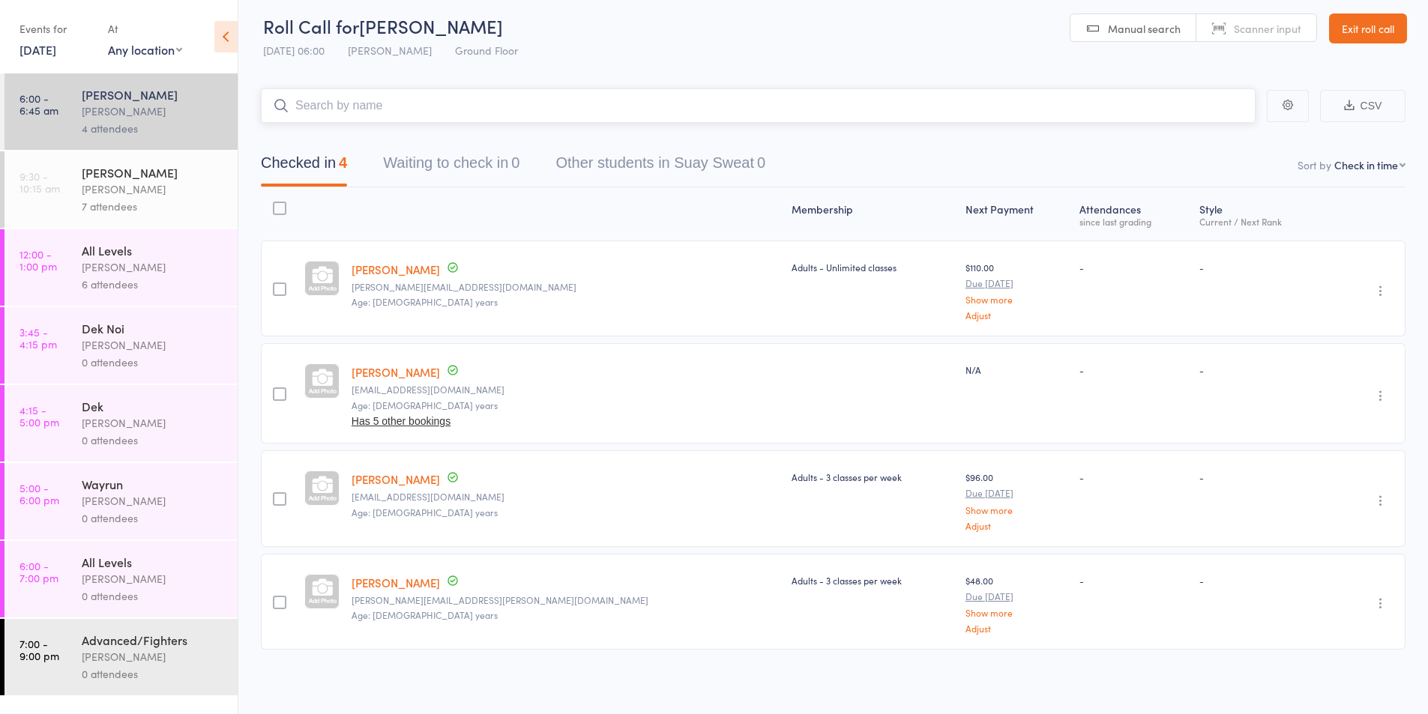
scroll to position [10, 0]
click at [133, 189] on div "Karl Puglia" at bounding box center [153, 189] width 143 height 17
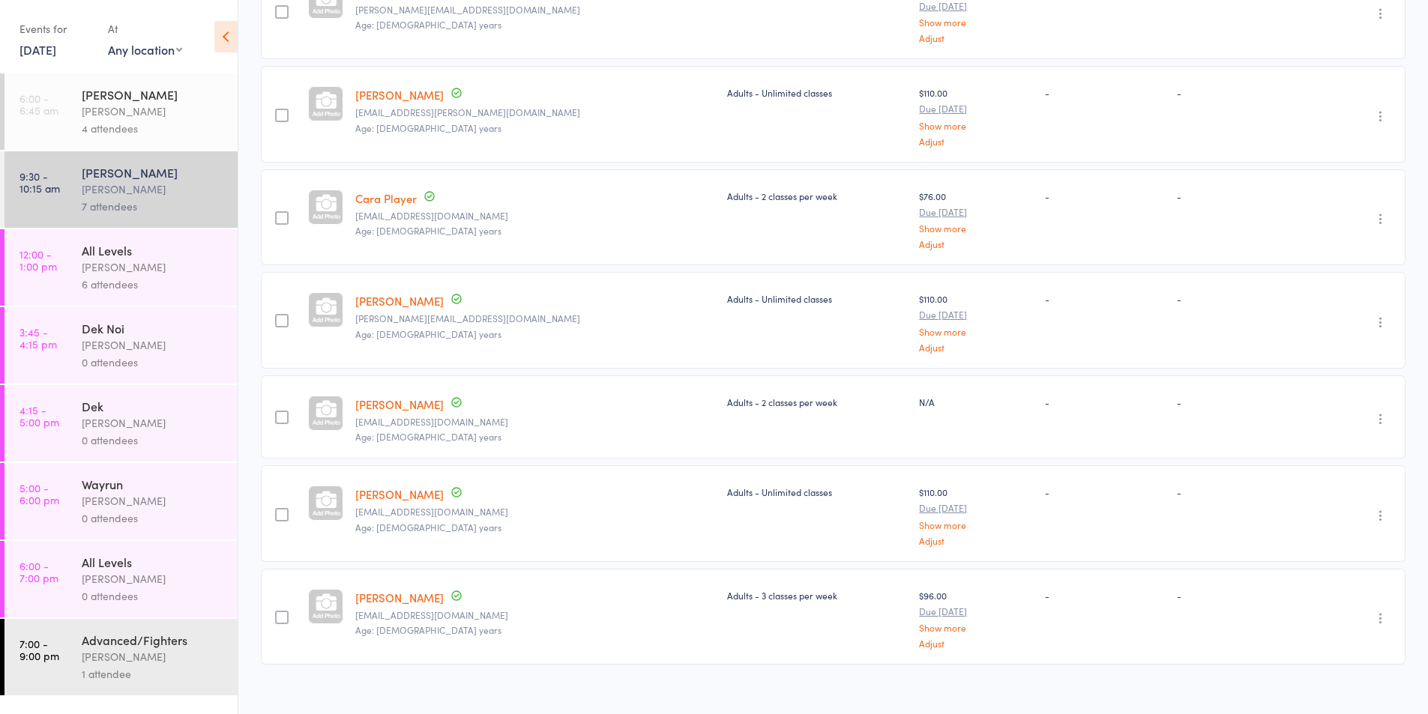
scroll to position [302, 0]
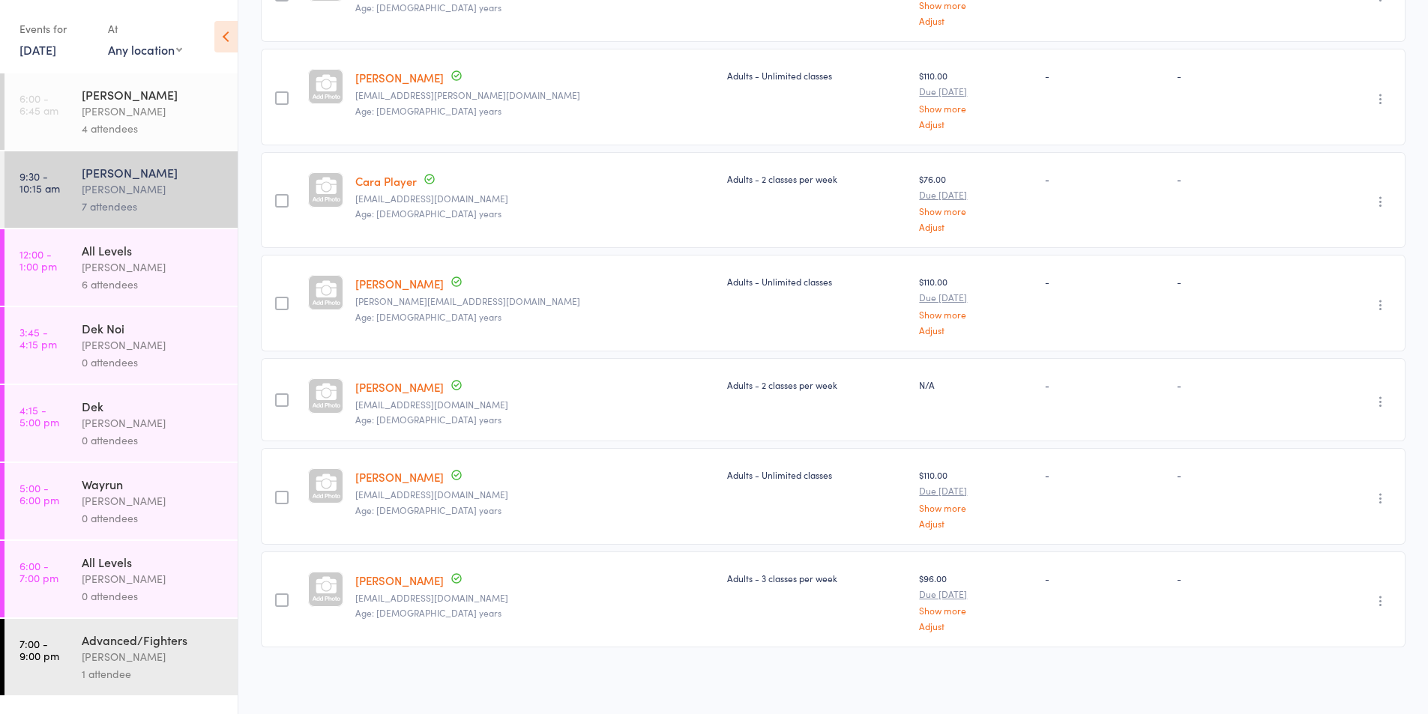
click at [126, 271] on div "Karl Puglia" at bounding box center [153, 267] width 143 height 17
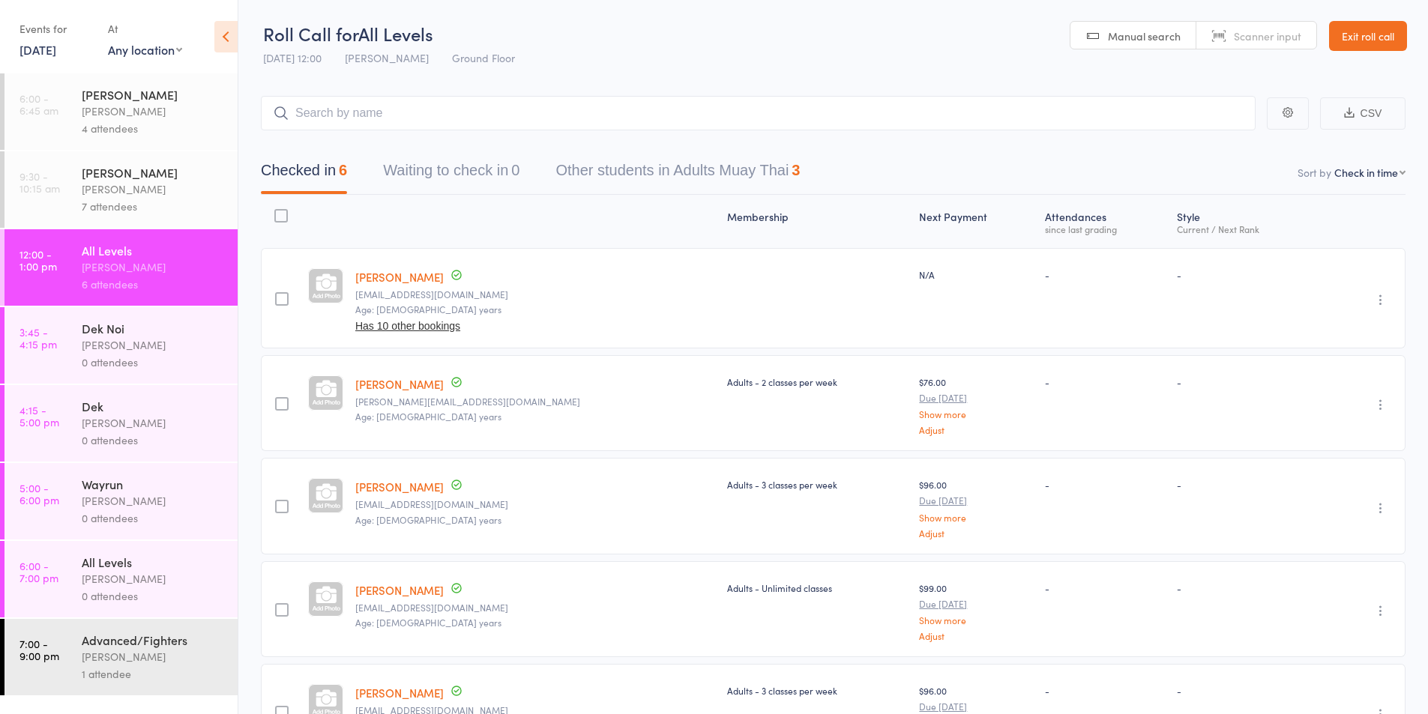
click at [361, 108] on input "search" at bounding box center [758, 113] width 995 height 34
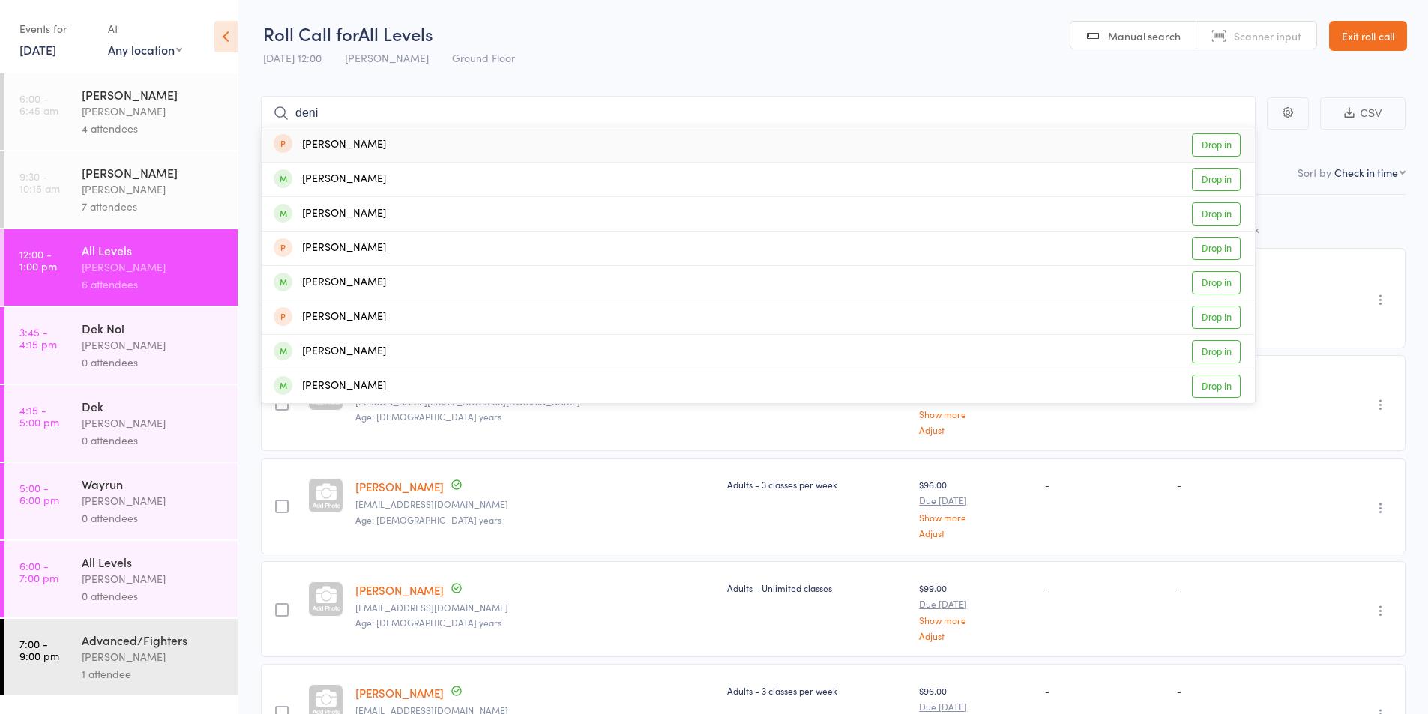
type input "deni"
click at [337, 142] on div "Denisse Leon" at bounding box center [330, 144] width 112 height 17
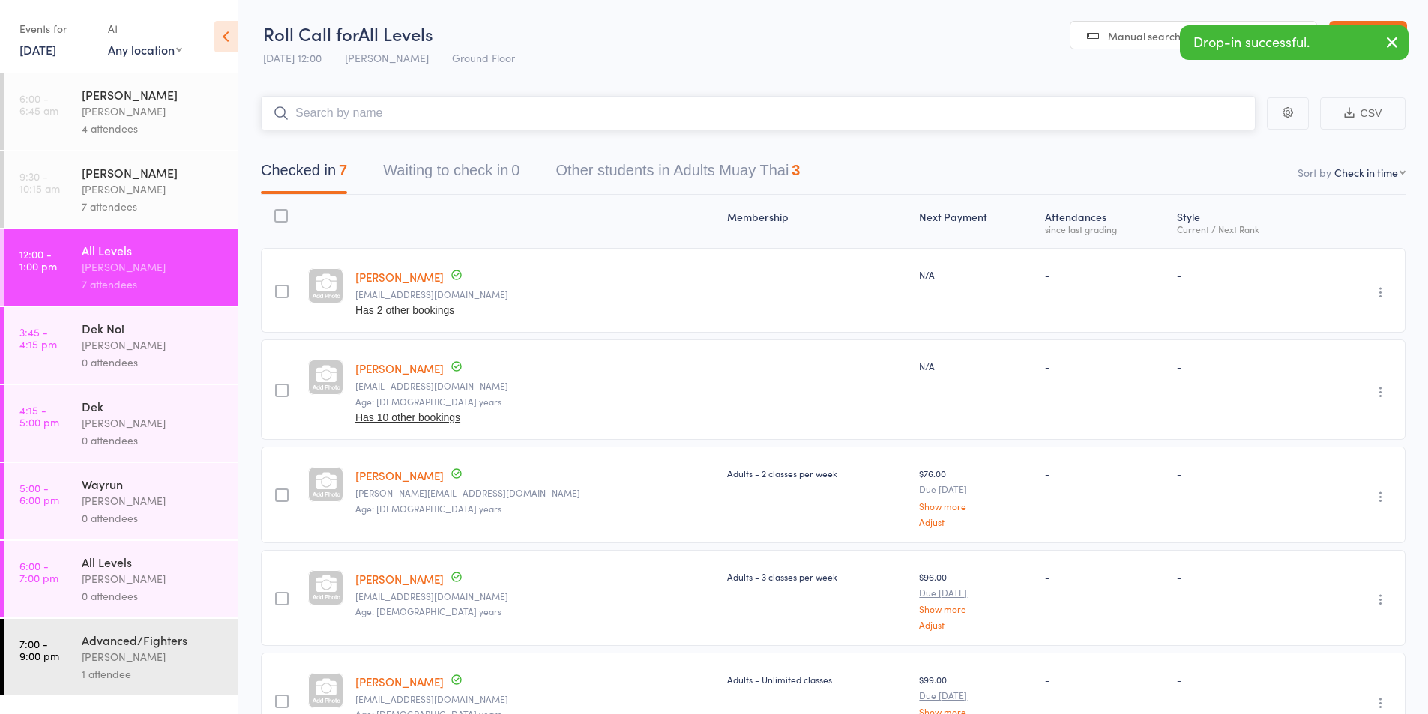
scroll to position [125, 0]
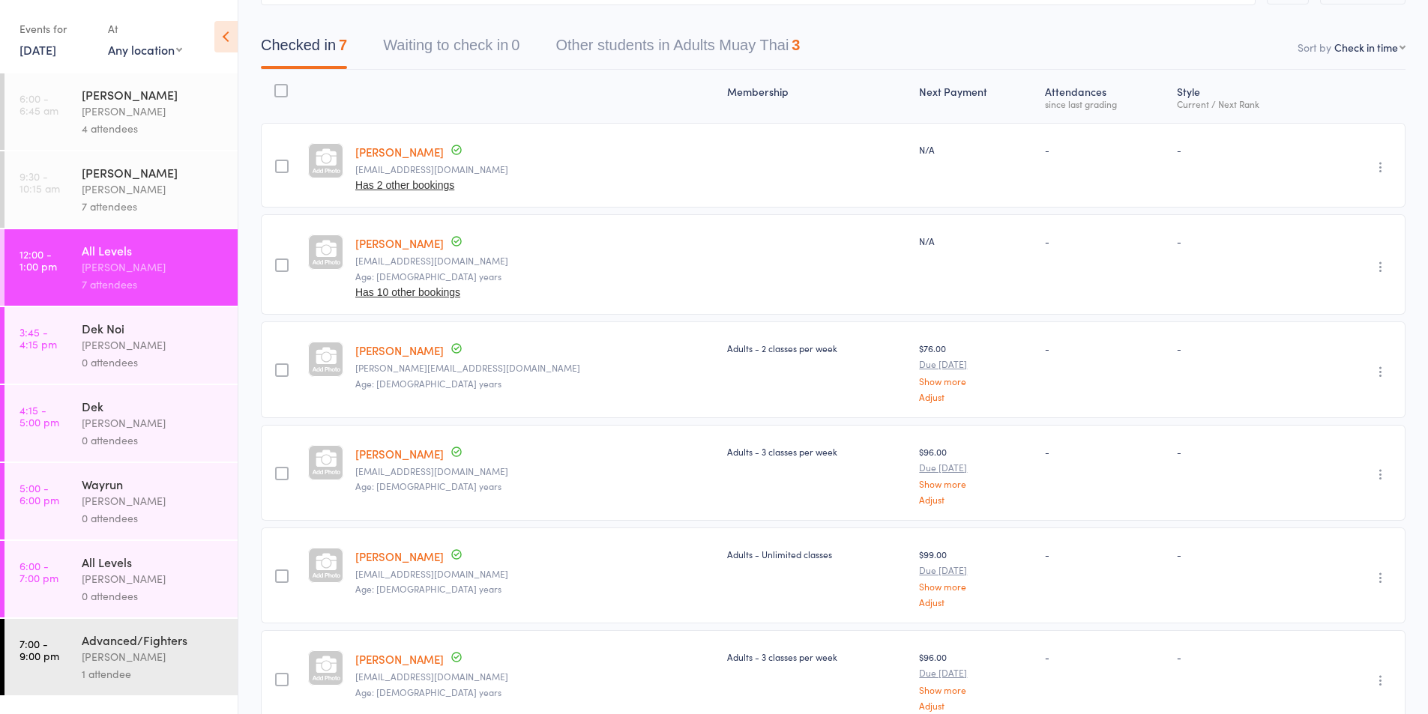
click at [91, 356] on div "0 attendees" at bounding box center [153, 362] width 143 height 17
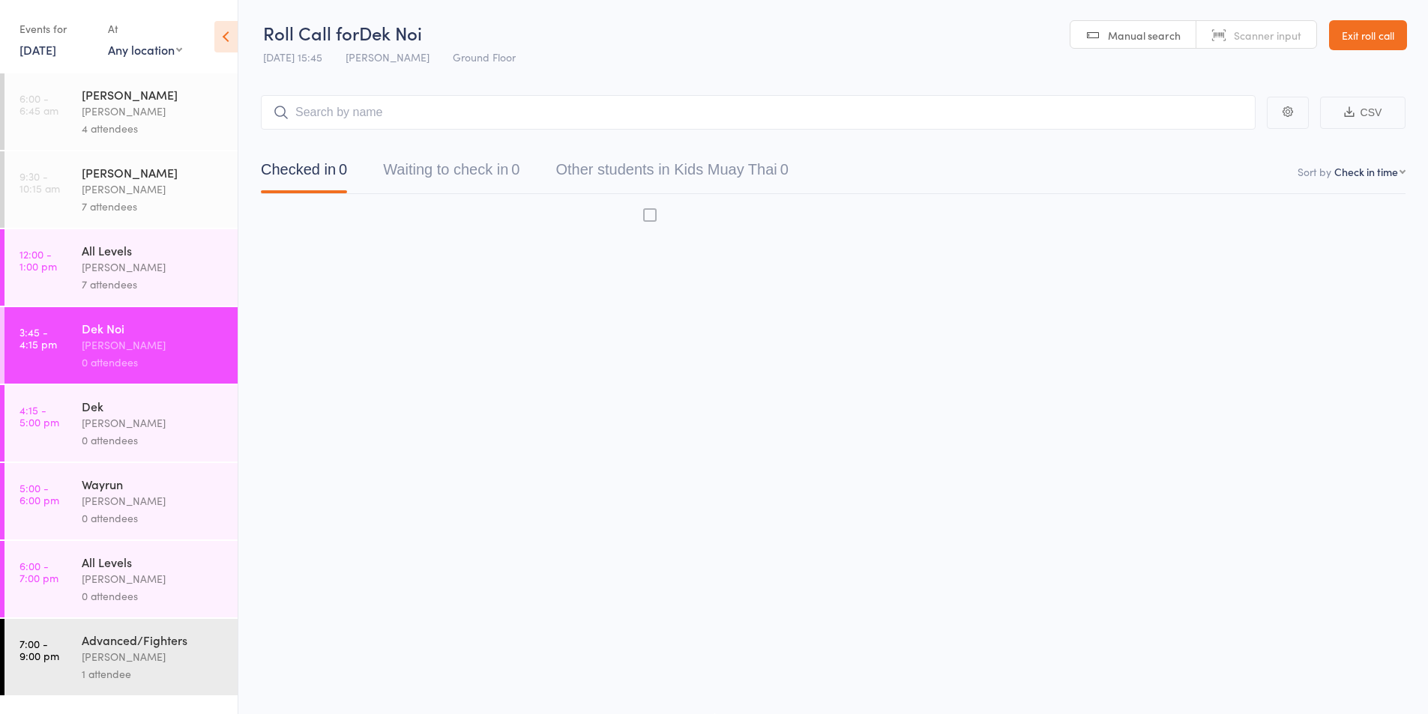
scroll to position [1, 0]
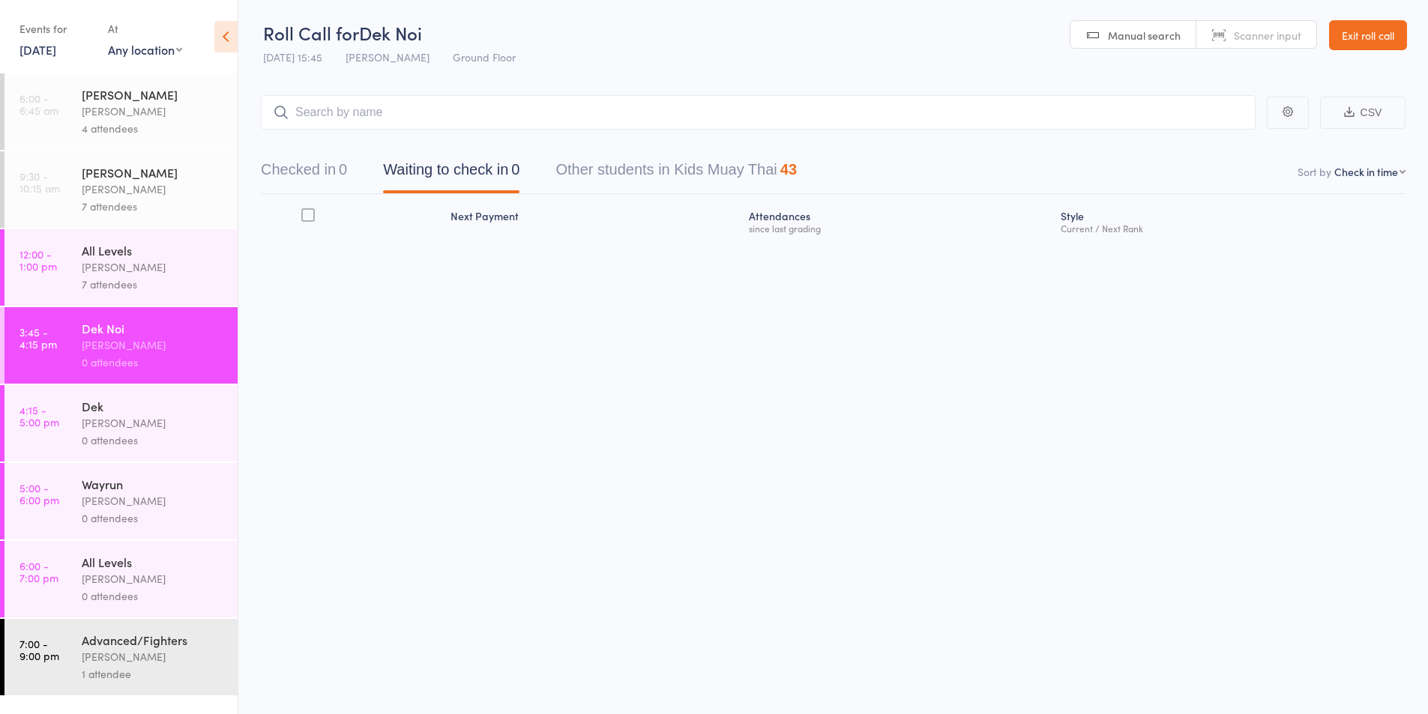
click at [313, 168] on button "Checked in 0" at bounding box center [304, 174] width 86 height 40
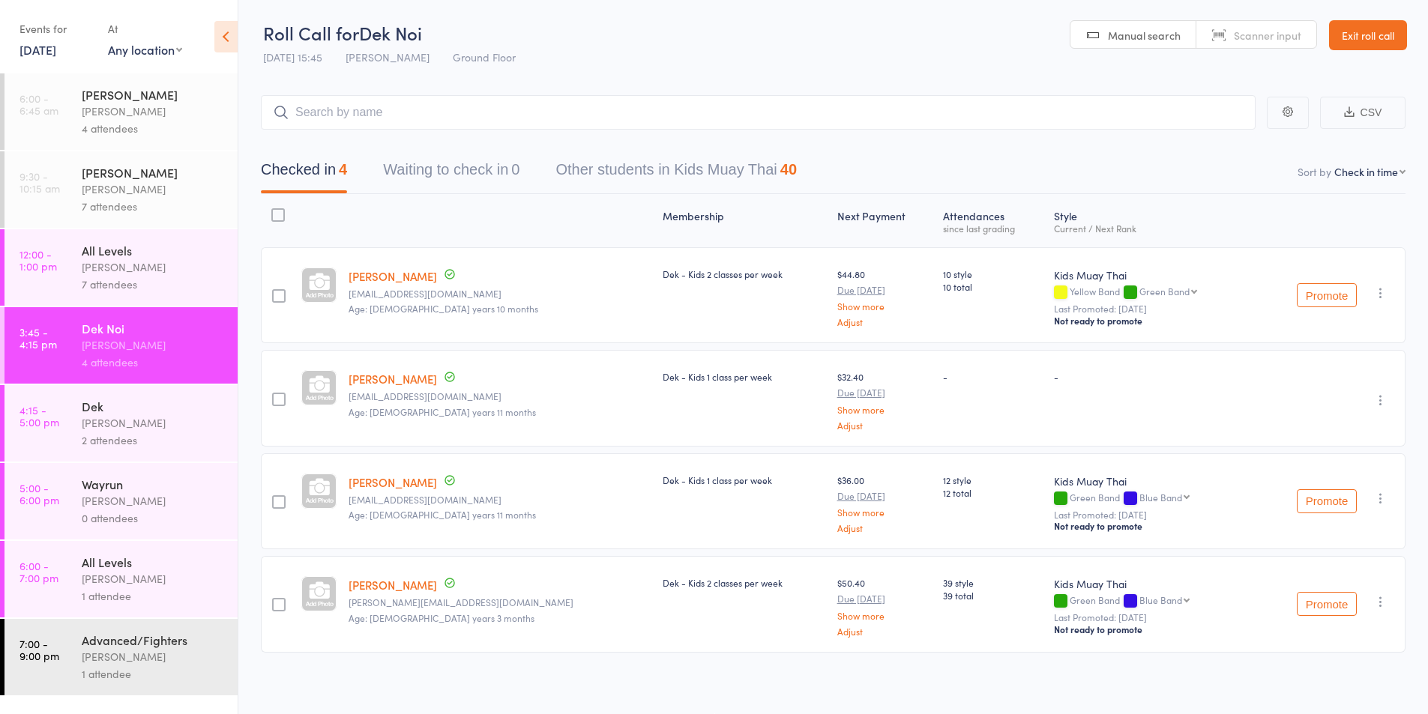
scroll to position [6, 0]
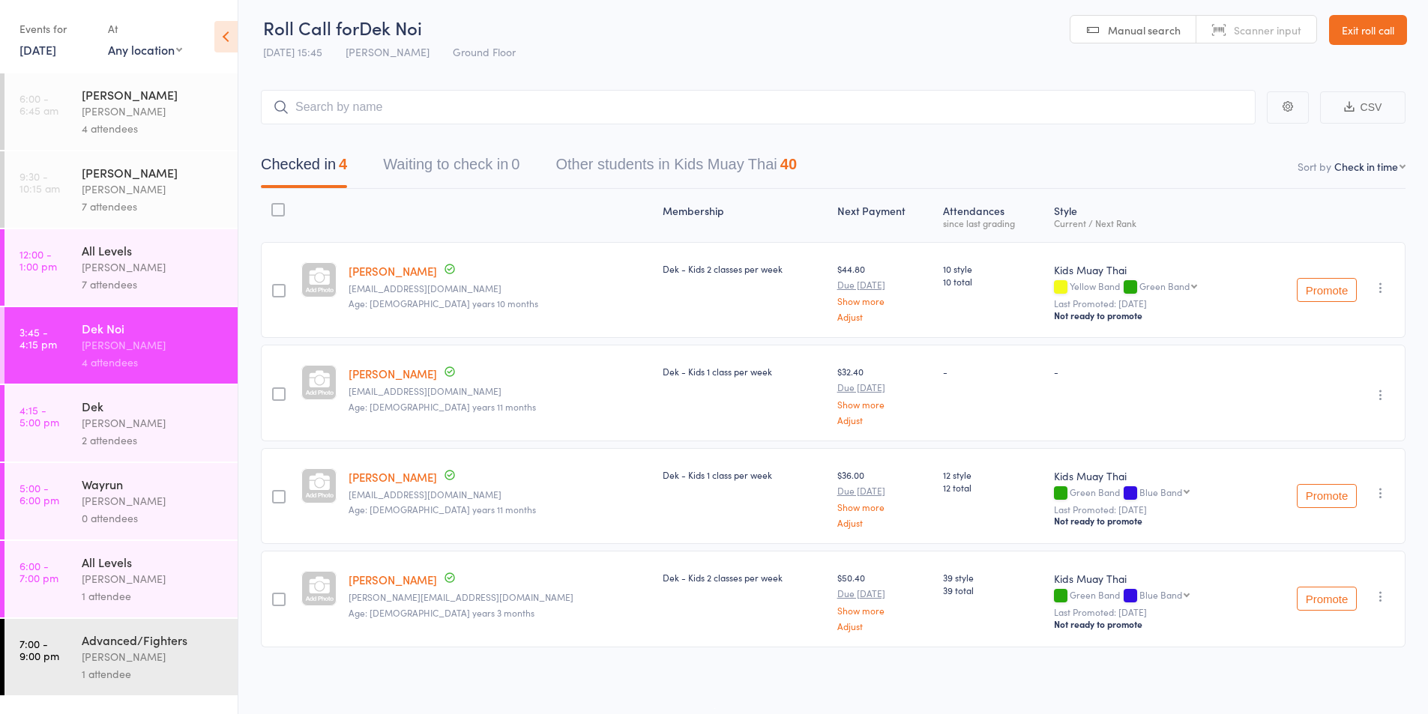
click at [1377, 490] on icon "button" at bounding box center [1380, 493] width 15 height 15
click at [1321, 650] on li "Remove" at bounding box center [1327, 643] width 124 height 20
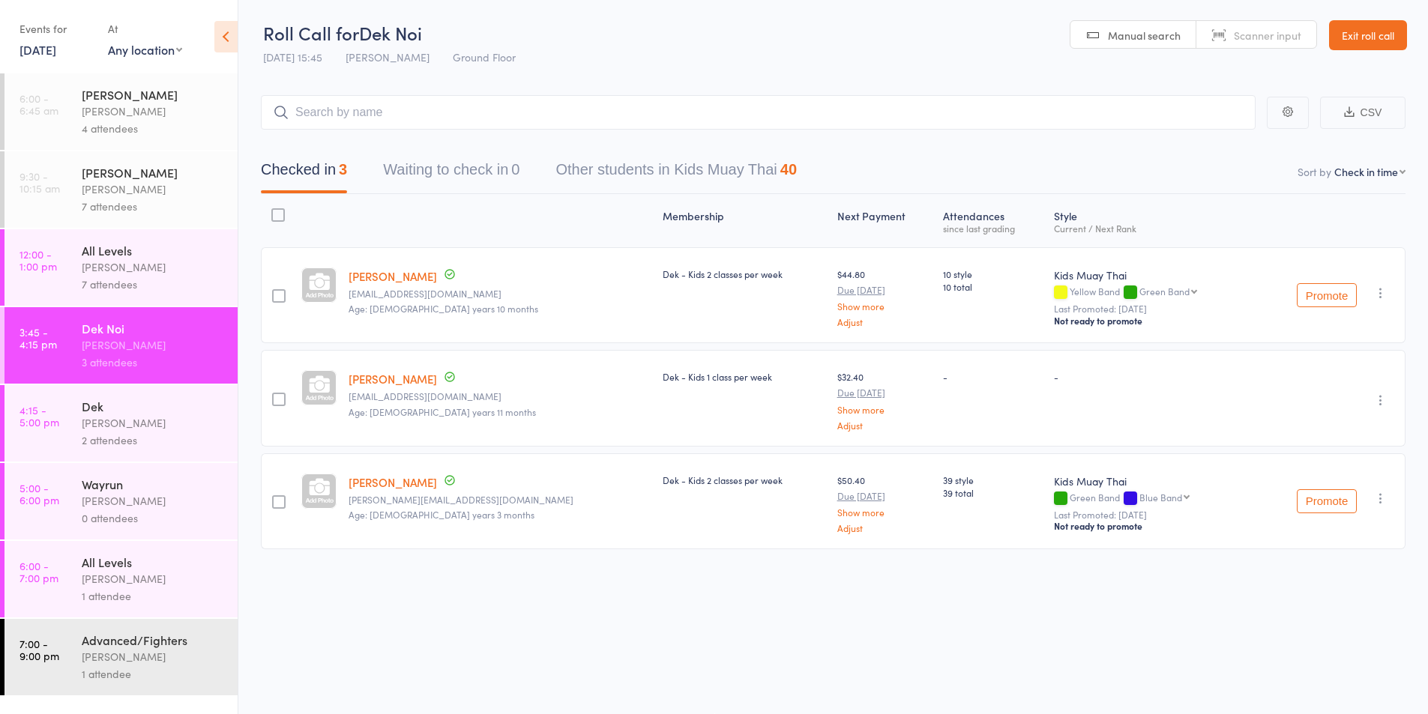
scroll to position [1, 0]
click at [95, 440] on div "2 attendees" at bounding box center [153, 440] width 143 height 17
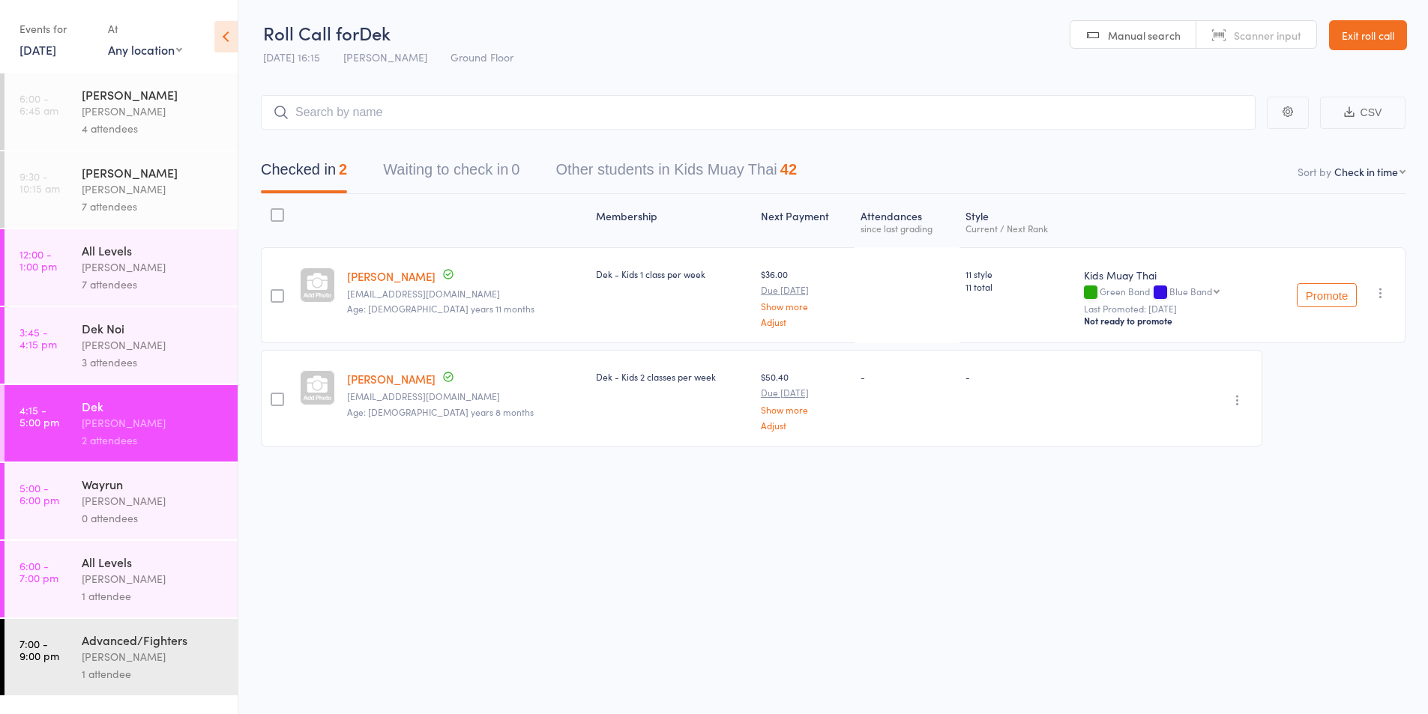
click at [95, 351] on div "Karl Puglia" at bounding box center [153, 345] width 143 height 17
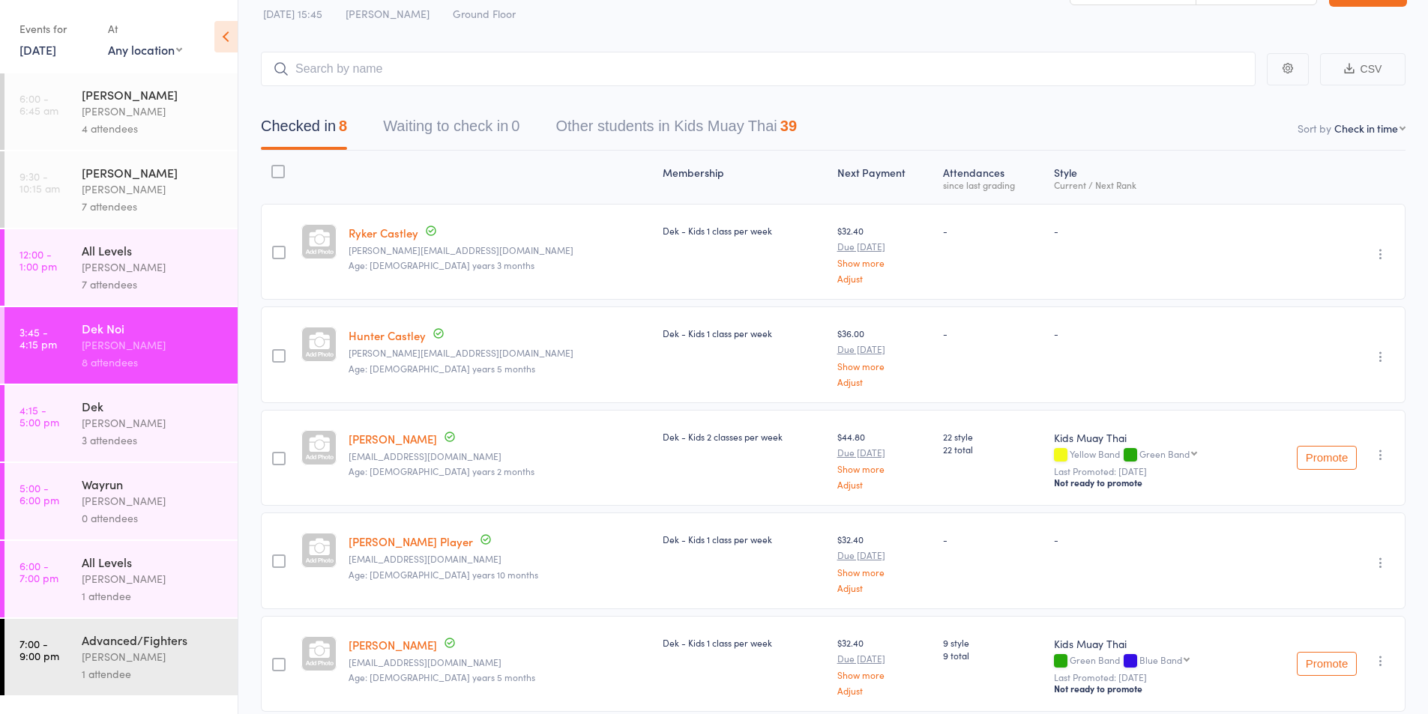
scroll to position [43, 0]
click at [1386, 355] on icon "button" at bounding box center [1380, 357] width 15 height 15
click at [1328, 490] on li "Remove" at bounding box center [1327, 488] width 124 height 20
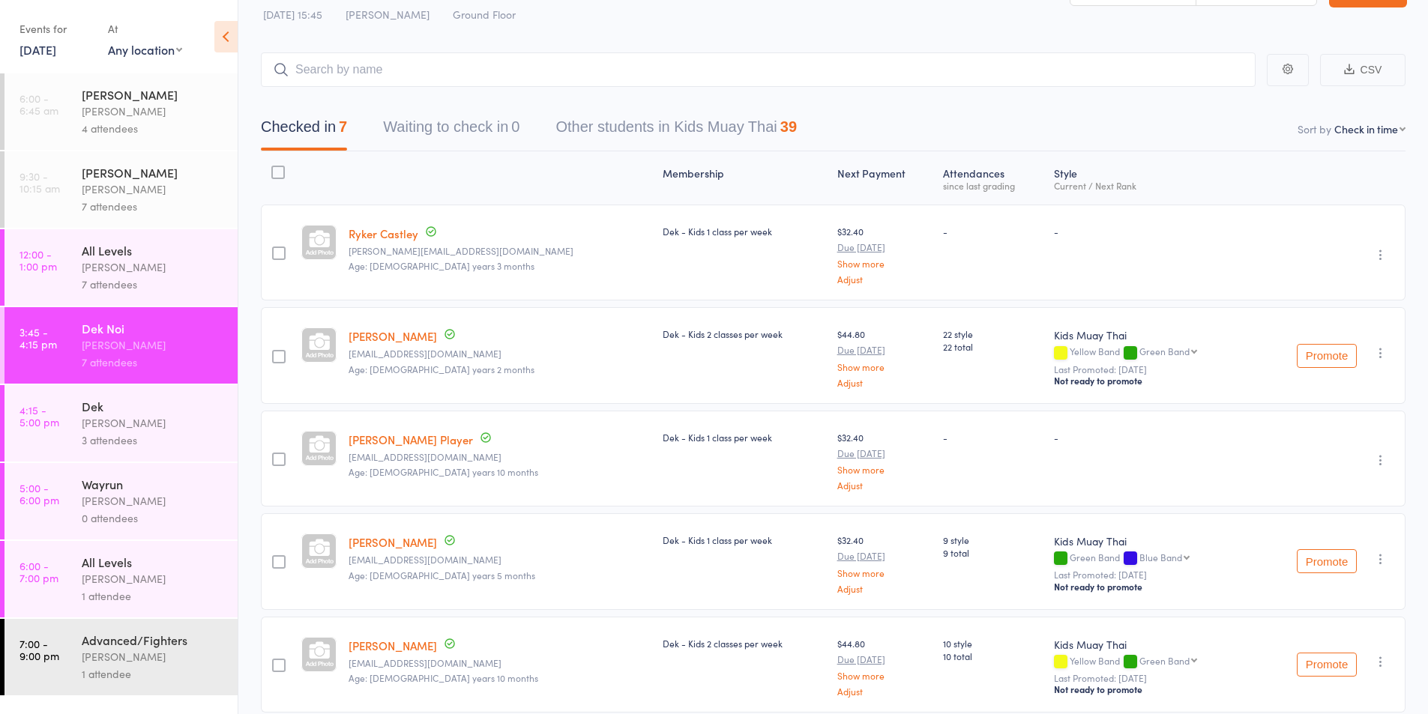
click at [88, 422] on div "Karl Puglia" at bounding box center [153, 423] width 143 height 17
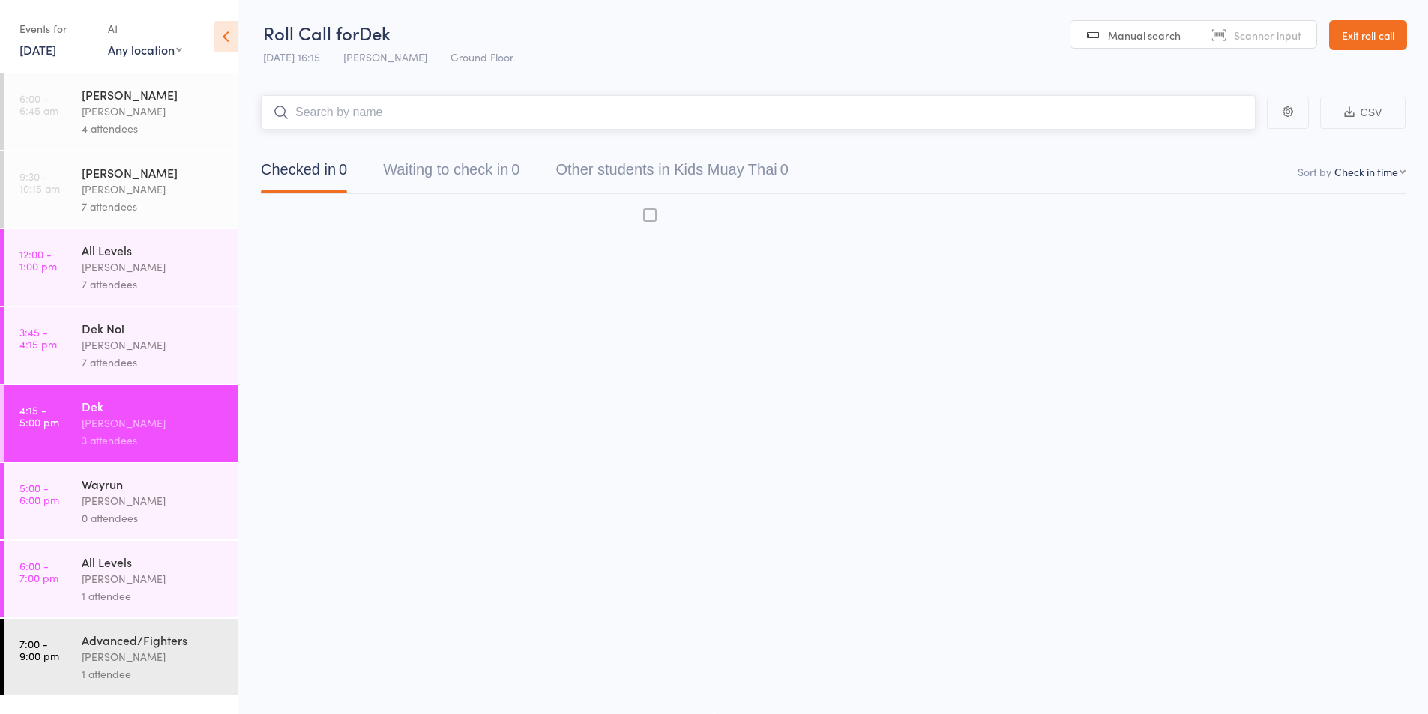
scroll to position [1, 0]
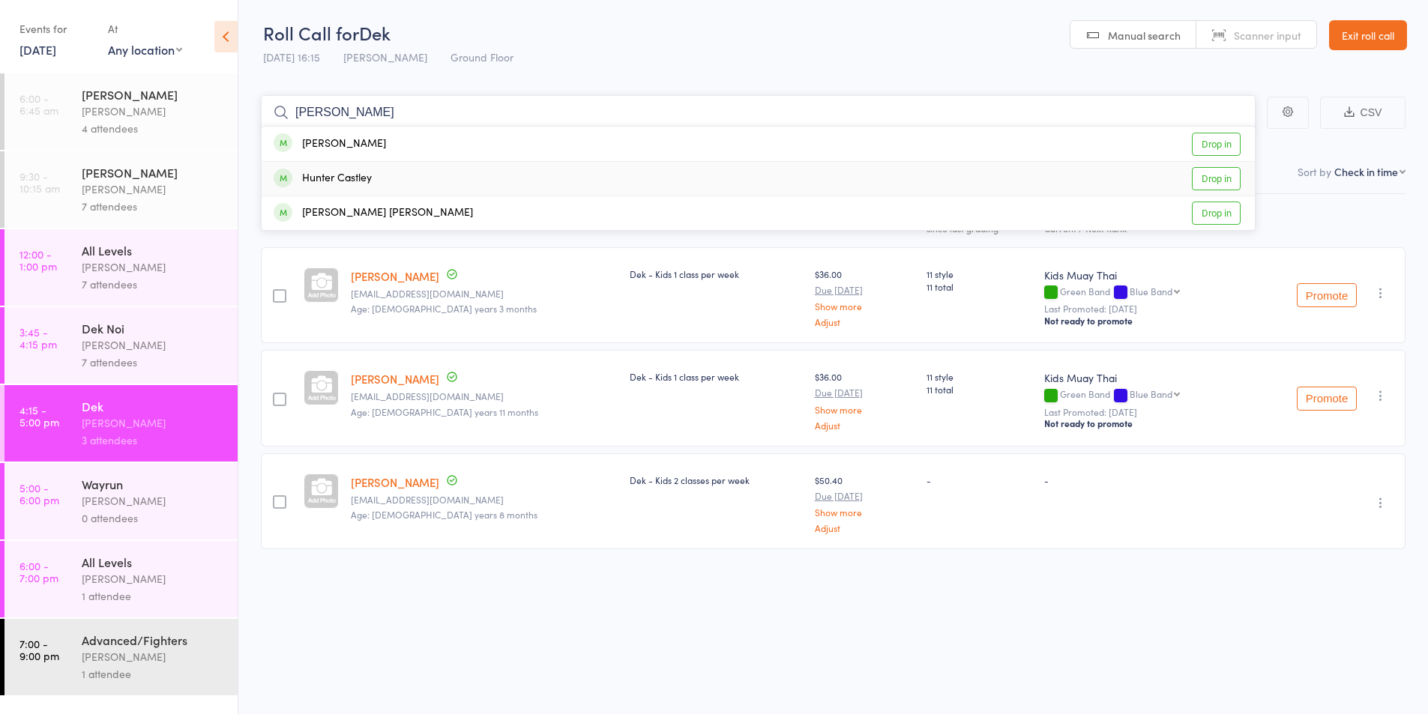
type input "hunt"
click at [341, 177] on div "Hunter Castley" at bounding box center [323, 178] width 98 height 17
